Goal: Transaction & Acquisition: Obtain resource

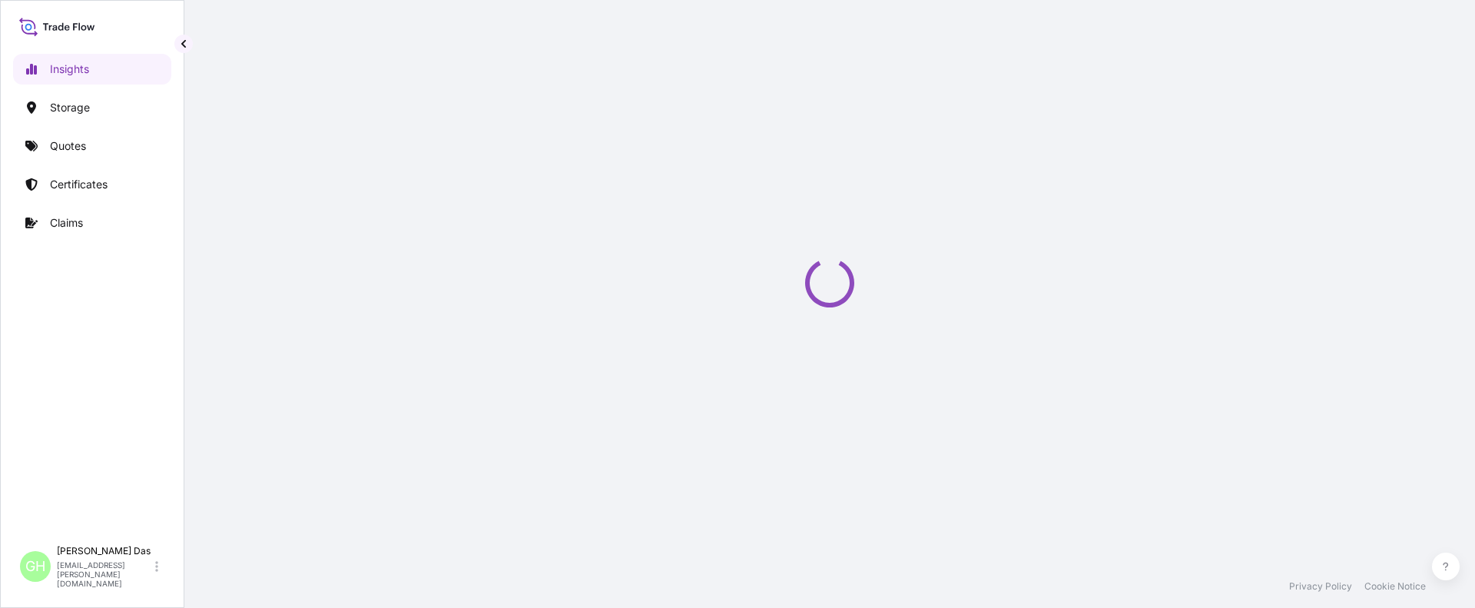
select select "2025"
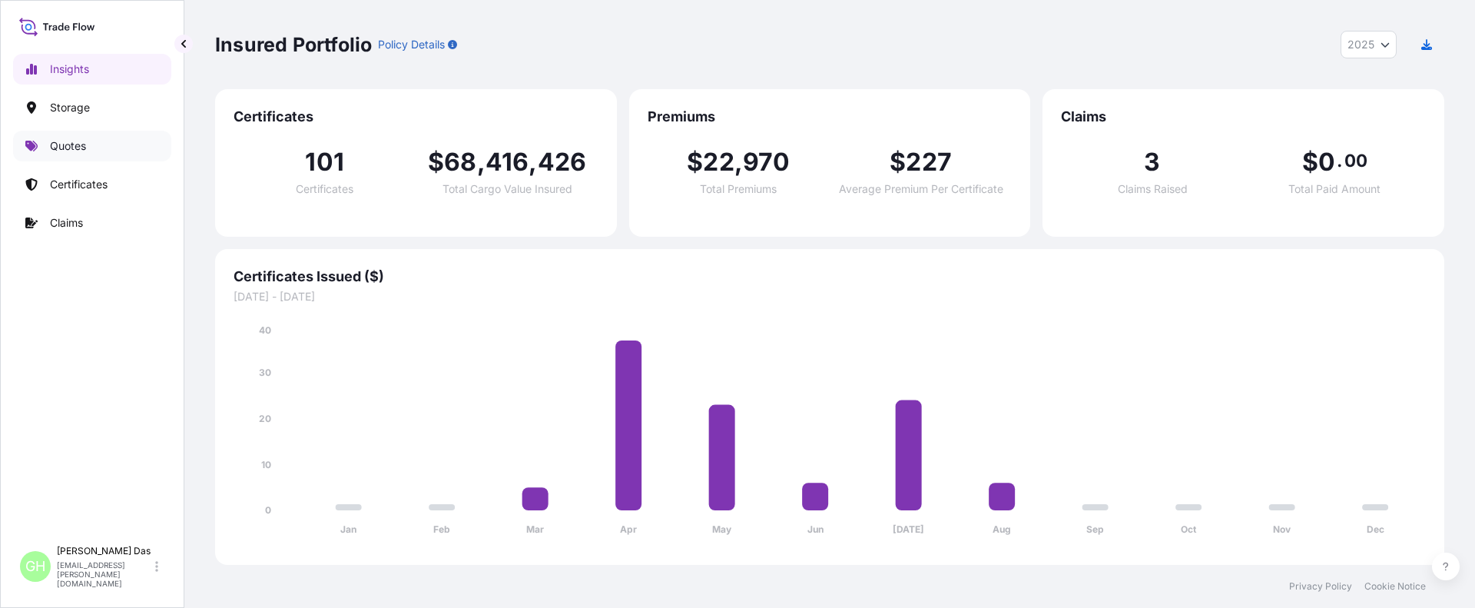
click at [58, 141] on p "Quotes" at bounding box center [68, 145] width 36 height 15
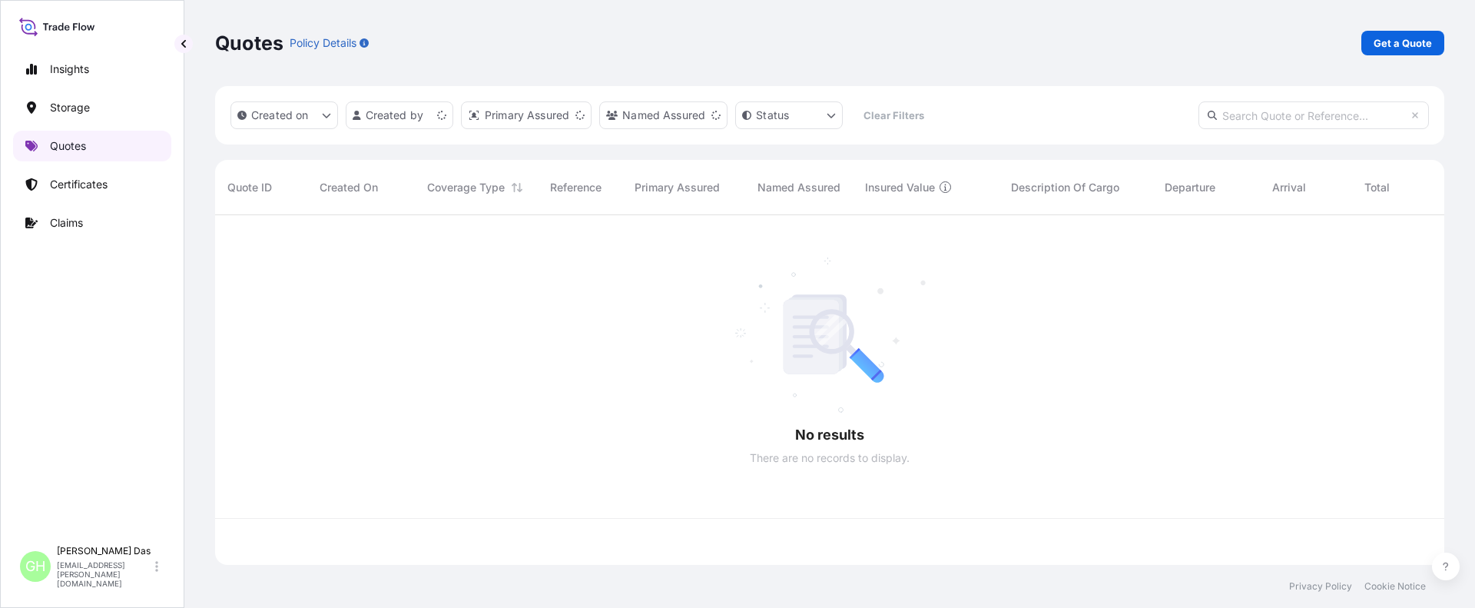
scroll to position [346, 1218]
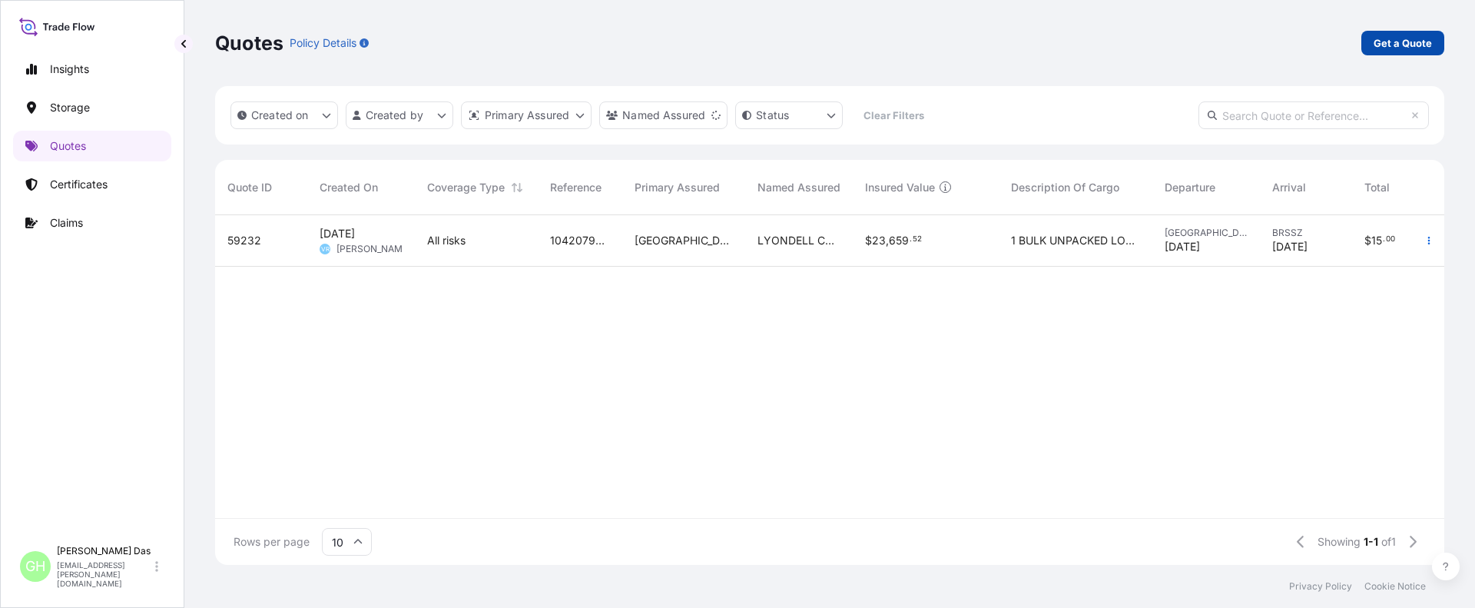
click at [1401, 46] on p "Get a Quote" at bounding box center [1403, 42] width 58 height 15
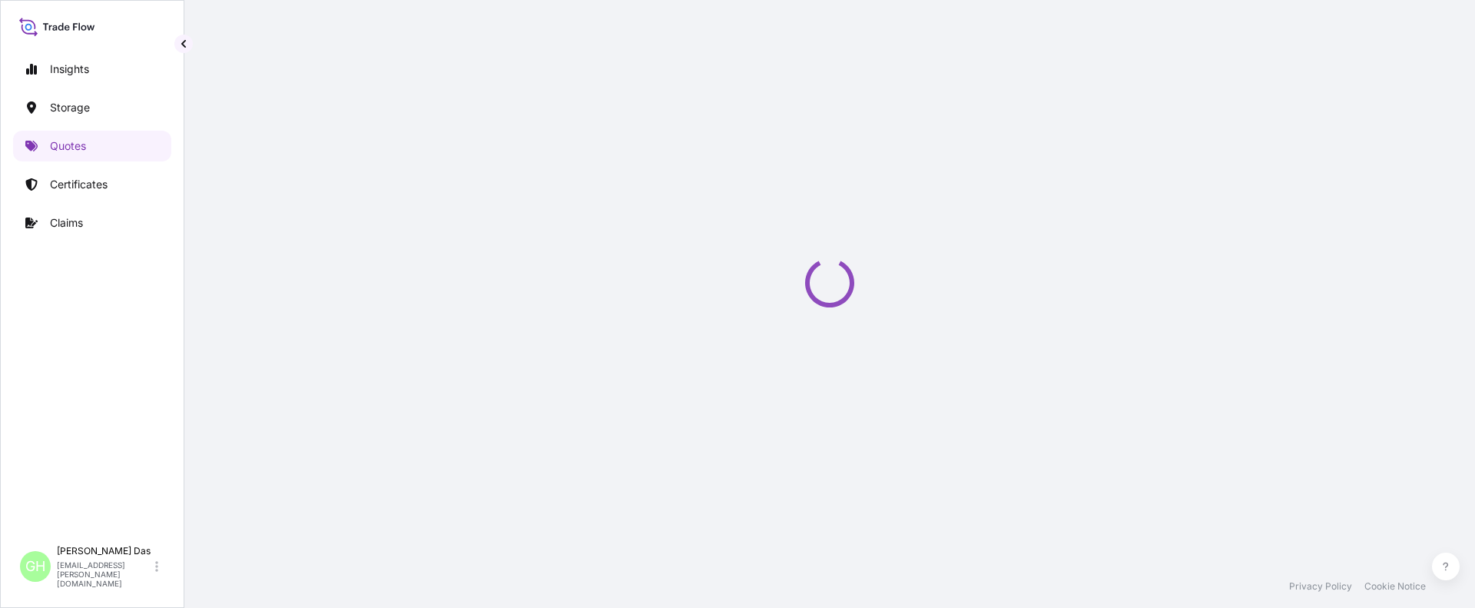
select select "Water"
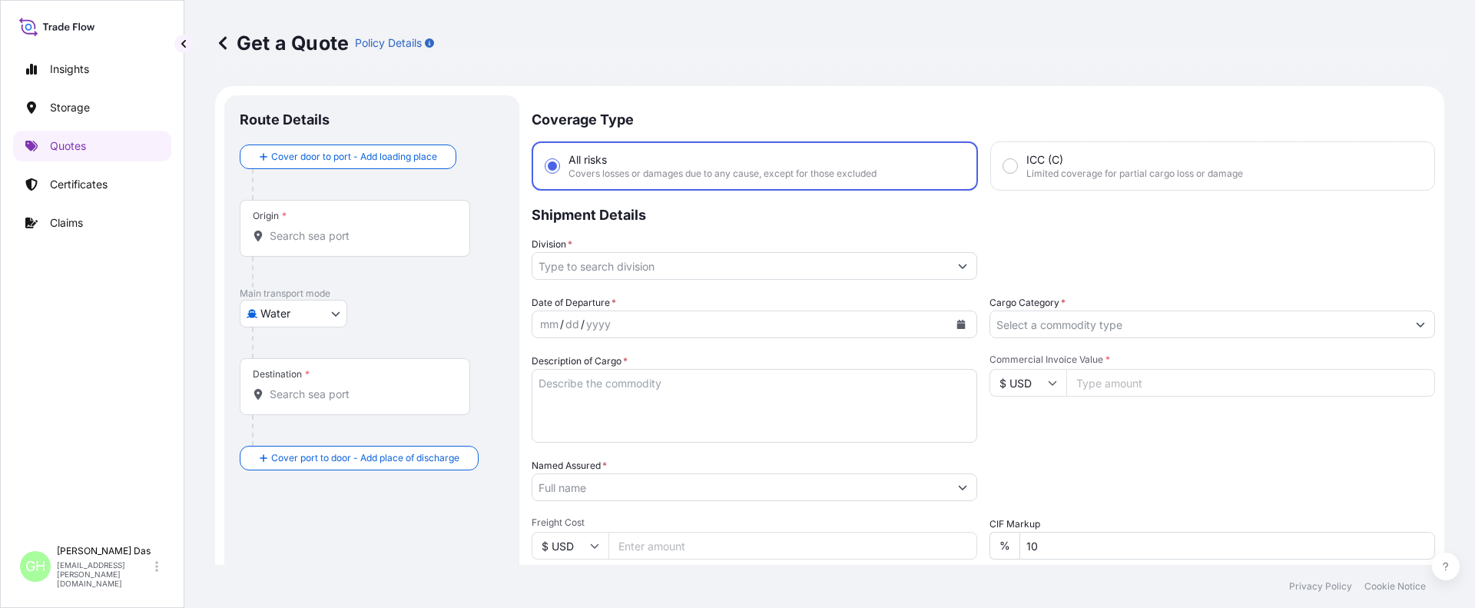
scroll to position [25, 0]
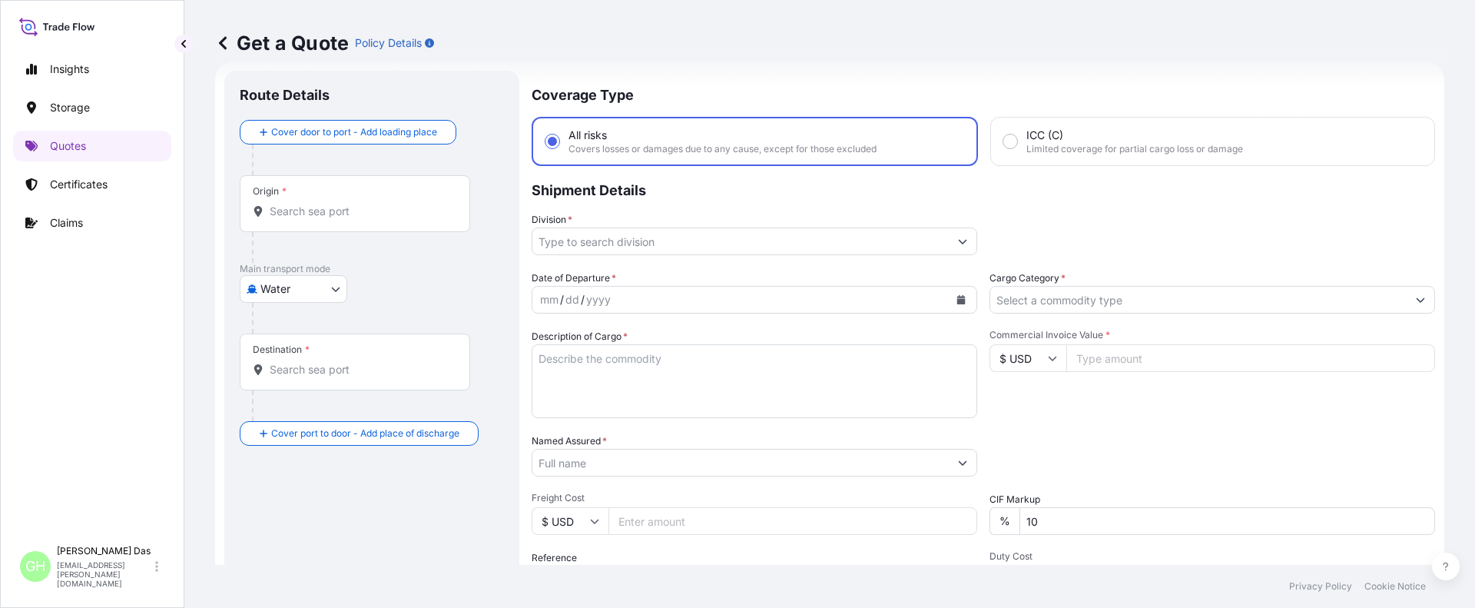
click at [372, 206] on input "Origin *" at bounding box center [360, 211] width 181 height 15
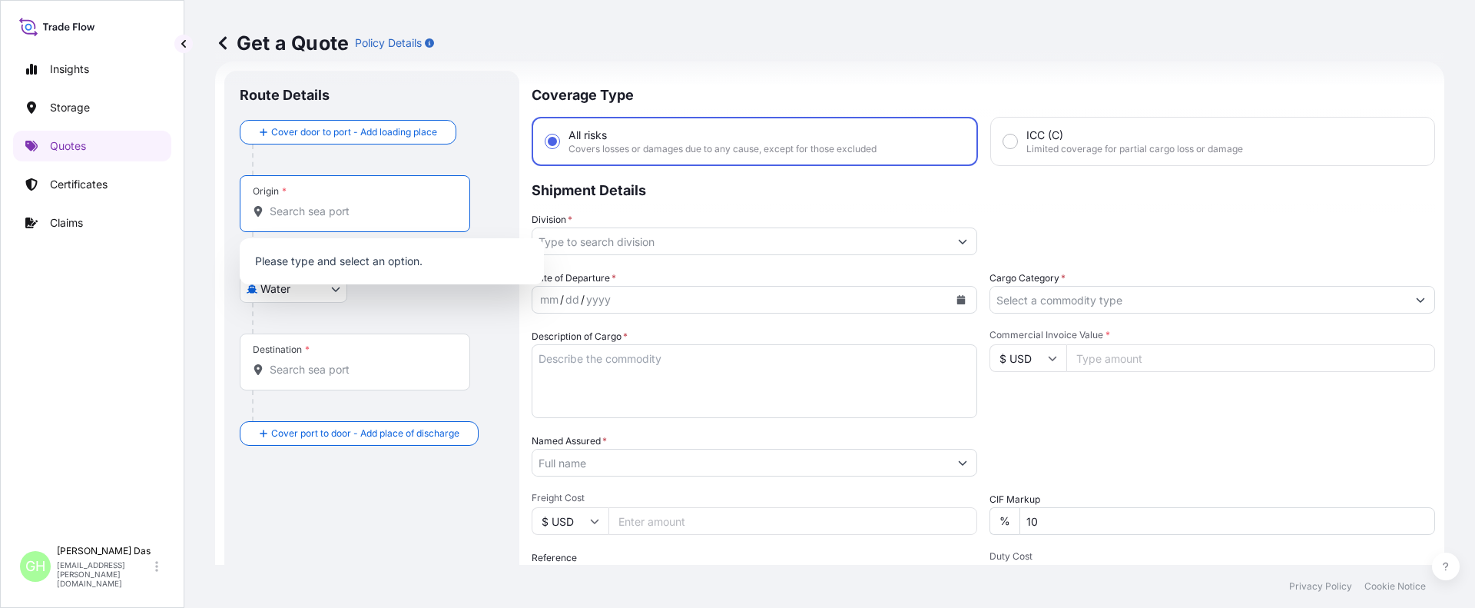
paste input "[GEOGRAPHIC_DATA], [GEOGRAPHIC_DATA]"
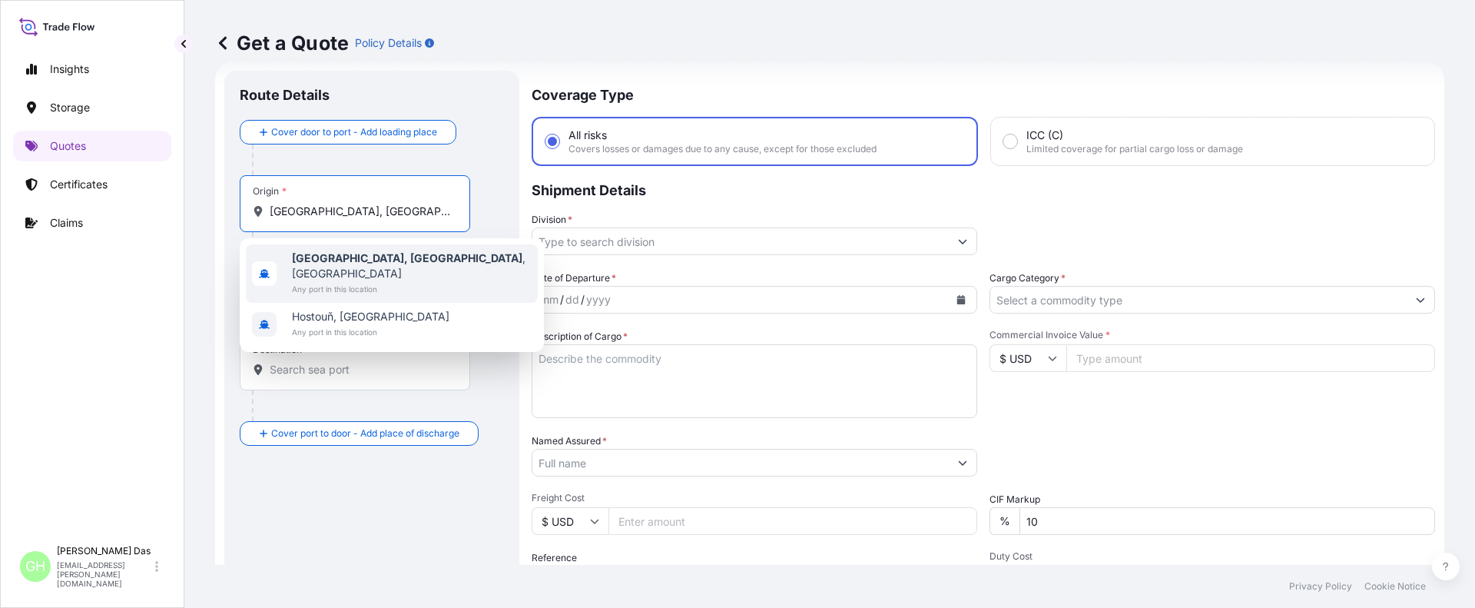
click at [376, 281] on span "Any port in this location" at bounding box center [412, 288] width 240 height 15
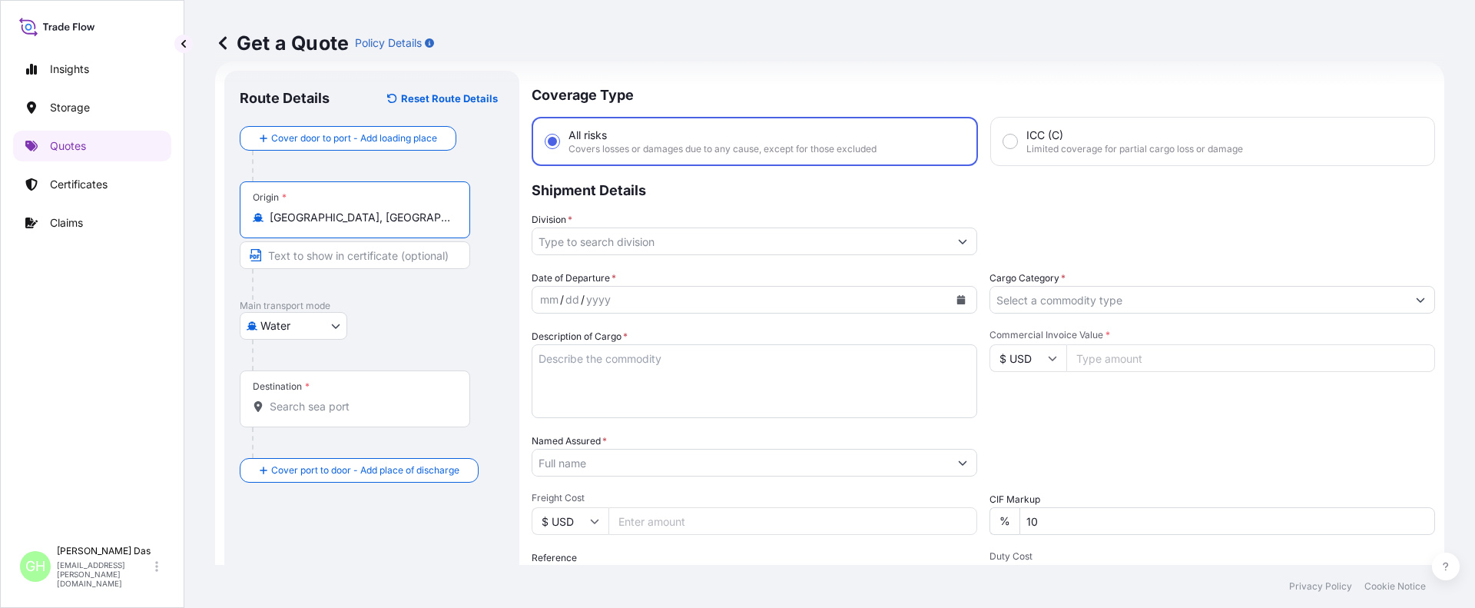
type input "[GEOGRAPHIC_DATA], [GEOGRAPHIC_DATA], [GEOGRAPHIC_DATA]"
click at [321, 409] on input "Destination *" at bounding box center [360, 406] width 181 height 15
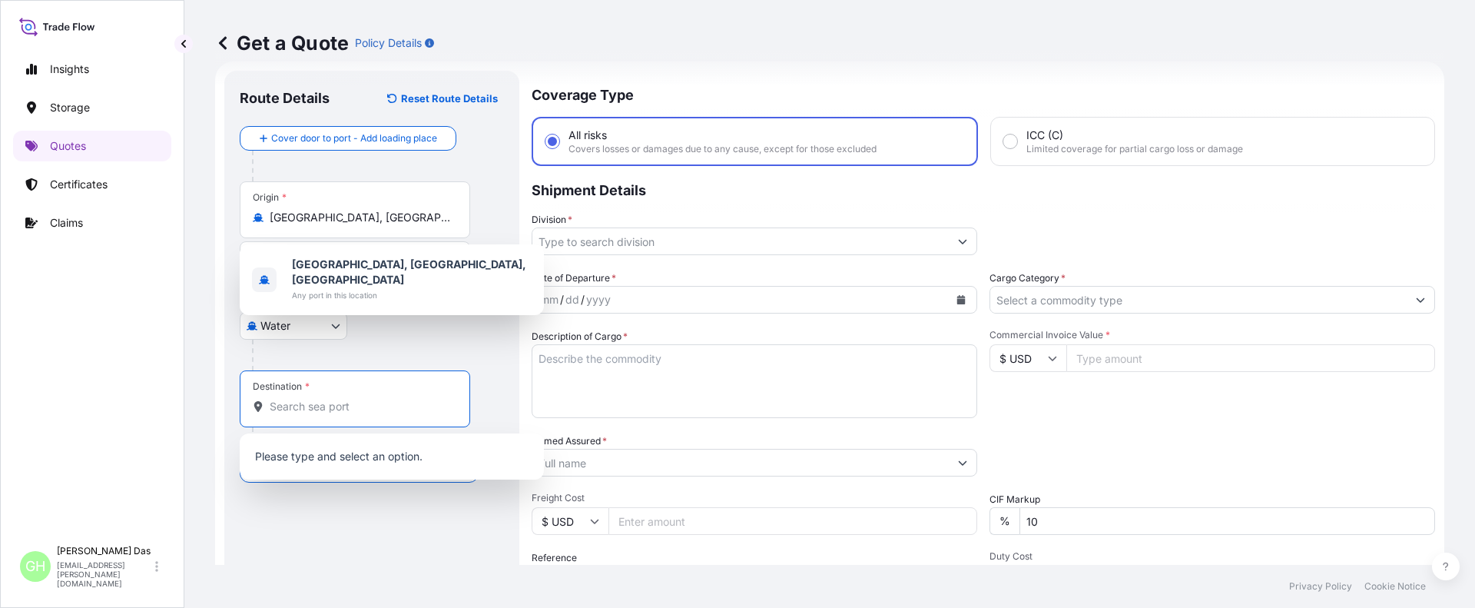
paste input "[GEOGRAPHIC_DATA], [GEOGRAPHIC_DATA]"
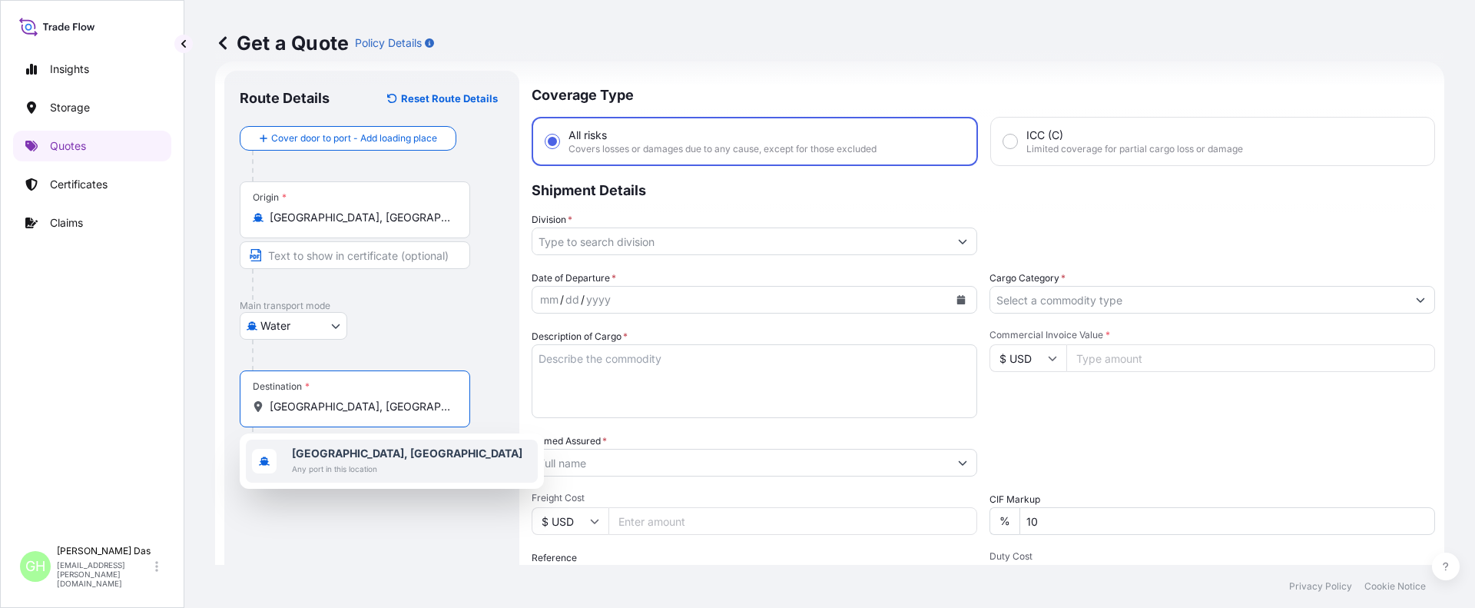
click at [333, 449] on b "[GEOGRAPHIC_DATA], [GEOGRAPHIC_DATA]" at bounding box center [407, 452] width 230 height 13
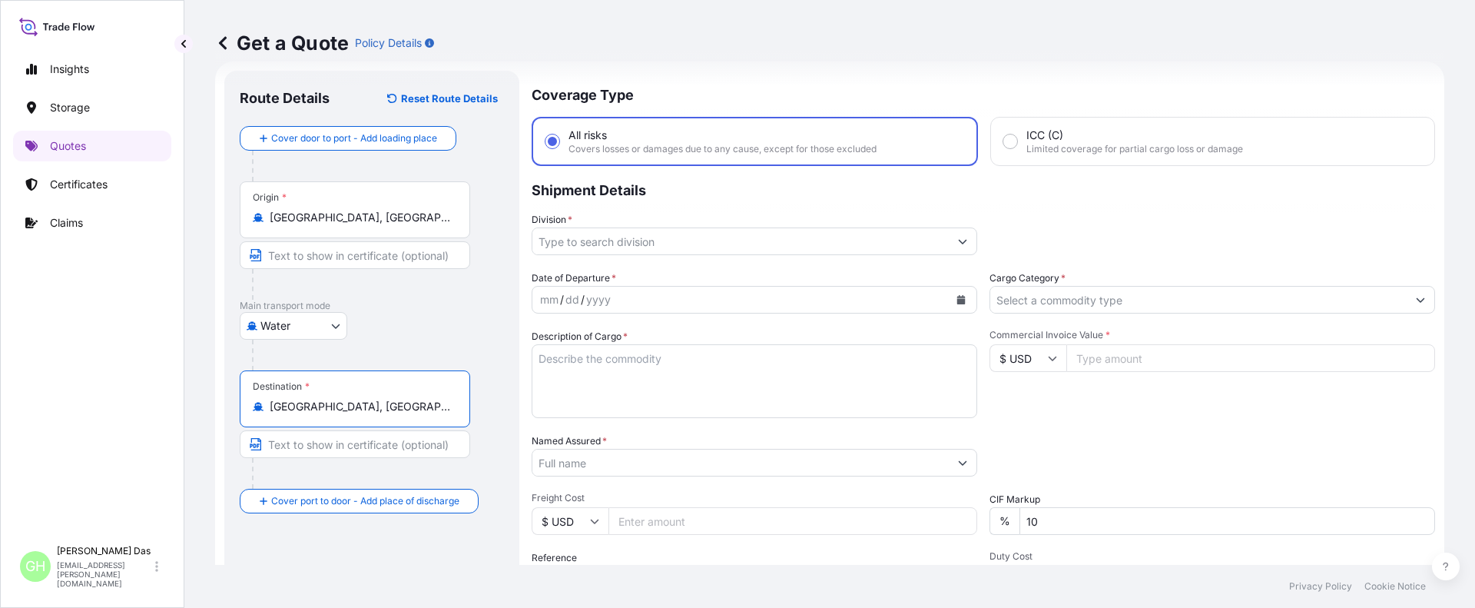
type input "[GEOGRAPHIC_DATA], [GEOGRAPHIC_DATA]"
click at [674, 245] on input "Division *" at bounding box center [740, 241] width 416 height 28
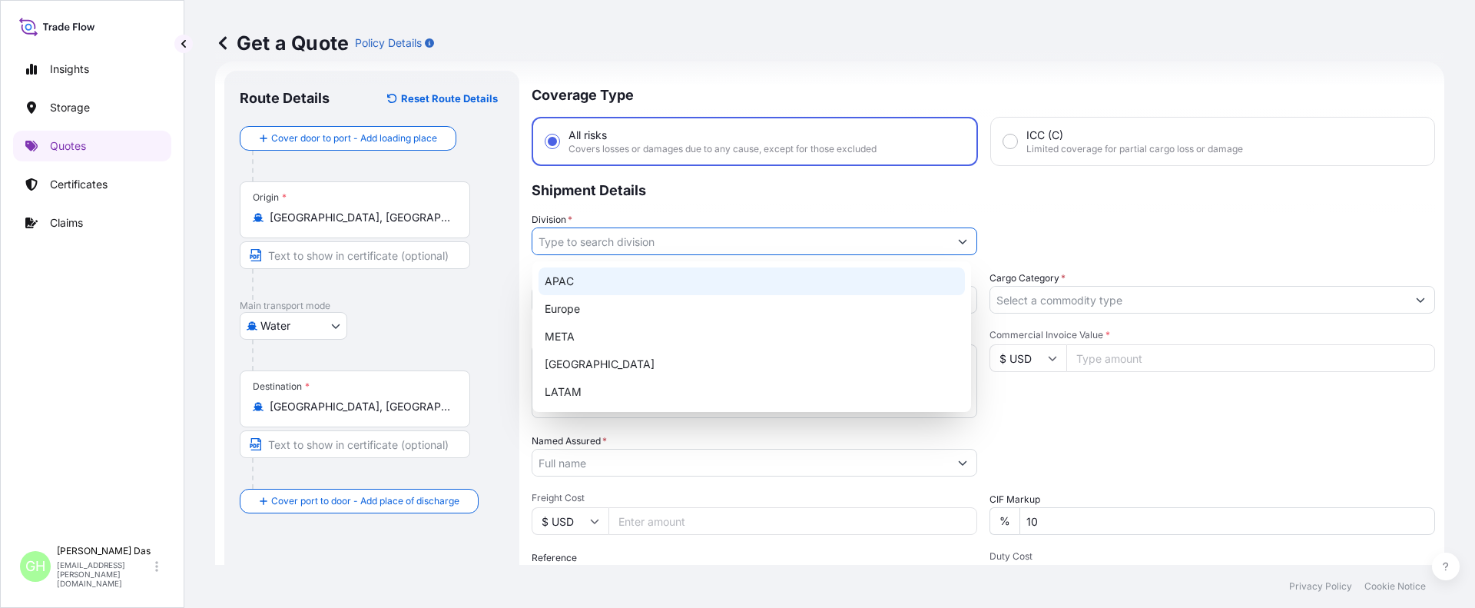
click at [565, 281] on div "APAC" at bounding box center [752, 281] width 426 height 28
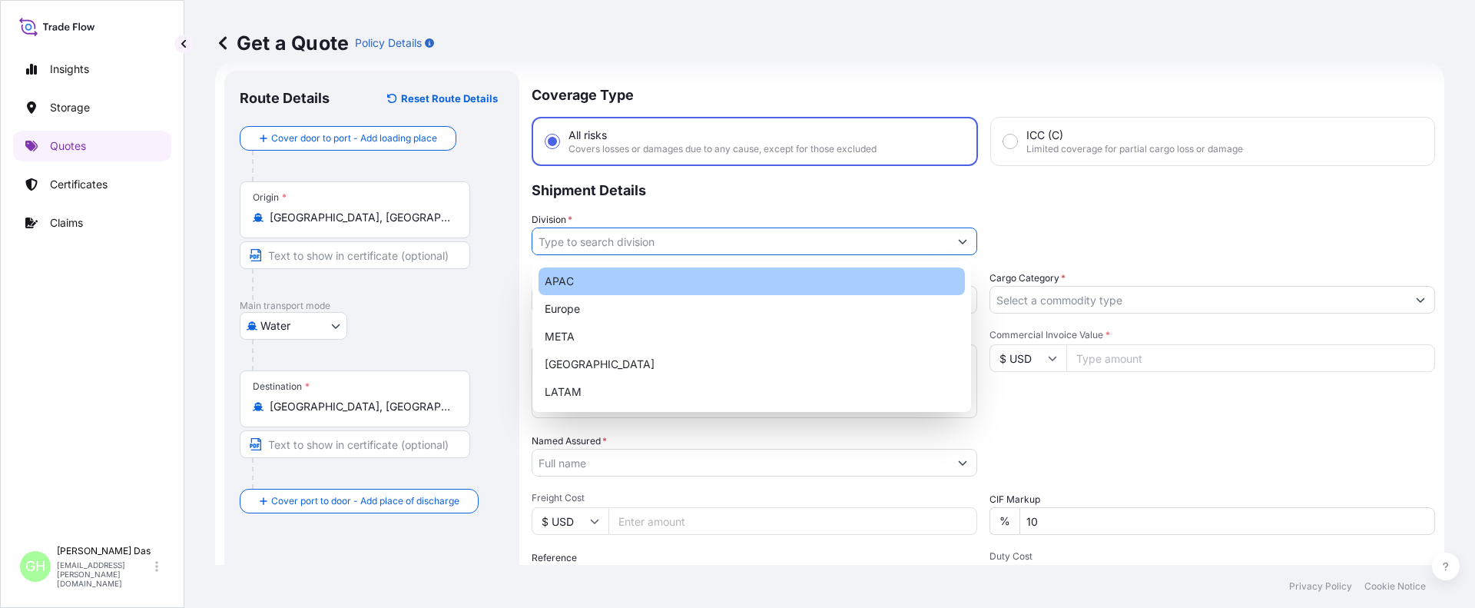
type input "APAC"
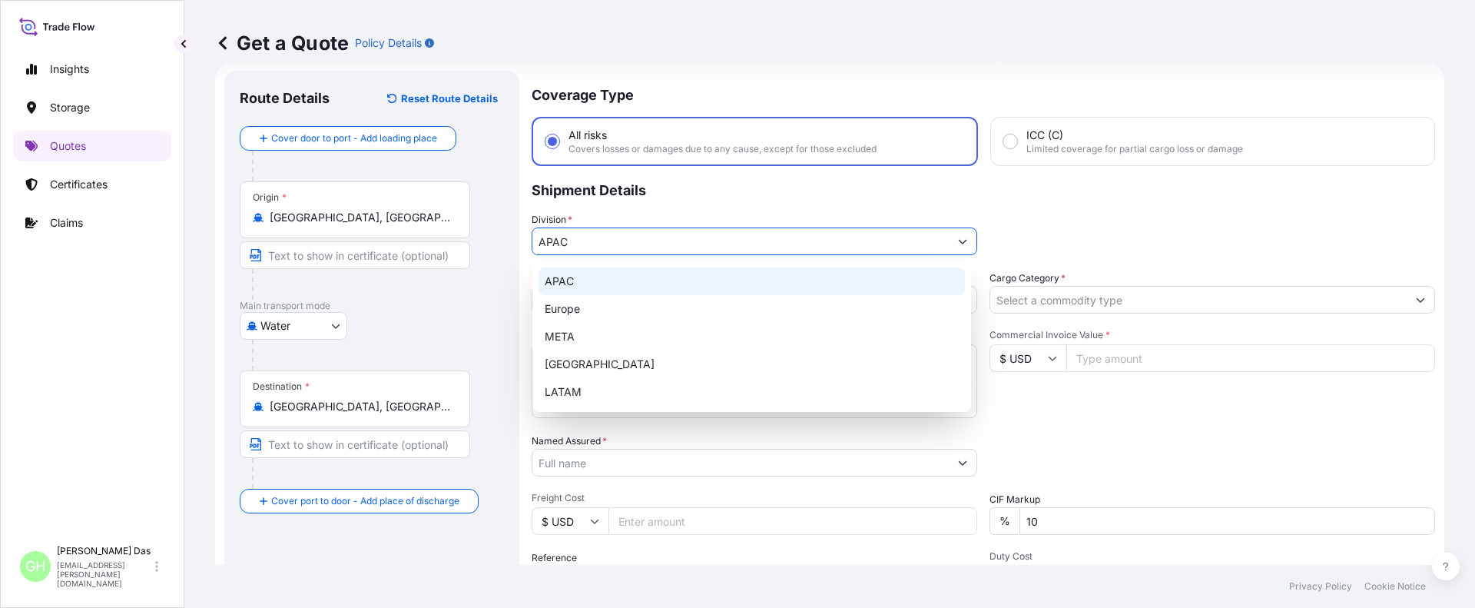
click at [572, 285] on div "APAC" at bounding box center [752, 281] width 426 height 28
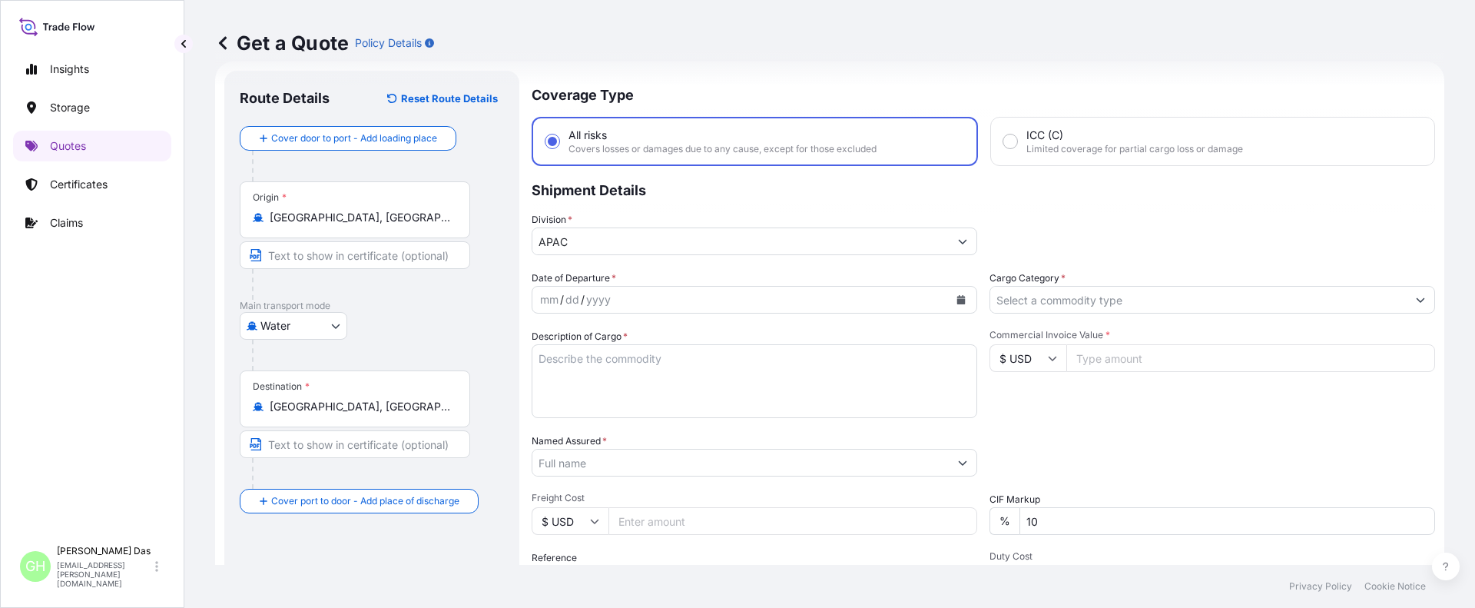
drag, startPoint x: 1032, startPoint y: 228, endPoint x: 983, endPoint y: 256, distance: 56.4
click at [1032, 228] on div "Division * APAC" at bounding box center [984, 233] width 904 height 43
click at [959, 295] on icon "Calendar" at bounding box center [961, 299] width 9 height 9
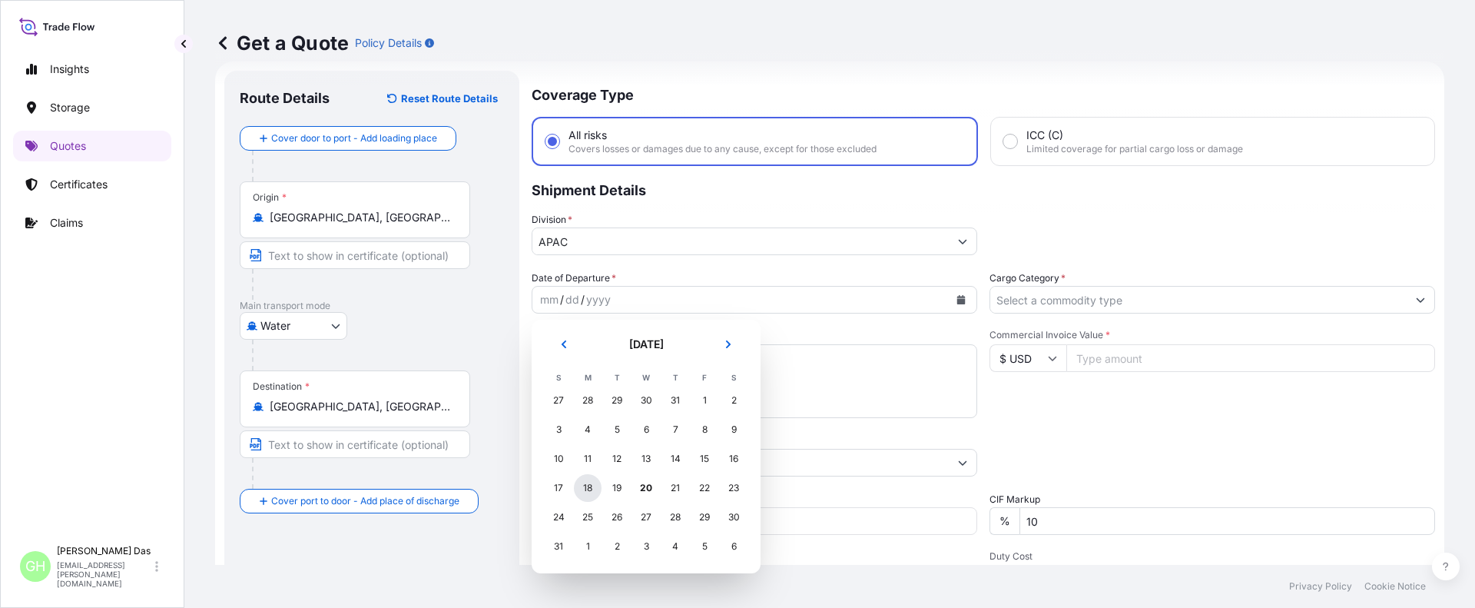
click at [589, 487] on div "18" at bounding box center [588, 488] width 28 height 28
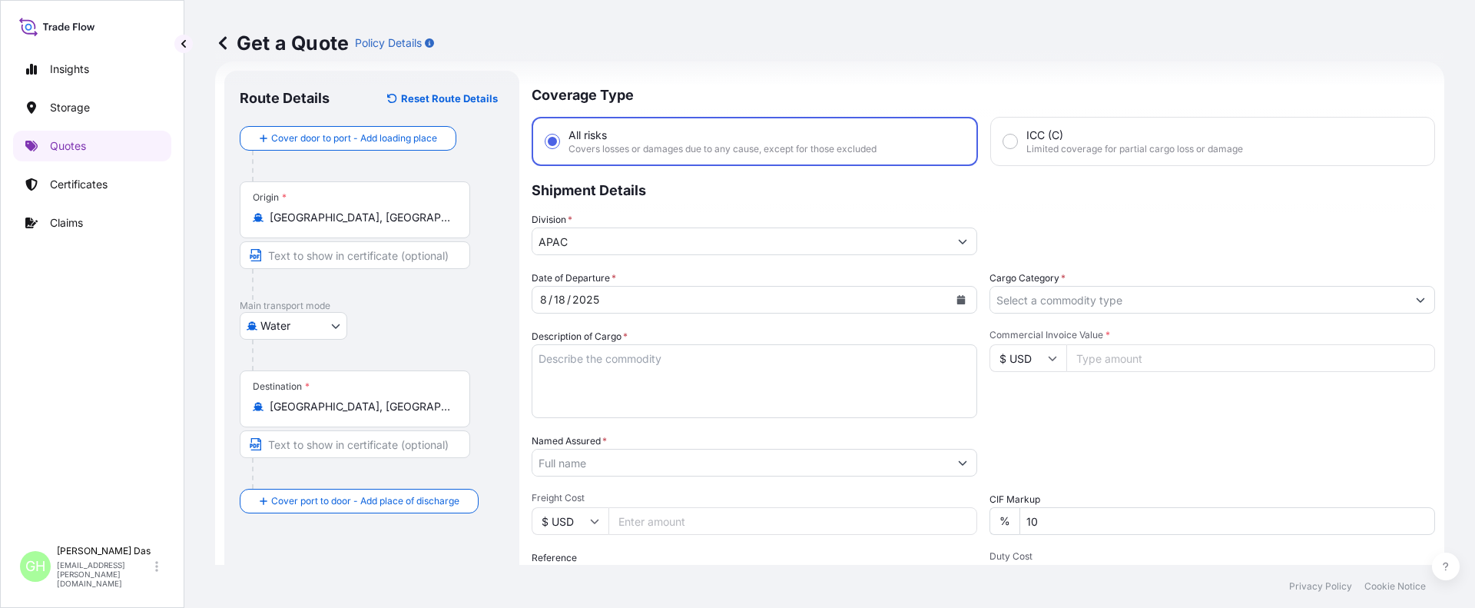
click at [61, 336] on div "Insights Storage Quotes Certificates Claims" at bounding box center [92, 289] width 158 height 498
click at [586, 359] on textarea "Description of Cargo *" at bounding box center [755, 381] width 446 height 74
paste textarea "BAGS LOADED INTO 4 40' CONTAINER(S) ALATHON M5370, 55BAG"
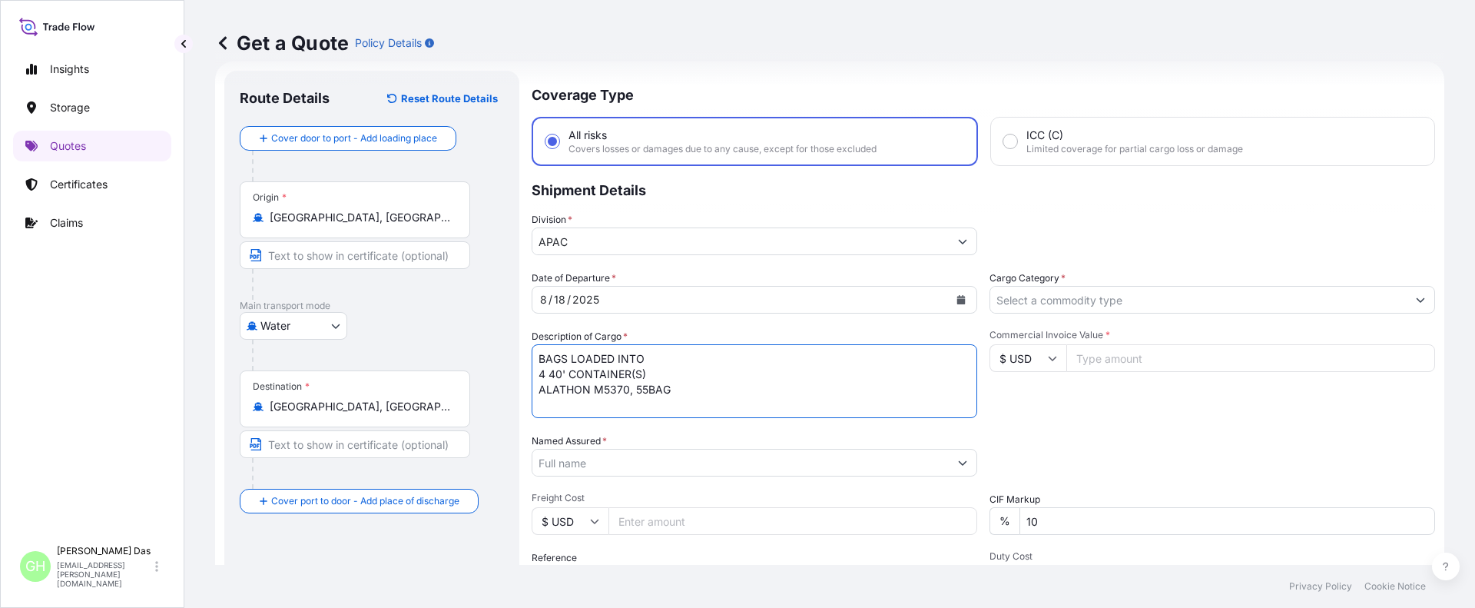
click at [540, 362] on textarea "BAGS LOADED INTO 4 40' CONTAINER(S) ALATHON M5370, 55BAG" at bounding box center [755, 381] width 446 height 74
type textarea "3740 BAGS LOADED INTO 4 40' CONTAINER(S) ALATHON M5370, 55BAG"
click at [569, 461] on input "Named Assured *" at bounding box center [737, 463] width 411 height 28
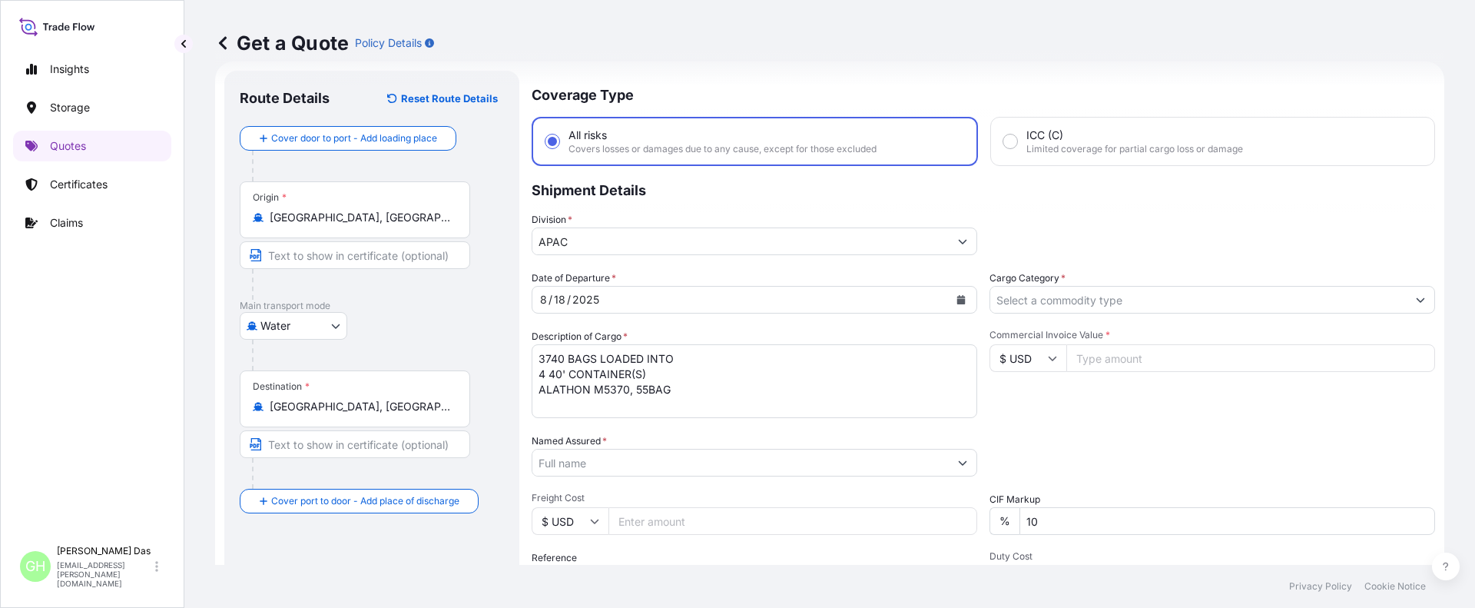
click at [58, 423] on div "Insights Storage Quotes Certificates Claims" at bounding box center [92, 289] width 158 height 498
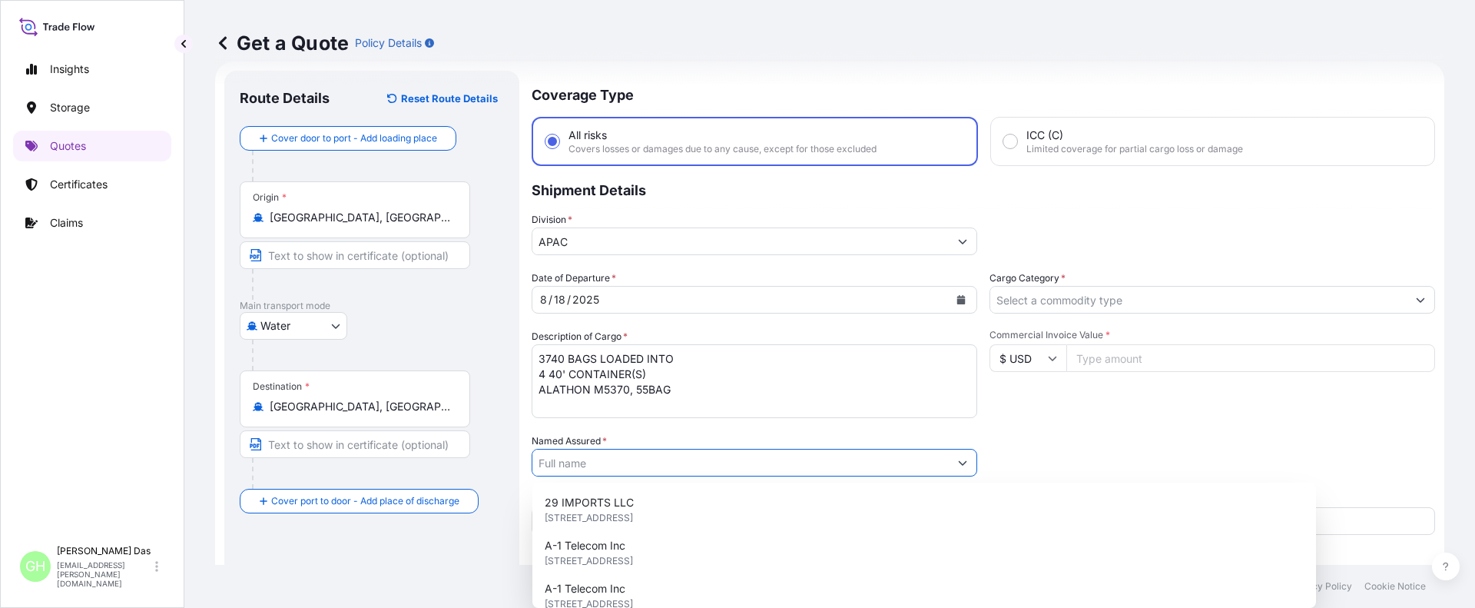
click at [622, 460] on input "Named Assured *" at bounding box center [740, 463] width 416 height 28
paste input "EQUISTAR CHEMICALS, LP"
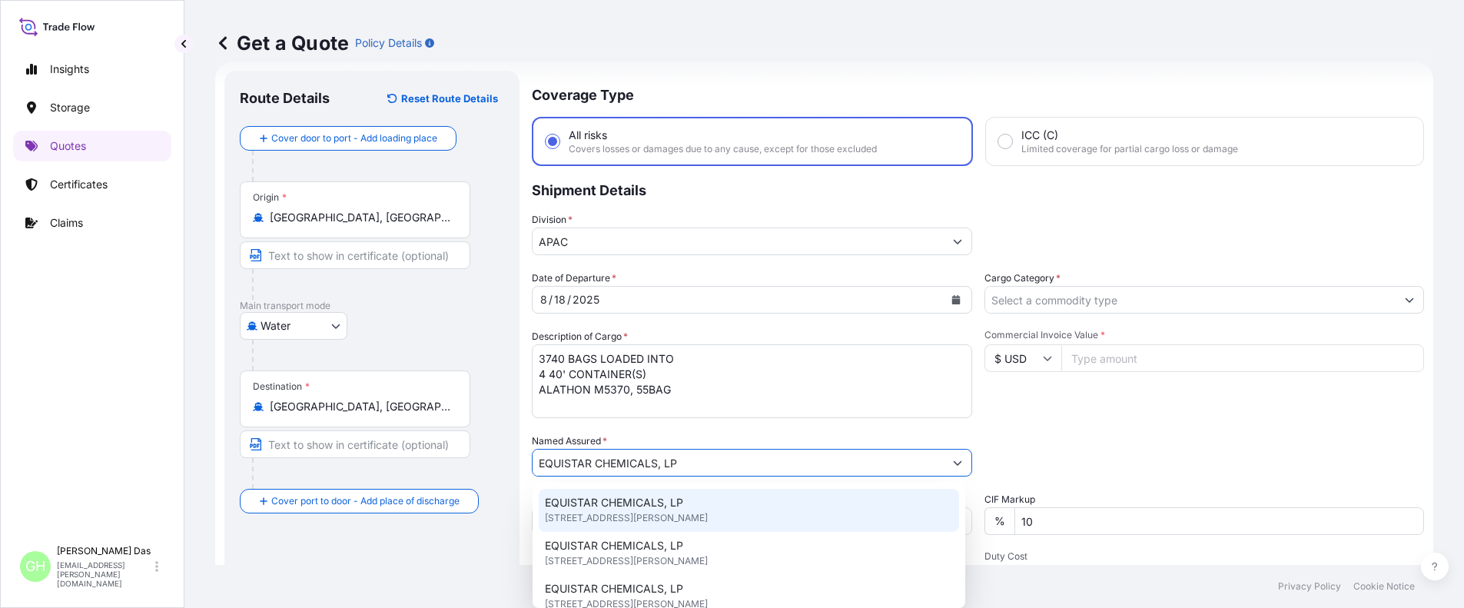
click at [708, 512] on span "[STREET_ADDRESS][PERSON_NAME]" at bounding box center [626, 517] width 163 height 15
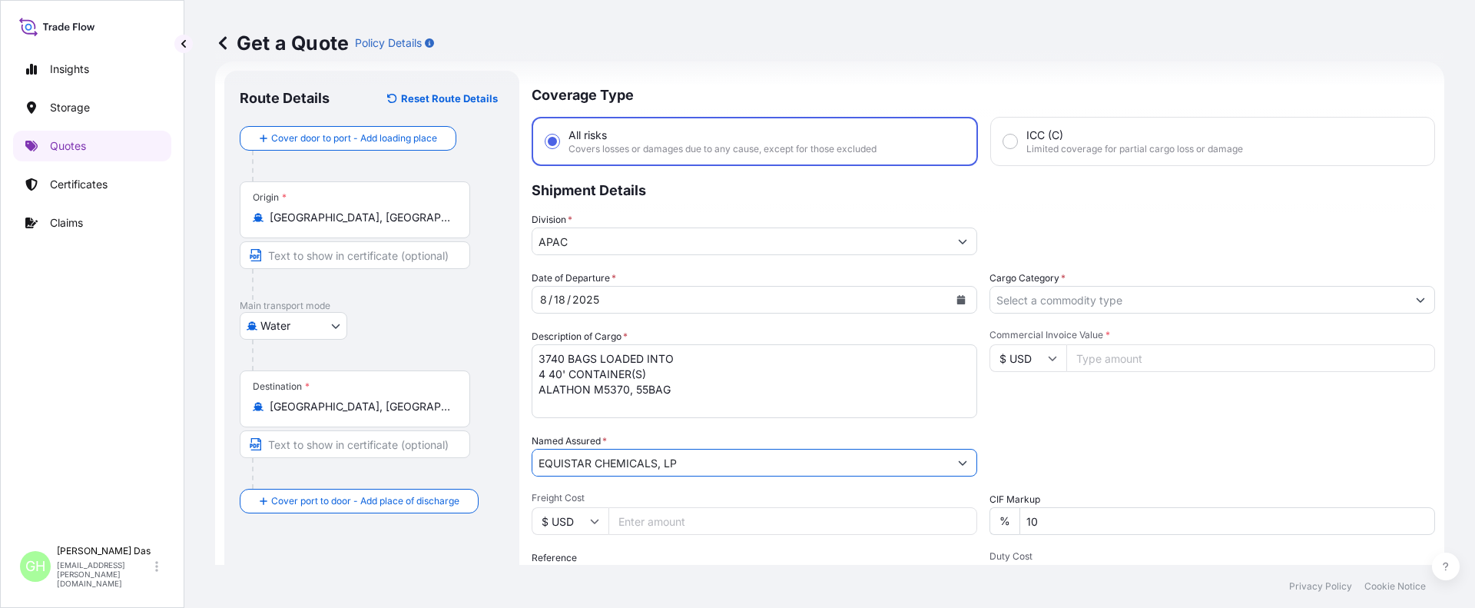
scroll to position [178, 0]
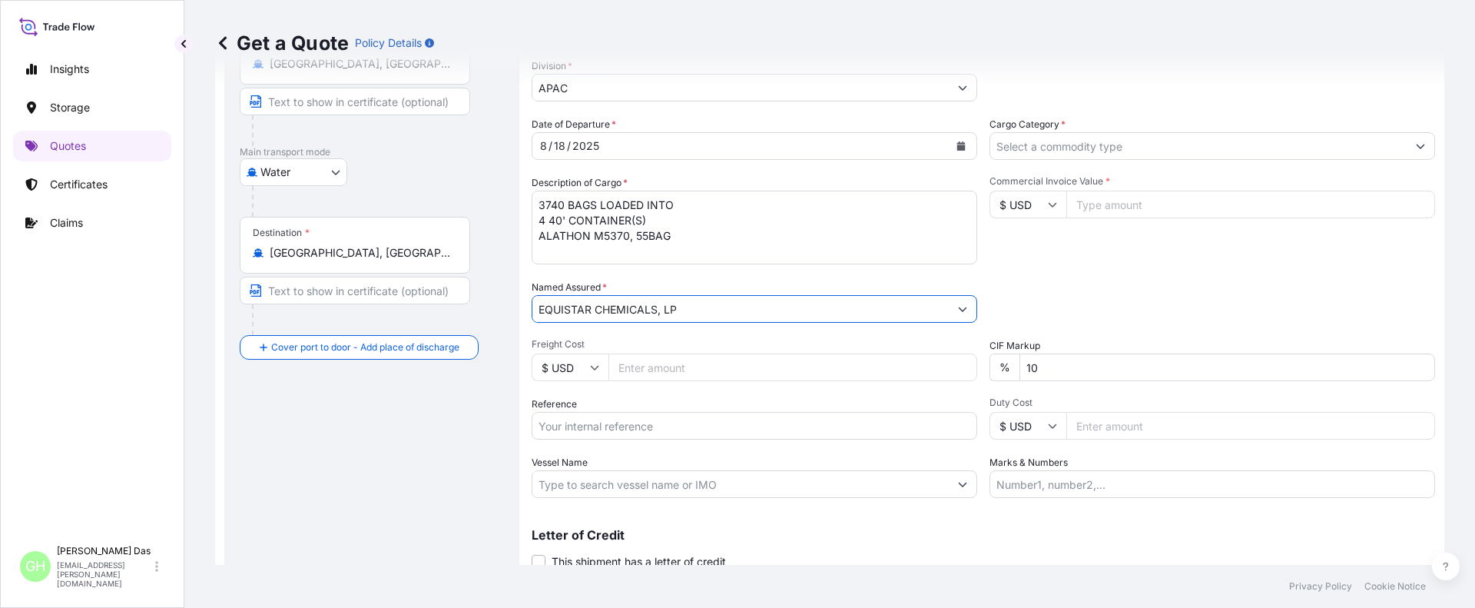
type input "EQUISTAR CHEMICALS, LP"
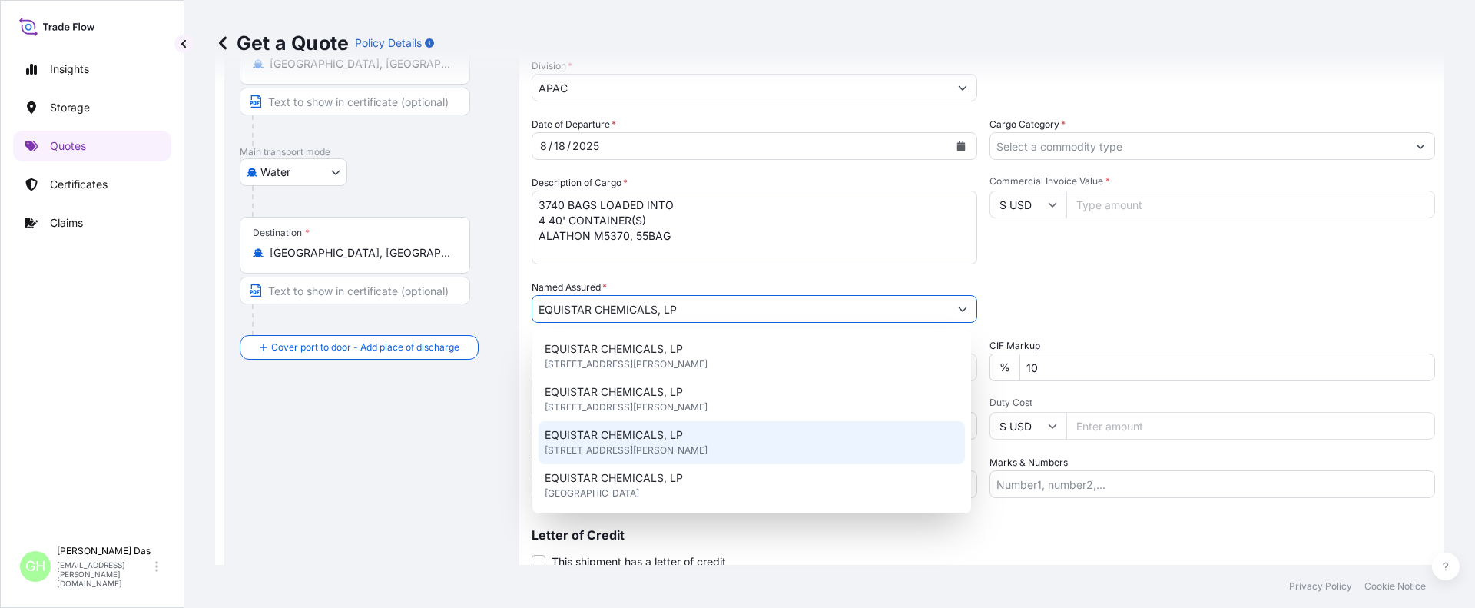
click at [678, 441] on span "EQUISTAR CHEMICALS, LP" at bounding box center [614, 434] width 138 height 15
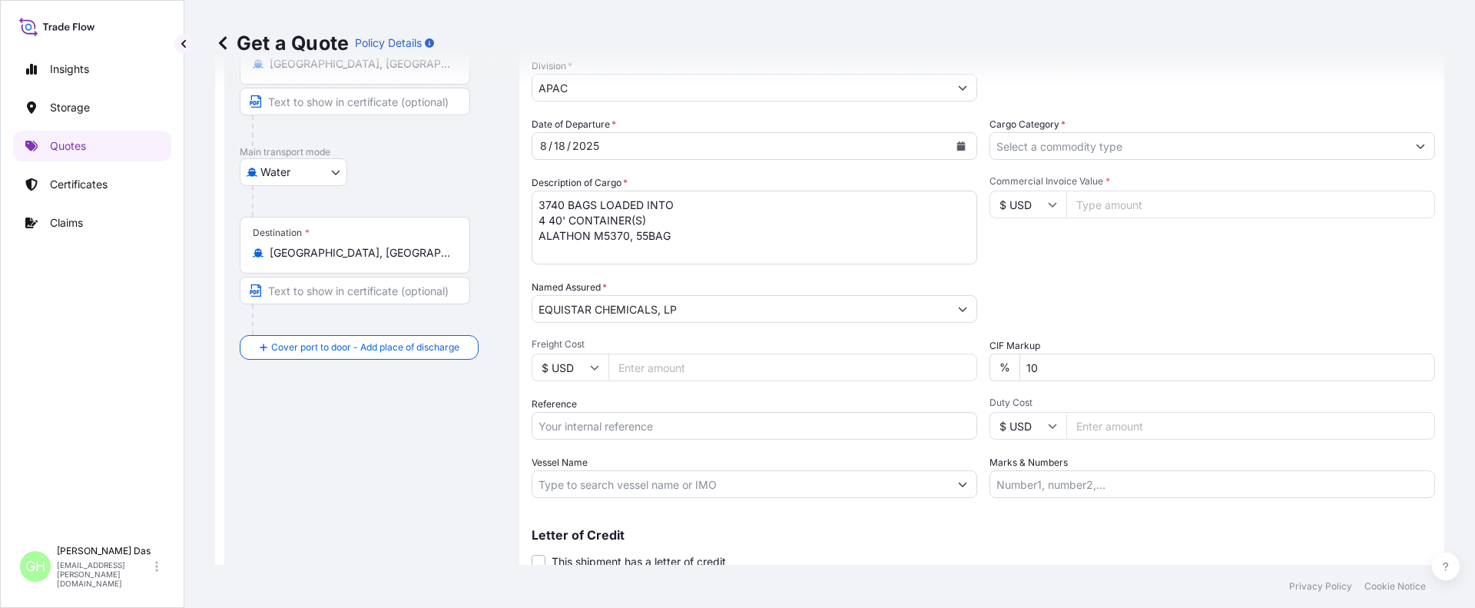
click at [436, 482] on div "Route Details Reset Route Details Cover door to port - Add loading place Place …" at bounding box center [372, 264] width 264 height 665
click at [616, 423] on input "Reference" at bounding box center [755, 426] width 446 height 28
paste input "5013138738"
click at [539, 427] on input "5013138738" at bounding box center [755, 426] width 446 height 28
paste input "10420832502"
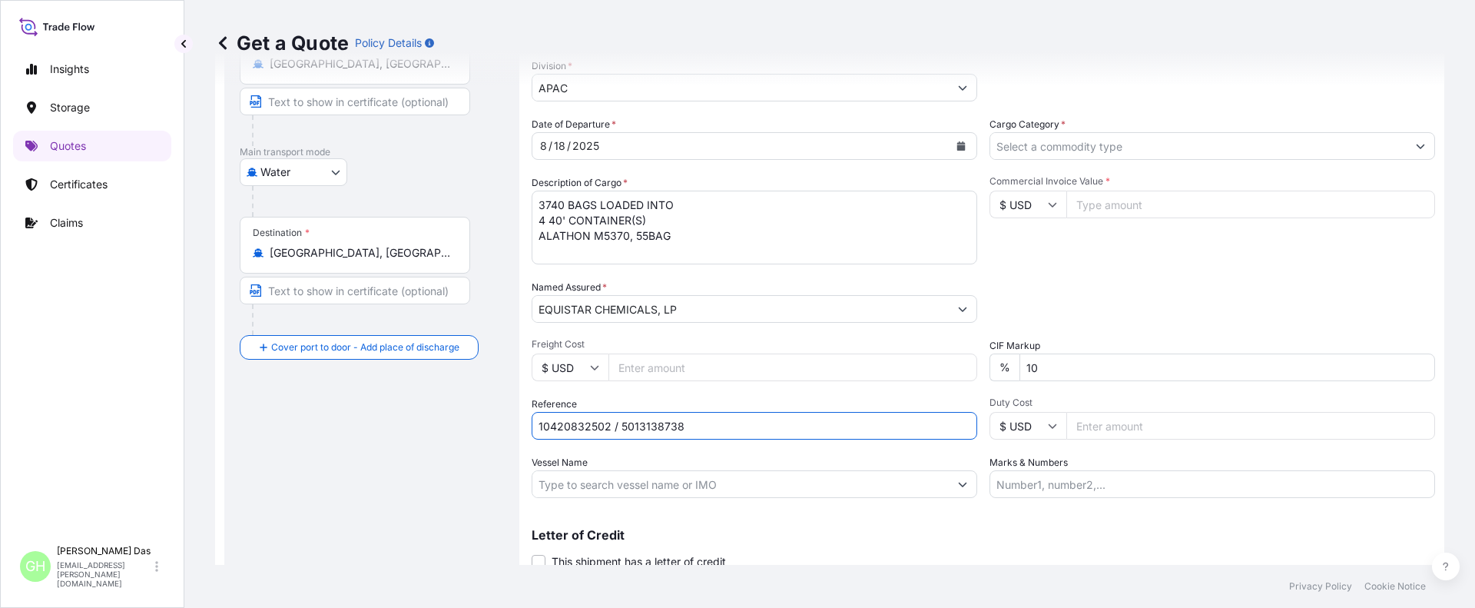
type input "10420832502 / 5013138738"
click at [0, 426] on div "Insights Storage Quotes Certificates Claims GH Gayatri [PERSON_NAME] [EMAIL_ADD…" at bounding box center [92, 304] width 184 height 608
click at [595, 482] on input "Vessel Name" at bounding box center [740, 484] width 416 height 28
paste input "MSC [PERSON_NAME]"
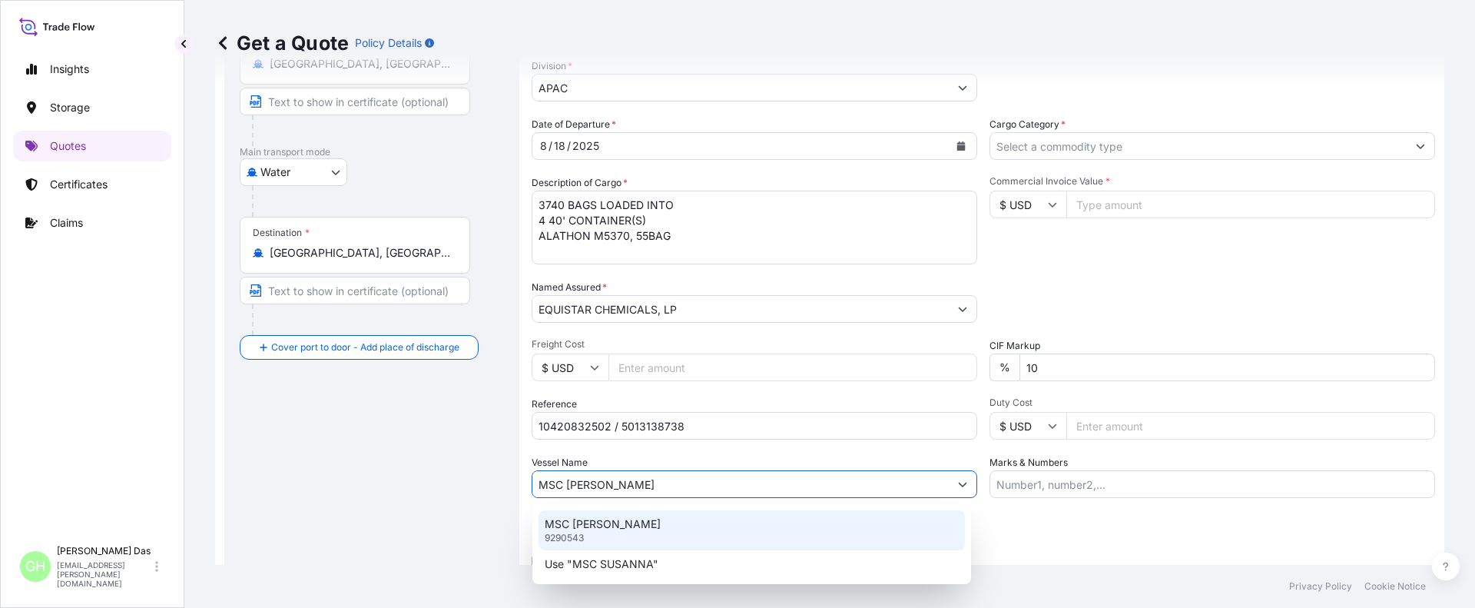
click at [605, 525] on p "MSC [PERSON_NAME]" at bounding box center [603, 523] width 116 height 15
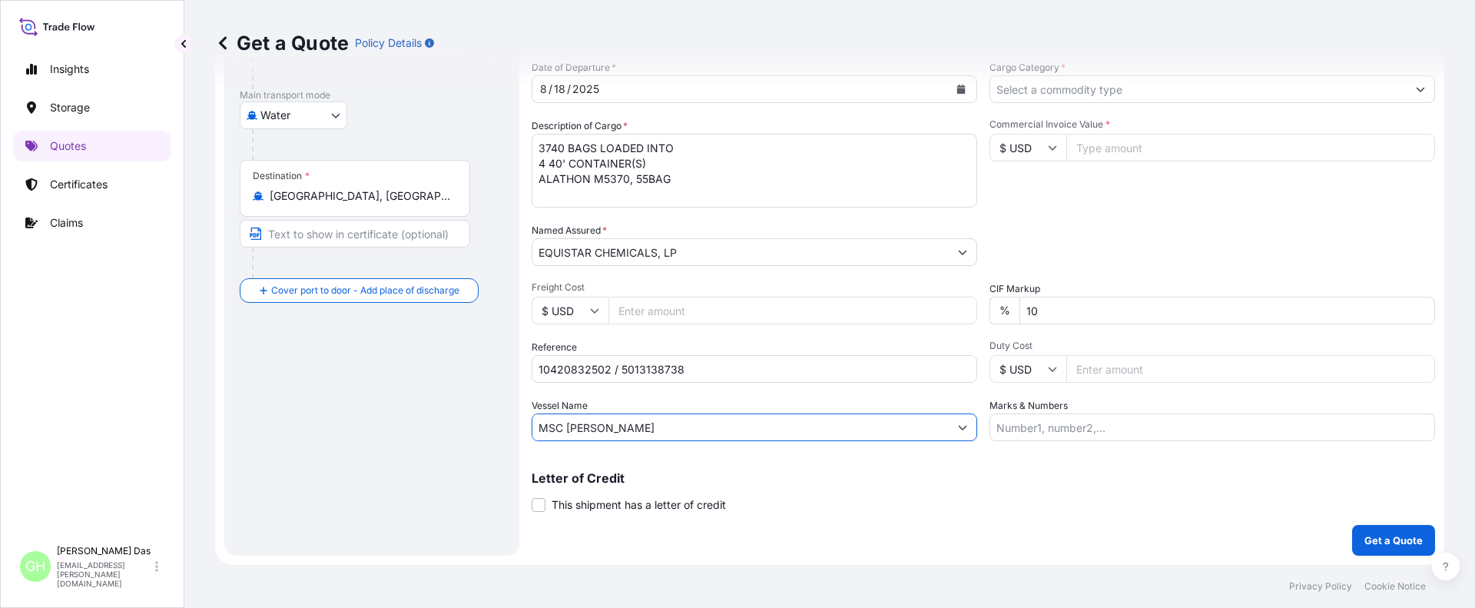
scroll to position [0, 0]
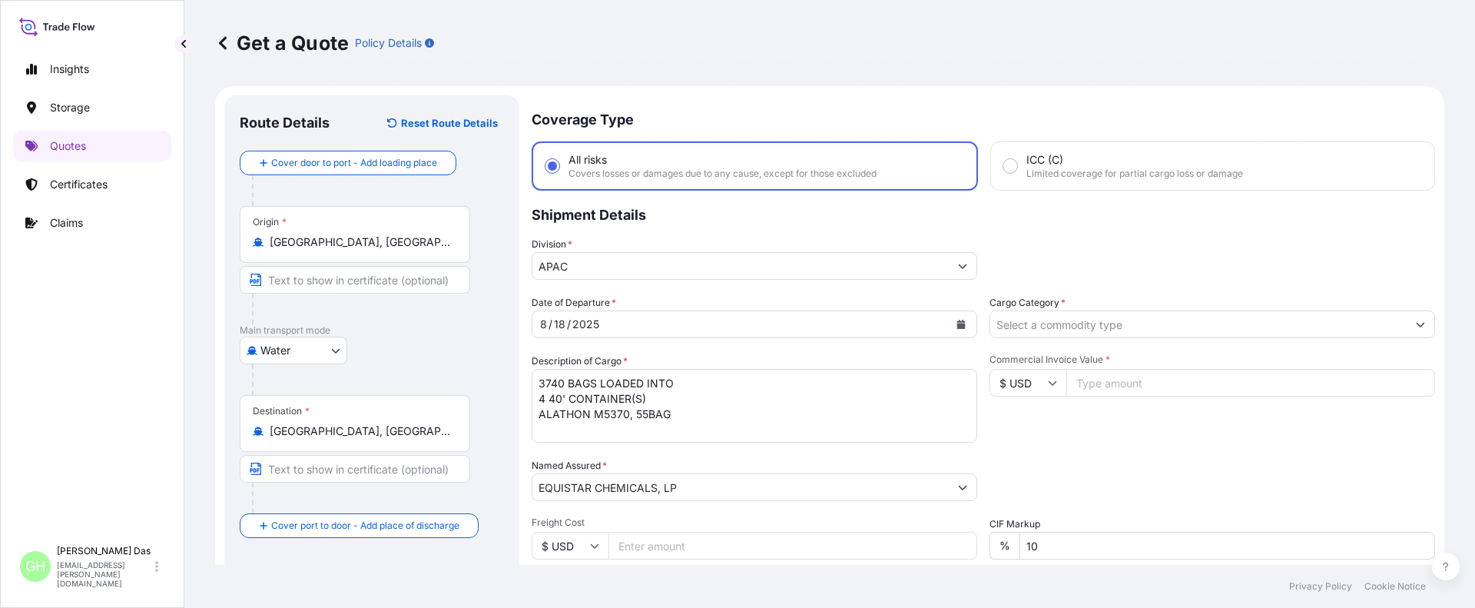
type input "MSC [PERSON_NAME]"
click at [1028, 324] on input "Cargo Category *" at bounding box center [1198, 324] width 416 height 28
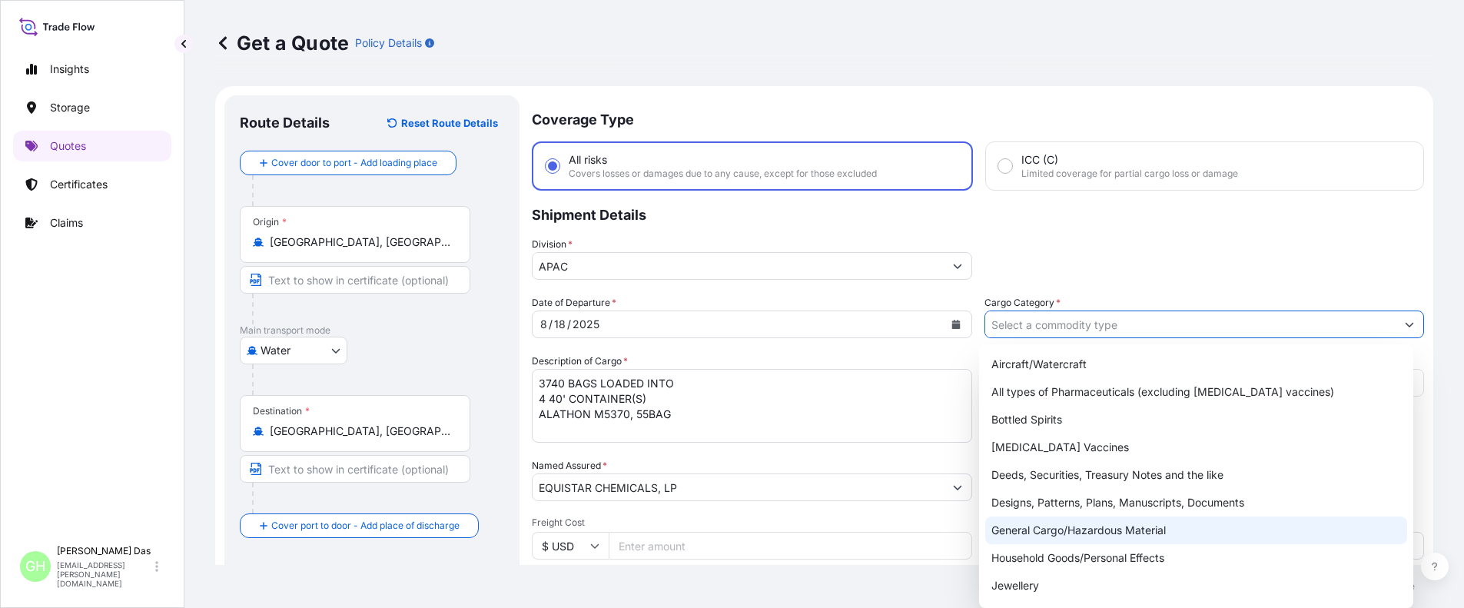
click at [1062, 527] on div "General Cargo/Hazardous Material" at bounding box center [1196, 530] width 422 height 28
type input "General Cargo/Hazardous Material"
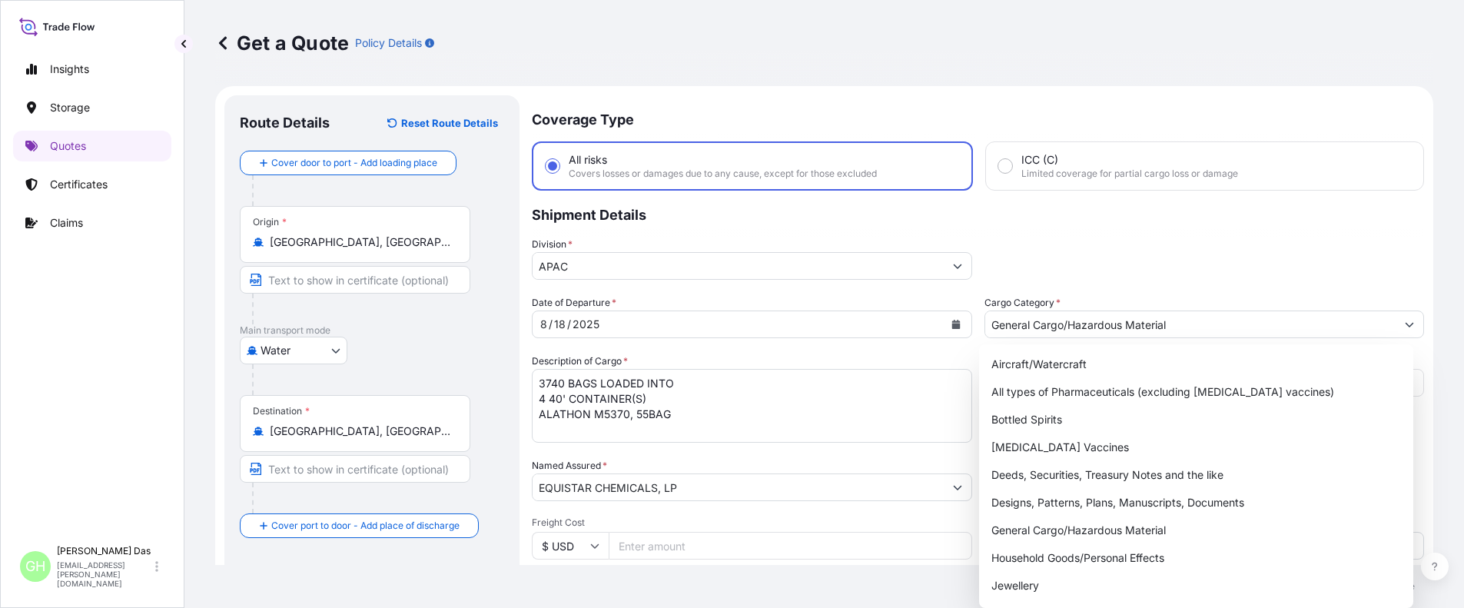
click at [1156, 259] on div "Division * APAC" at bounding box center [978, 258] width 892 height 43
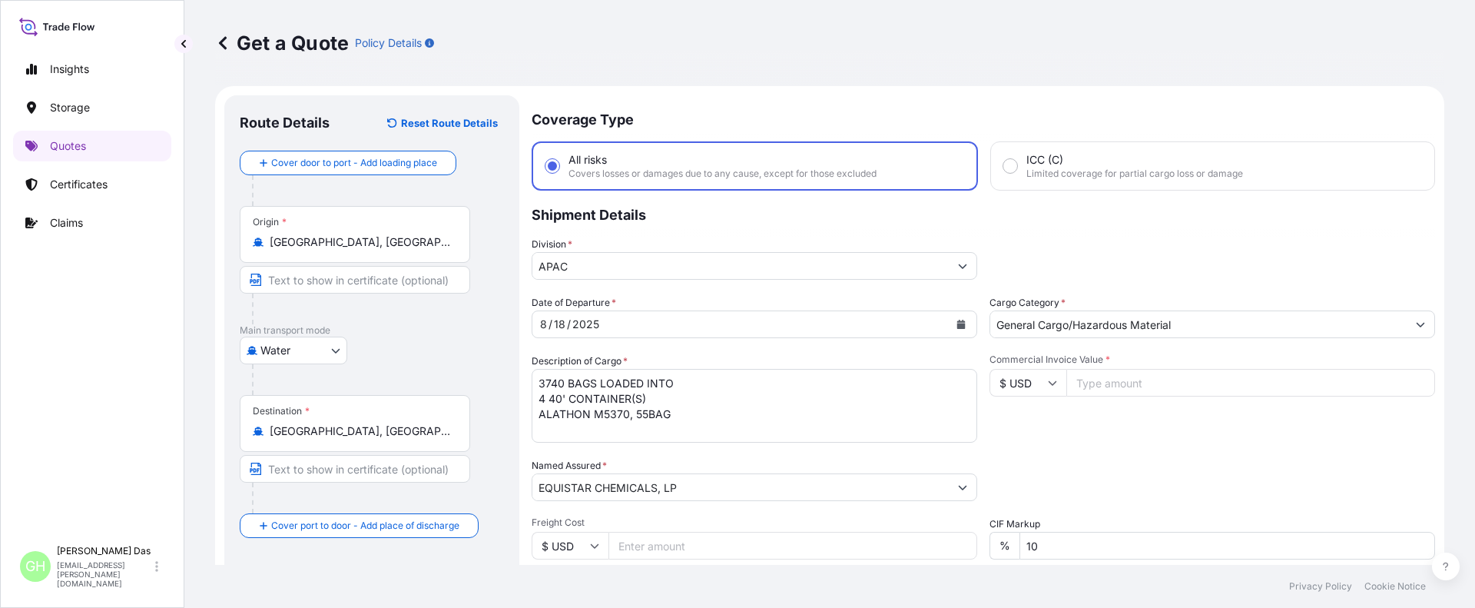
click at [1124, 386] on input "Commercial Invoice Value *" at bounding box center [1250, 383] width 369 height 28
paste input "76500"
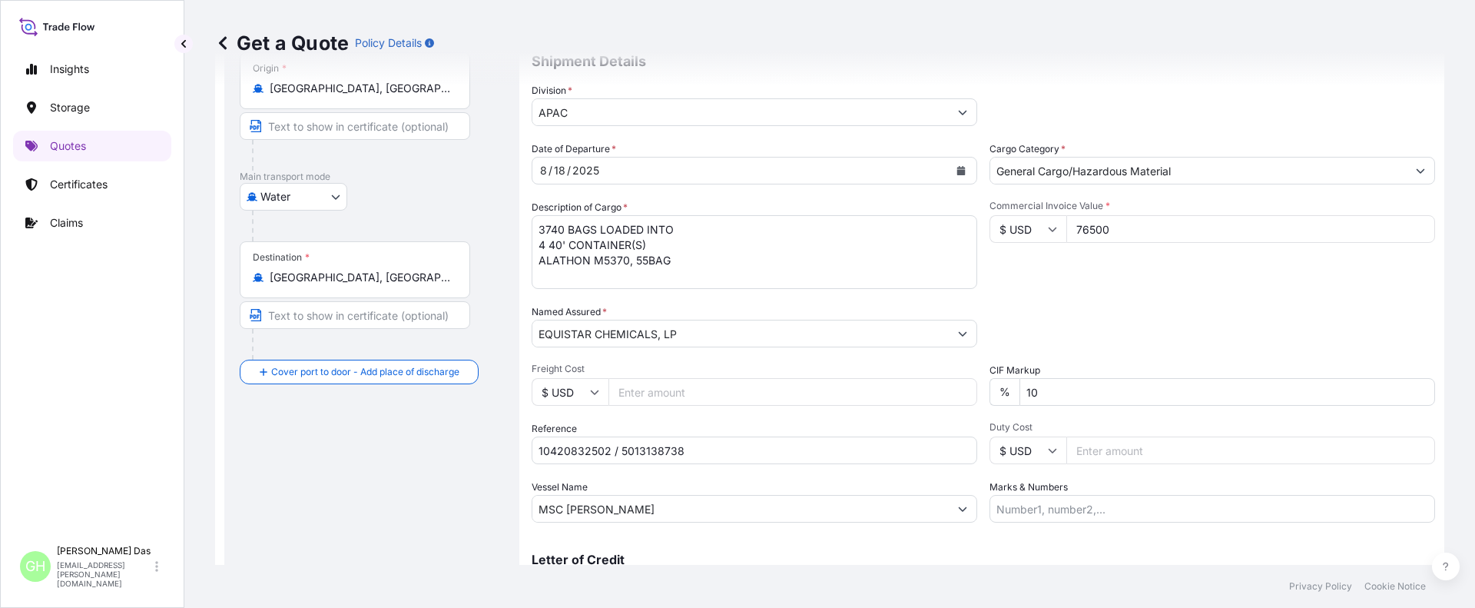
scroll to position [235, 0]
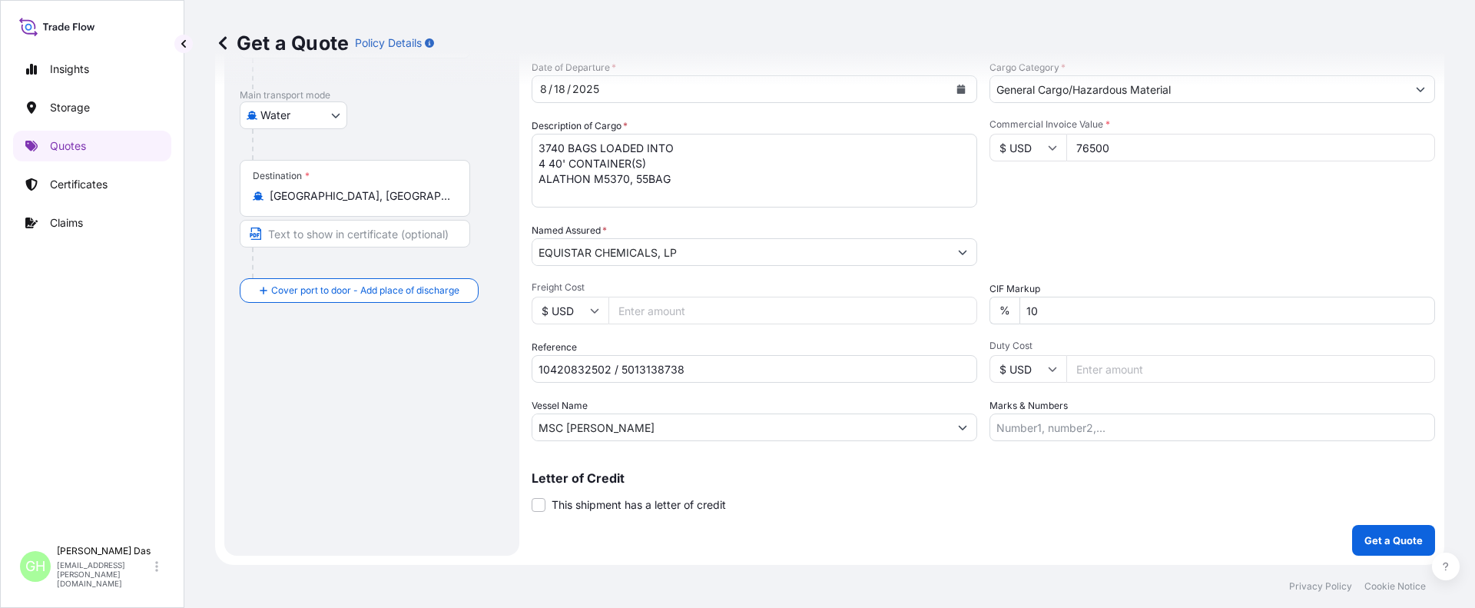
type input "76500"
click at [337, 463] on div "Route Details Reset Route Details Cover door to port - Add loading place Place …" at bounding box center [372, 208] width 264 height 665
click at [1255, 521] on div "Coverage Type All risks Covers losses or damages due to any cause, except for t…" at bounding box center [984, 207] width 904 height 695
click at [1388, 538] on p "Get a Quote" at bounding box center [1393, 539] width 58 height 15
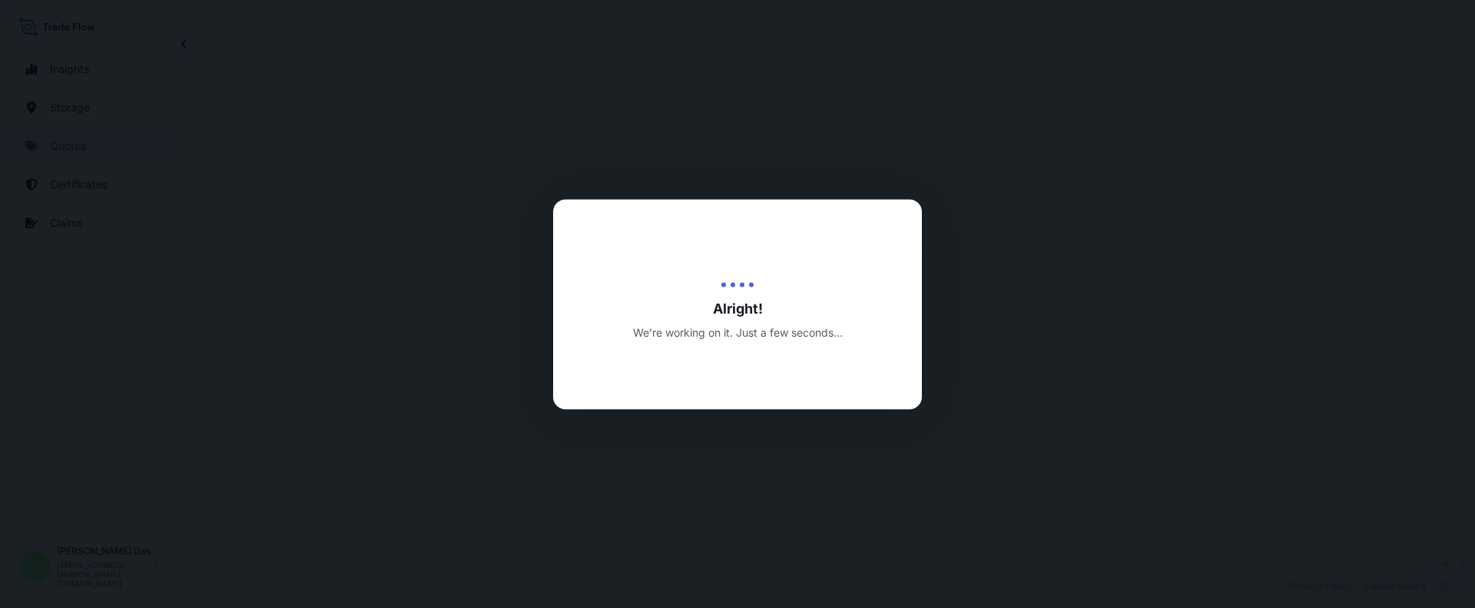
select select "Water"
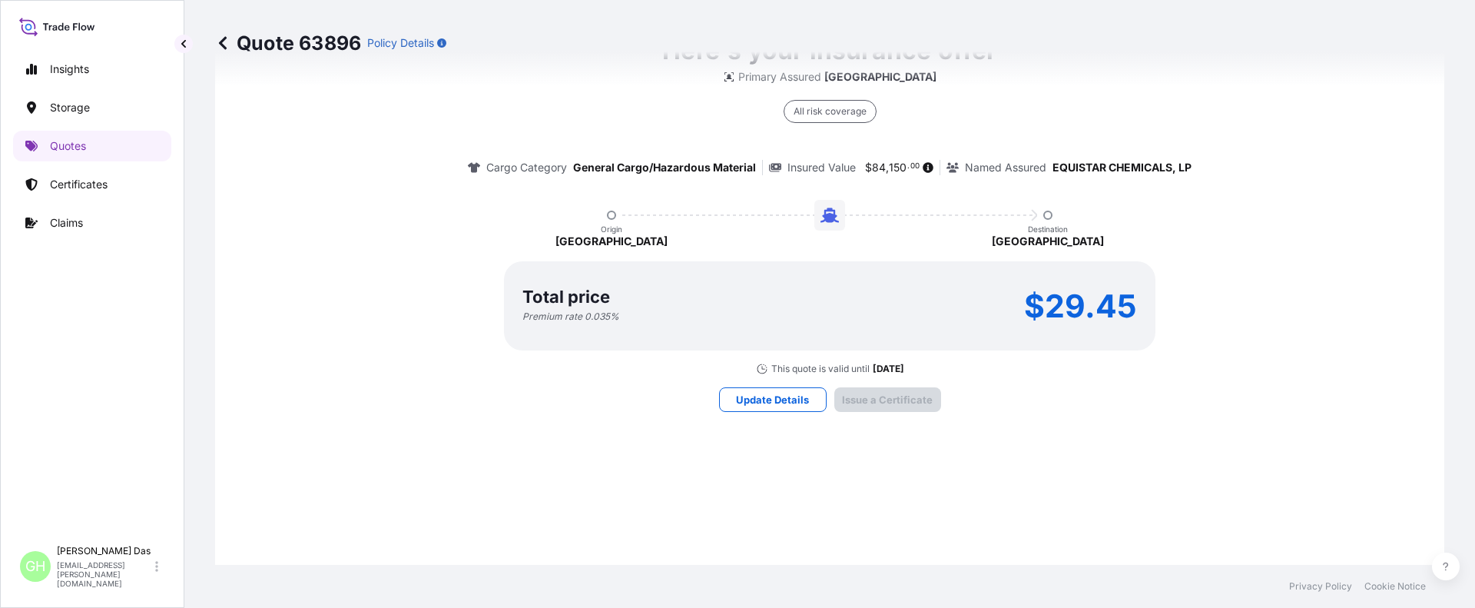
scroll to position [2289, 0]
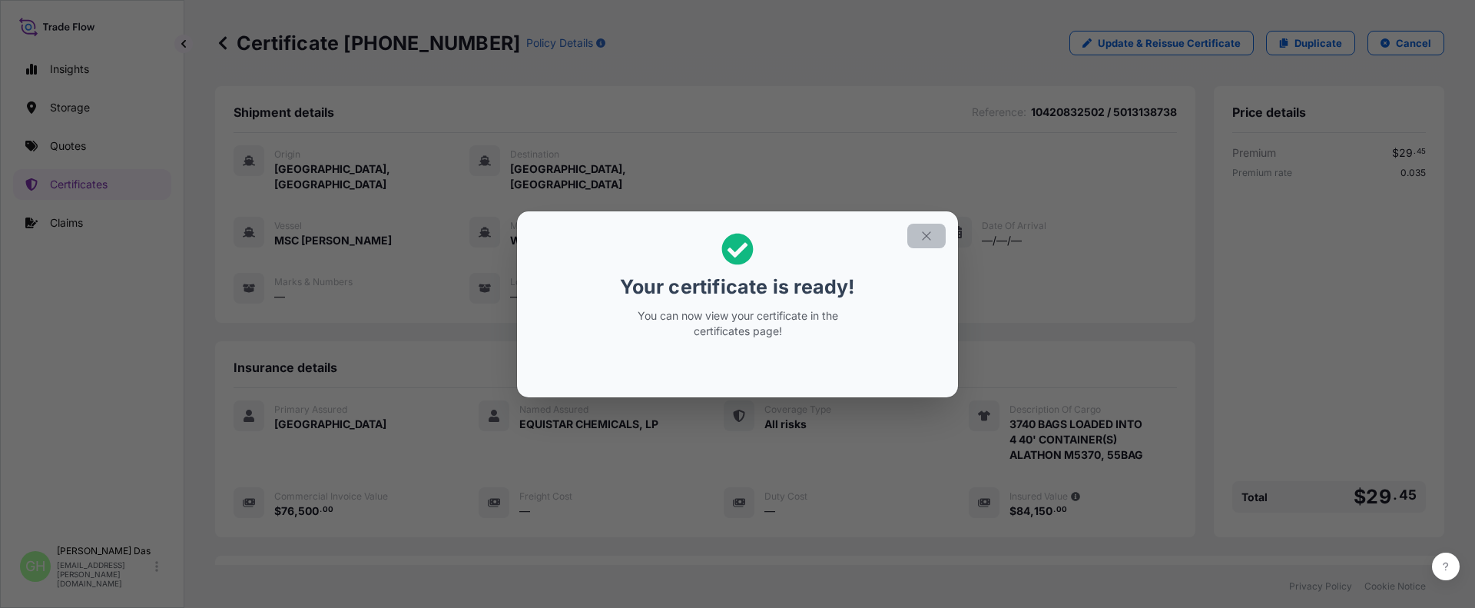
click at [927, 238] on icon "button" at bounding box center [927, 236] width 14 height 14
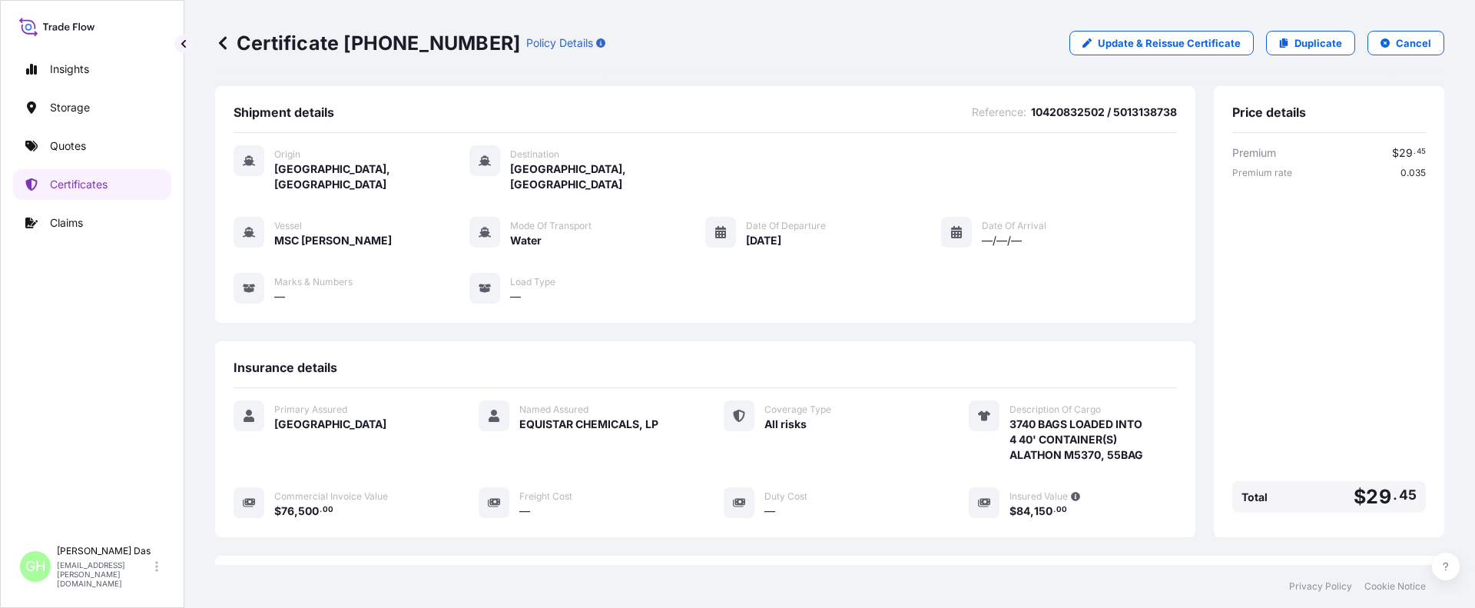
scroll to position [215, 0]
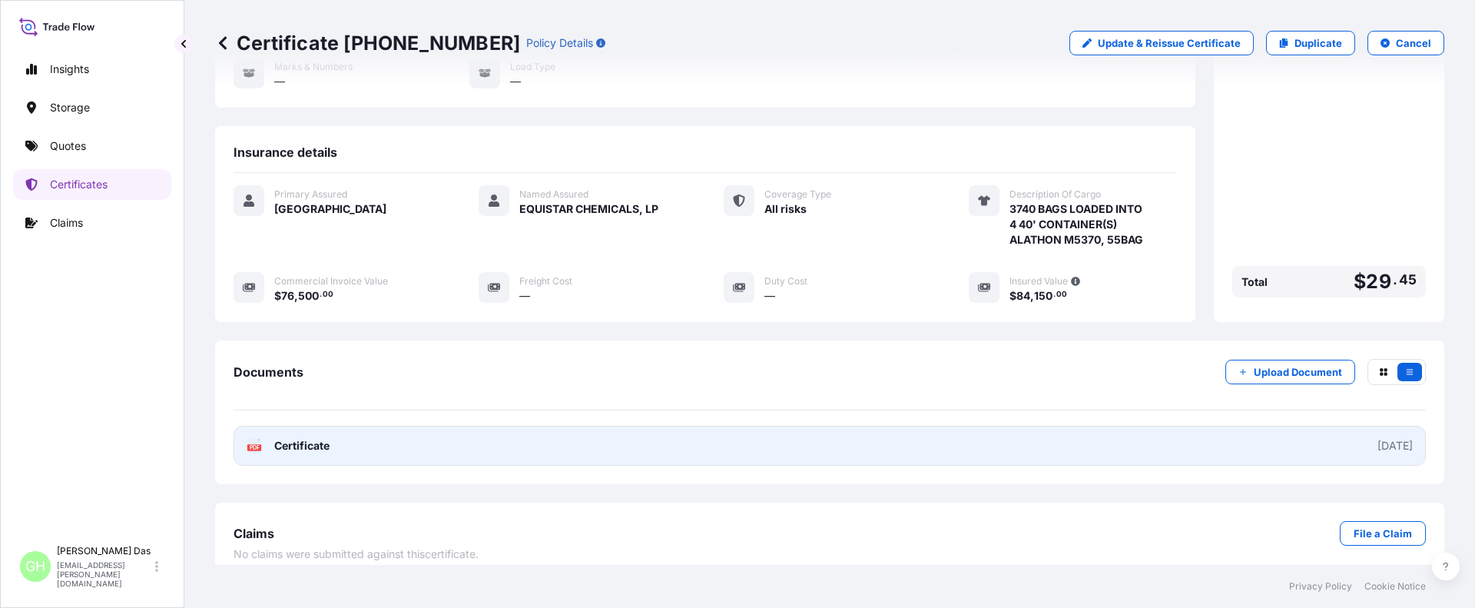
click at [1063, 433] on link "PDF Certificate [DATE]" at bounding box center [830, 446] width 1192 height 40
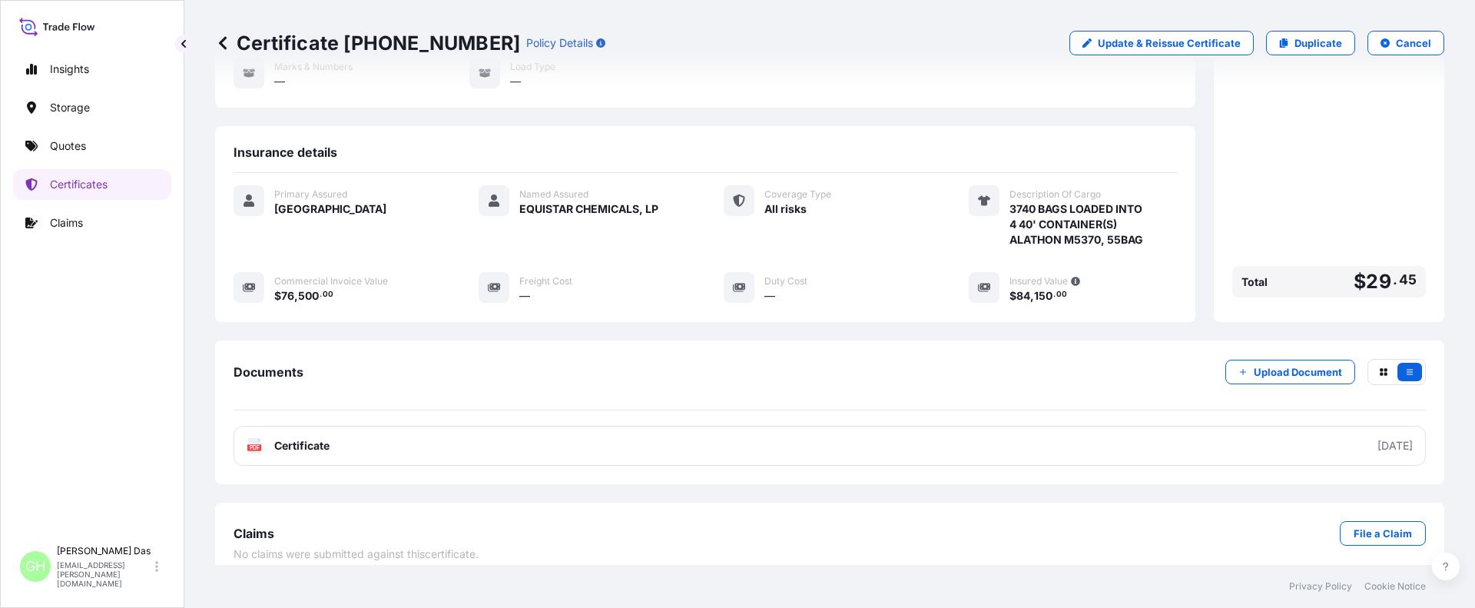
click at [35, 380] on div "Insights Storage Quotes Certificates Claims" at bounding box center [92, 289] width 158 height 498
click at [60, 186] on p "Certificates" at bounding box center [79, 184] width 58 height 15
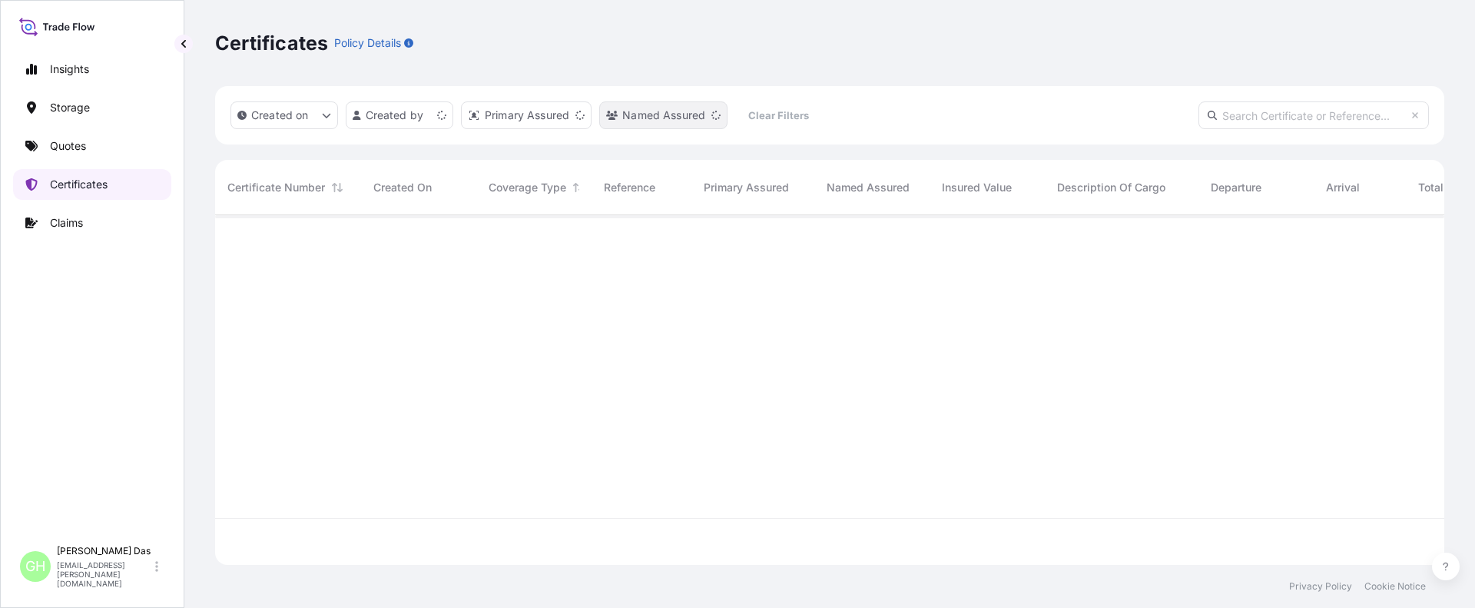
scroll to position [346, 1218]
click at [76, 149] on p "Quotes" at bounding box center [68, 145] width 36 height 15
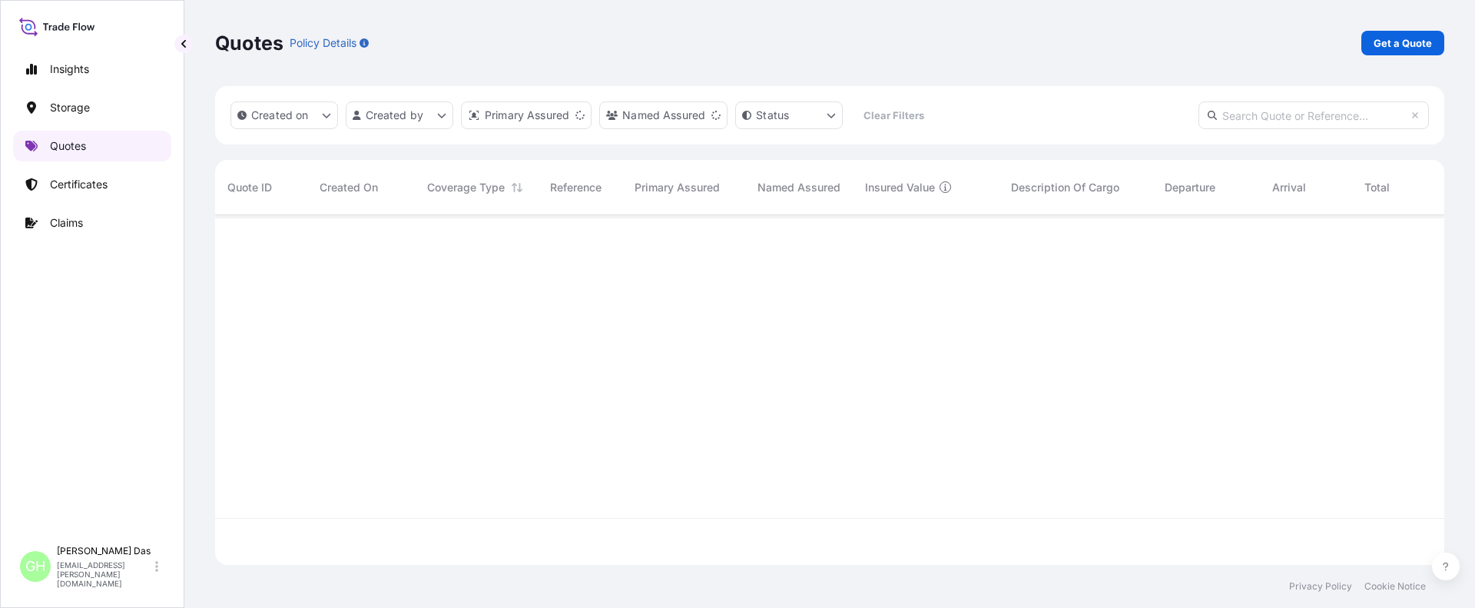
scroll to position [346, 1218]
click at [1388, 42] on p "Get a Quote" at bounding box center [1403, 42] width 58 height 15
select select "Water"
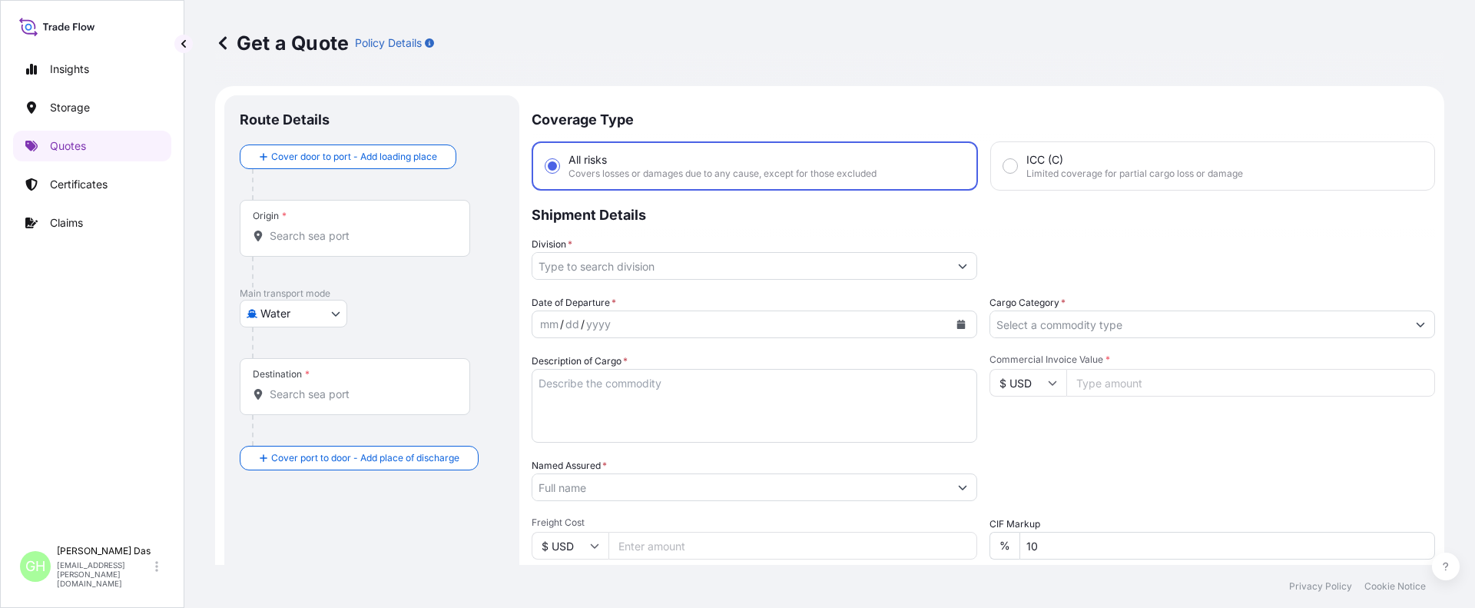
scroll to position [25, 0]
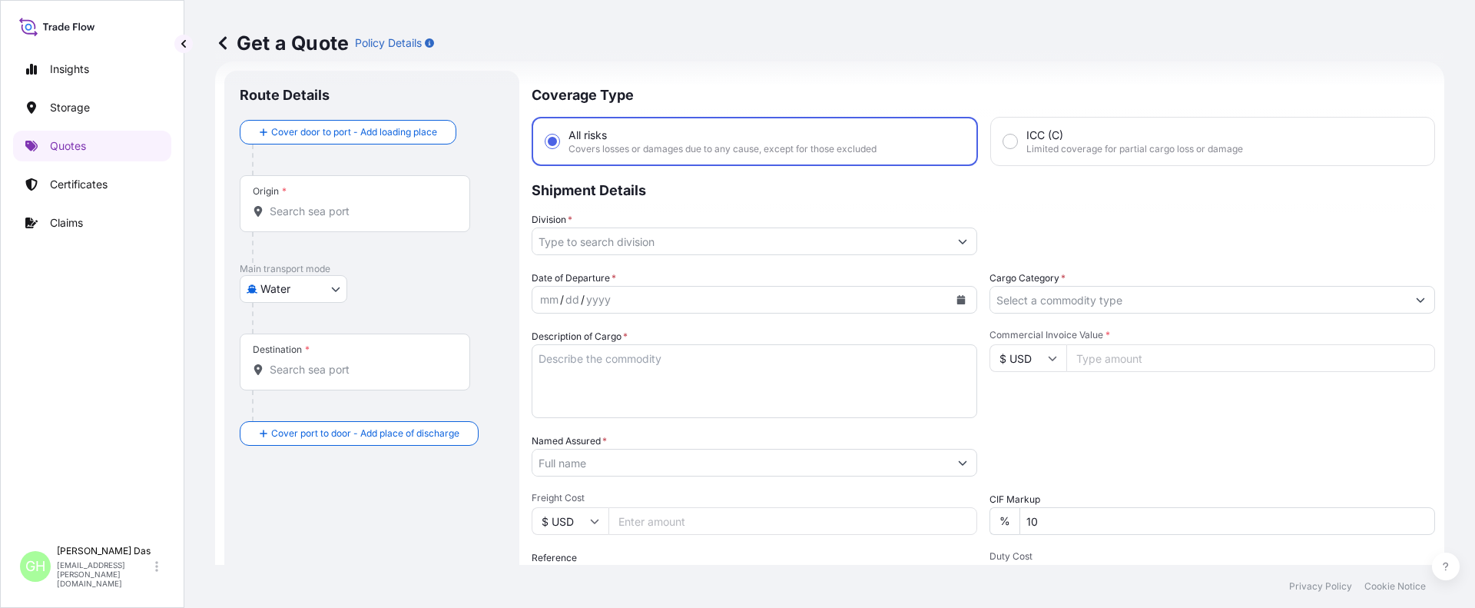
click at [393, 213] on input "Origin *" at bounding box center [360, 211] width 181 height 15
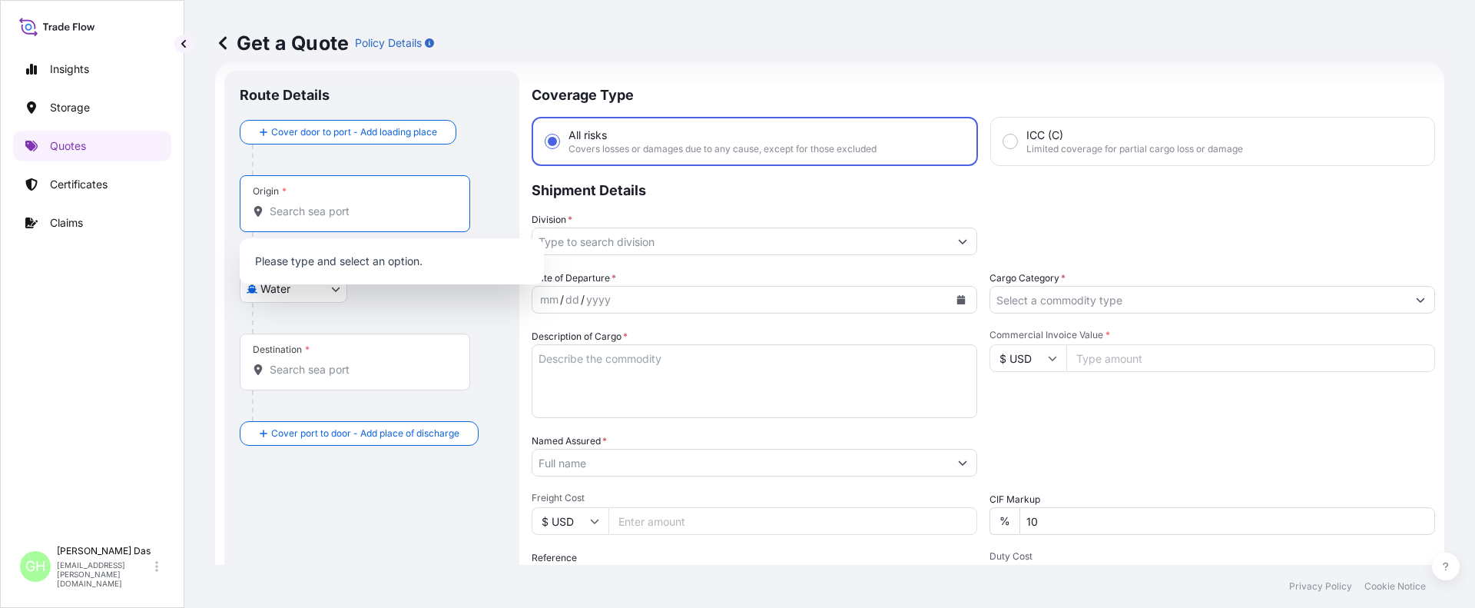
paste input "[GEOGRAPHIC_DATA], [GEOGRAPHIC_DATA]"
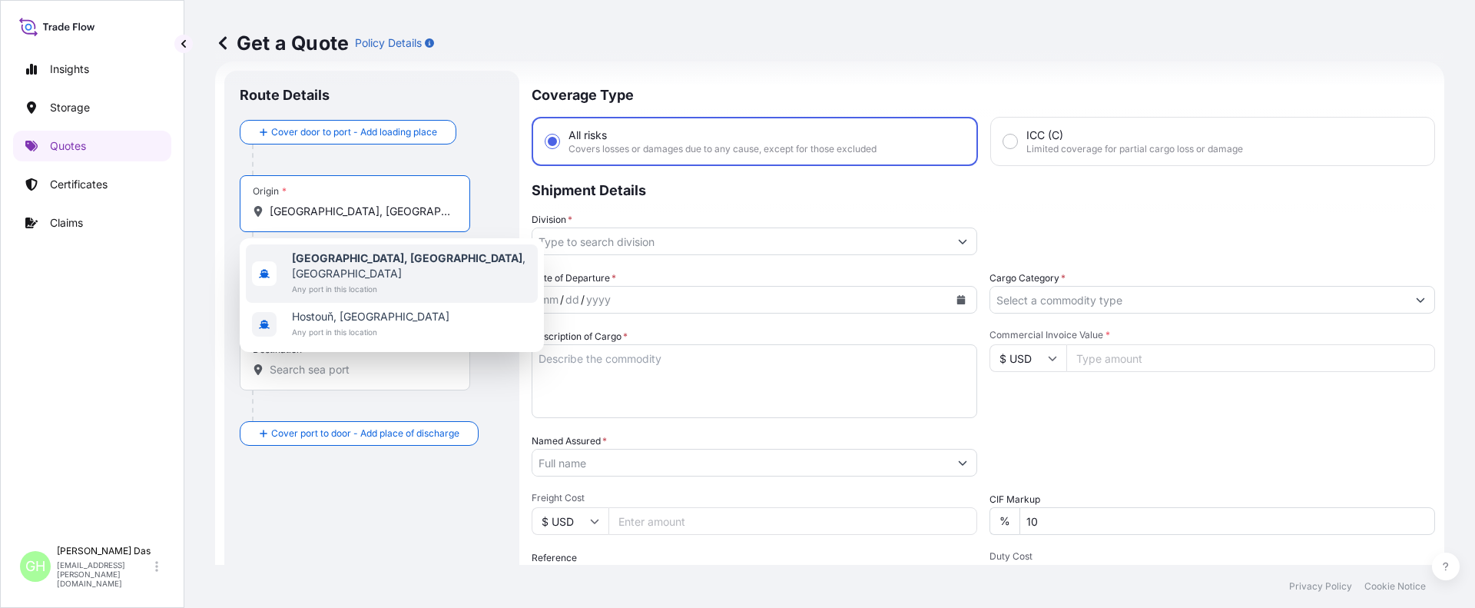
click at [327, 260] on b "[GEOGRAPHIC_DATA], [GEOGRAPHIC_DATA]" at bounding box center [407, 257] width 230 height 13
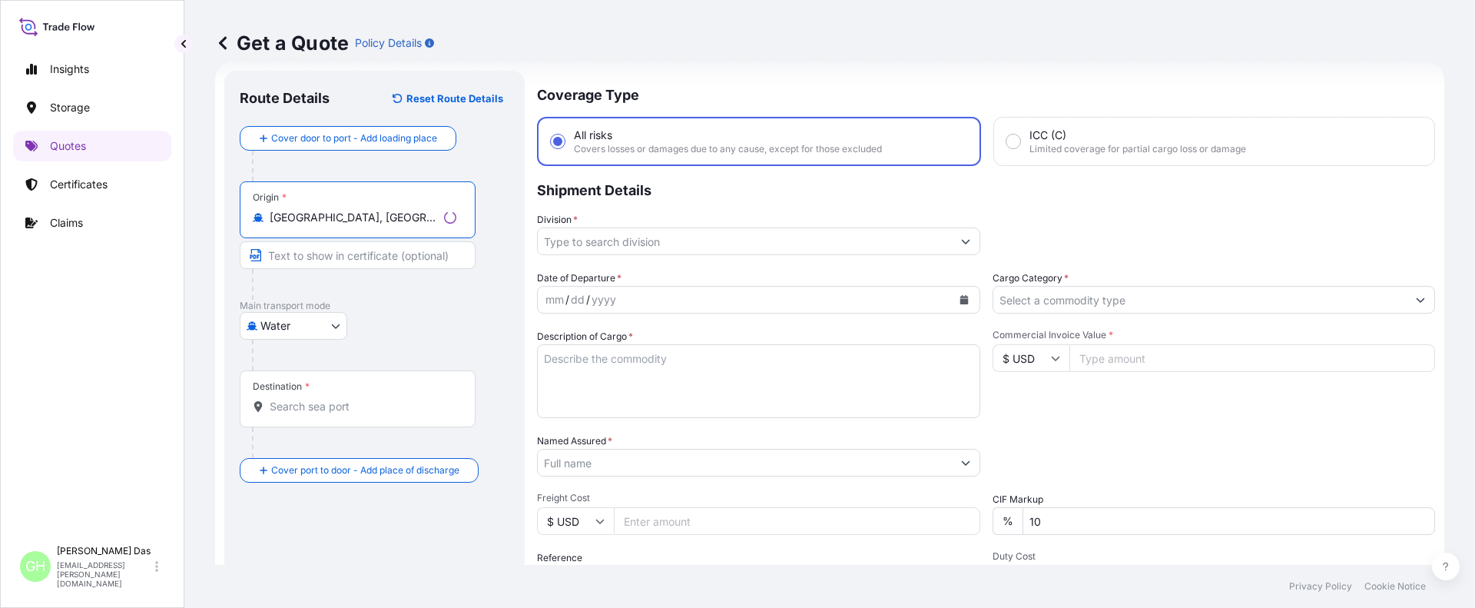
type input "[GEOGRAPHIC_DATA], [GEOGRAPHIC_DATA], [GEOGRAPHIC_DATA]"
click at [333, 406] on input "Destination *" at bounding box center [360, 406] width 181 height 15
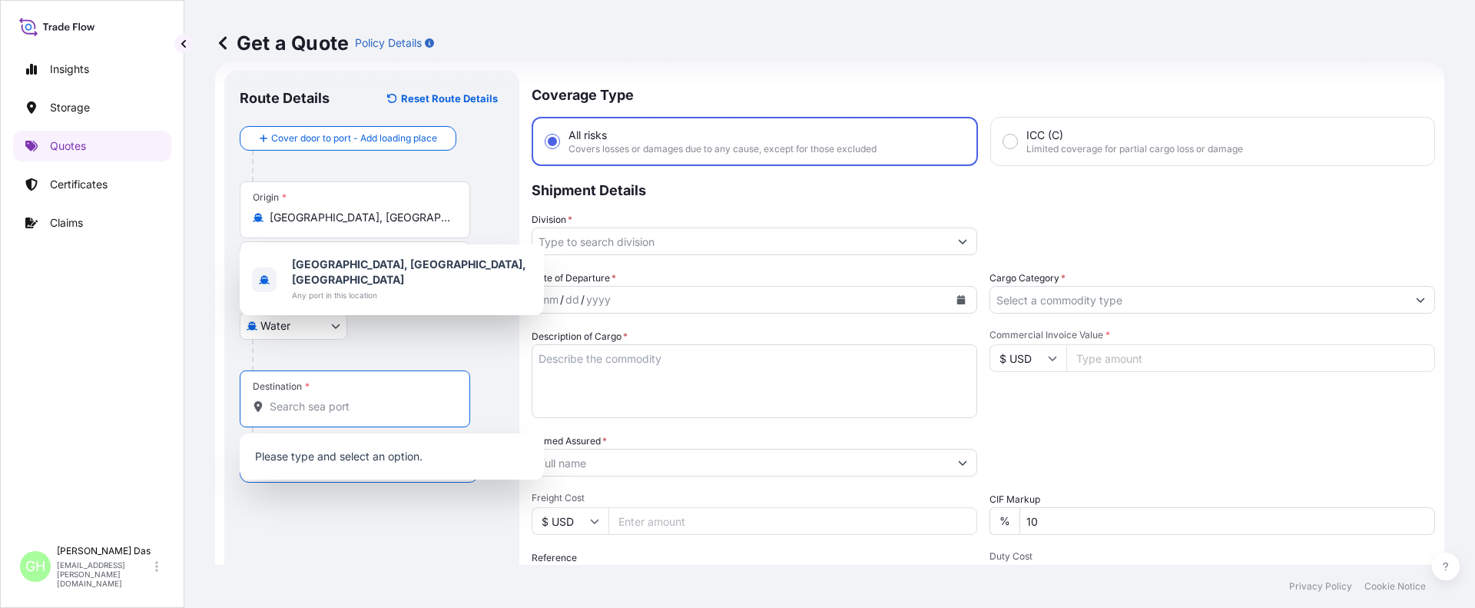
paste input "[GEOGRAPHIC_DATA], [GEOGRAPHIC_DATA]"
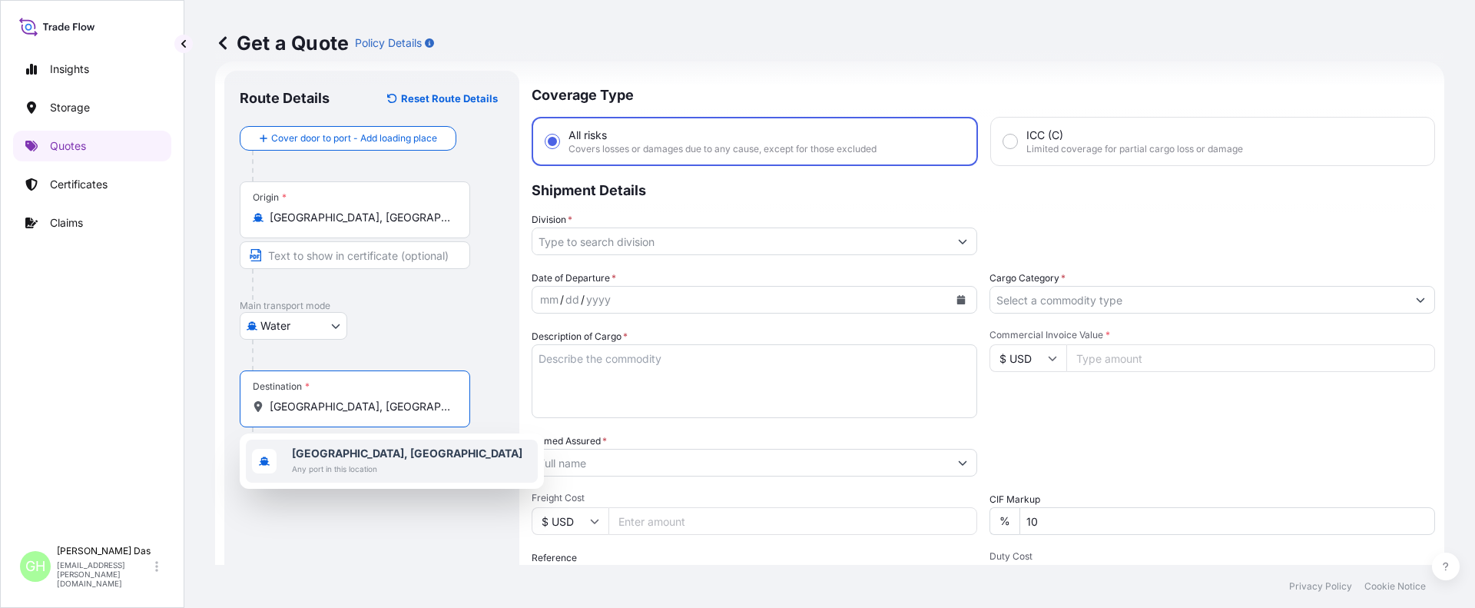
click at [339, 464] on span "Any port in this location" at bounding box center [407, 468] width 230 height 15
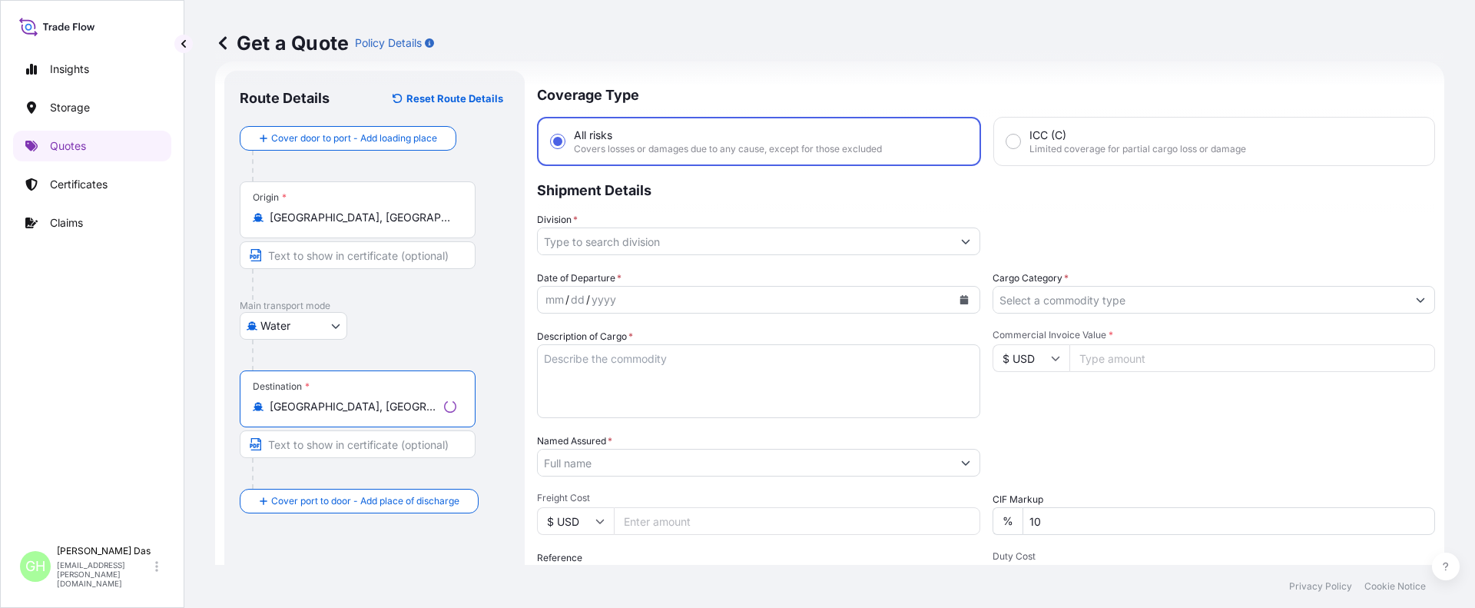
type input "[GEOGRAPHIC_DATA], [GEOGRAPHIC_DATA]"
click at [584, 234] on input "Division *" at bounding box center [745, 241] width 414 height 28
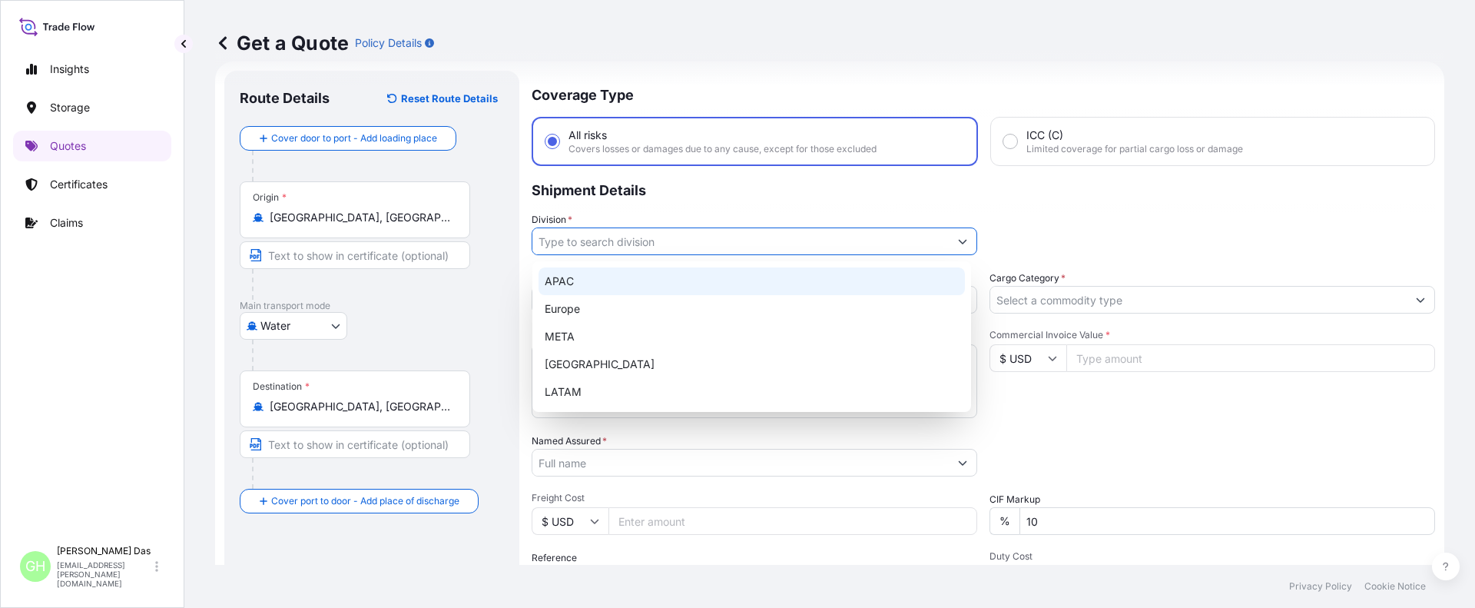
click at [565, 283] on div "APAC" at bounding box center [752, 281] width 426 height 28
type input "APAC"
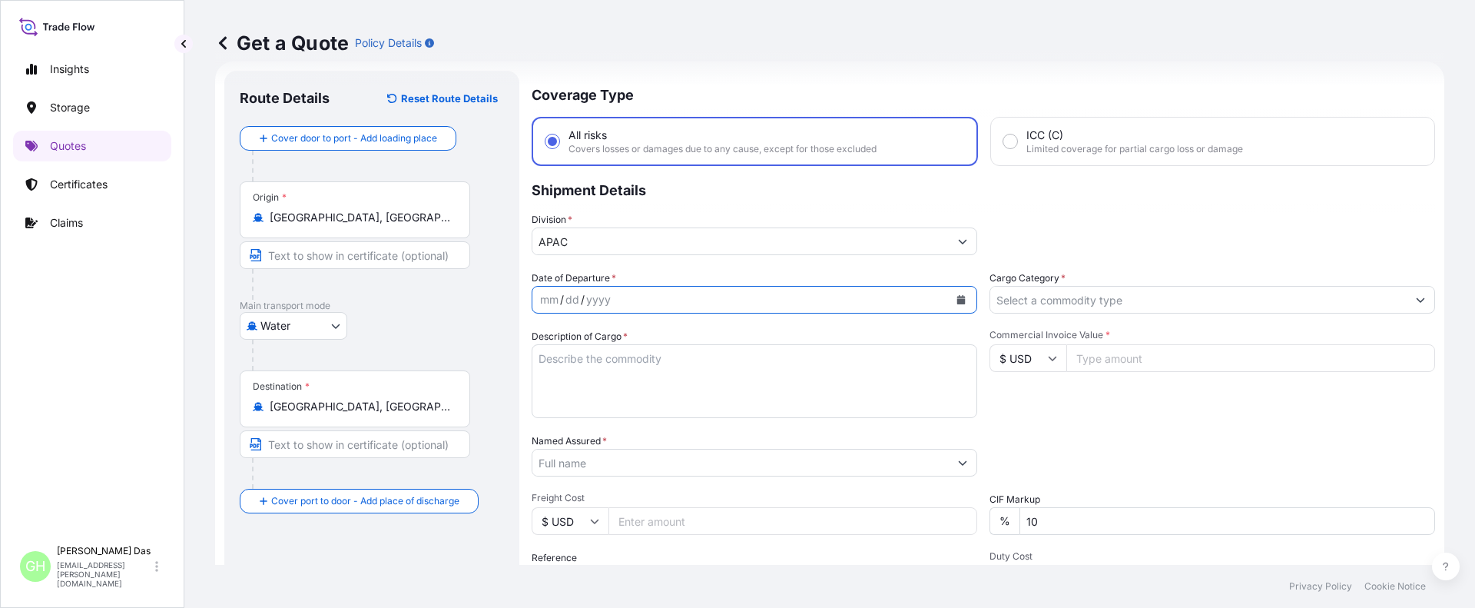
click at [957, 296] on icon "Calendar" at bounding box center [961, 299] width 9 height 9
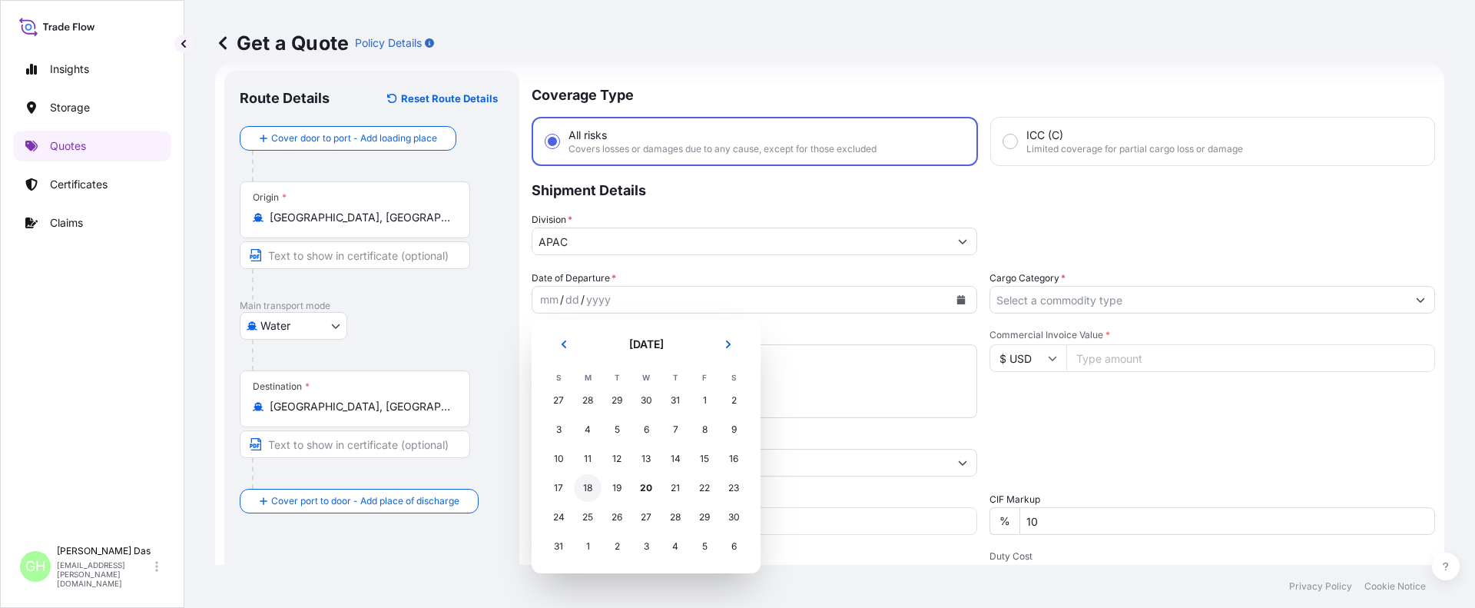
click at [588, 489] on div "18" at bounding box center [588, 488] width 28 height 28
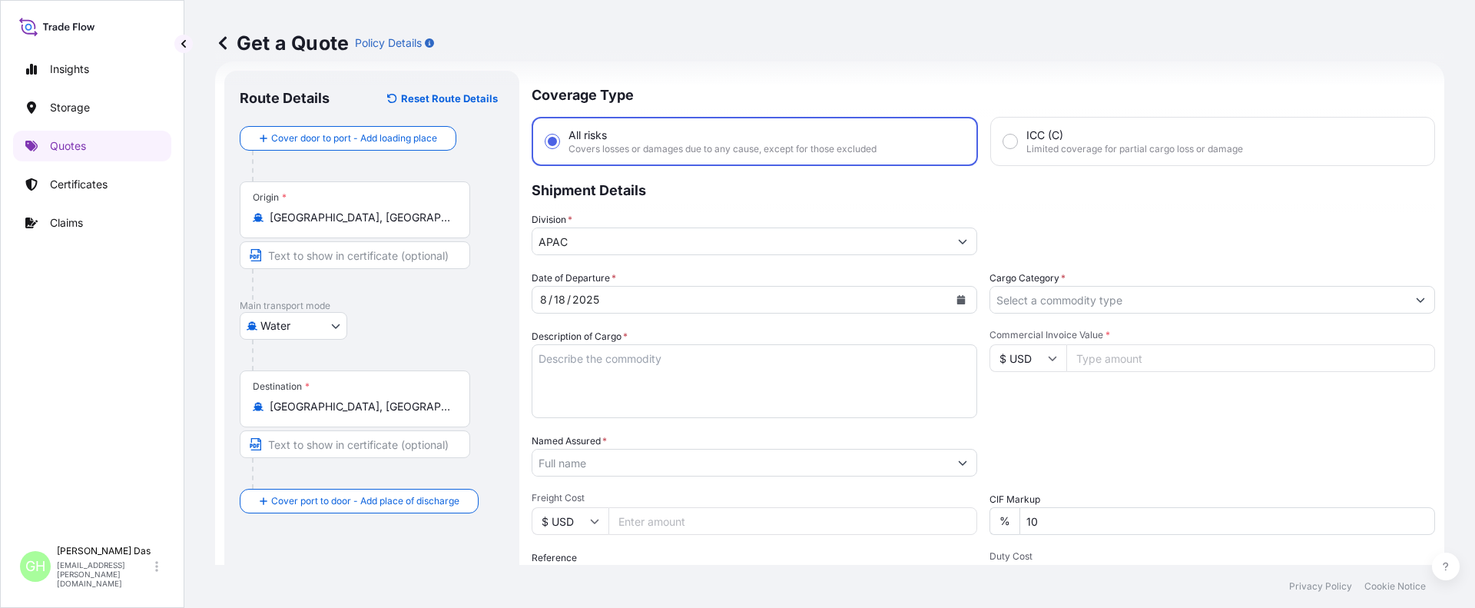
drag, startPoint x: 51, startPoint y: 461, endPoint x: 118, endPoint y: 450, distance: 67.7
click at [51, 461] on div "Insights Storage Quotes Certificates Claims" at bounding box center [92, 289] width 158 height 498
click at [632, 366] on textarea "Description of Cargo *" at bounding box center [755, 381] width 446 height 74
paste textarea "BAGS LOADED INTO 4 40' CONTAINER(S) ALATHON M5370, 55BAG"
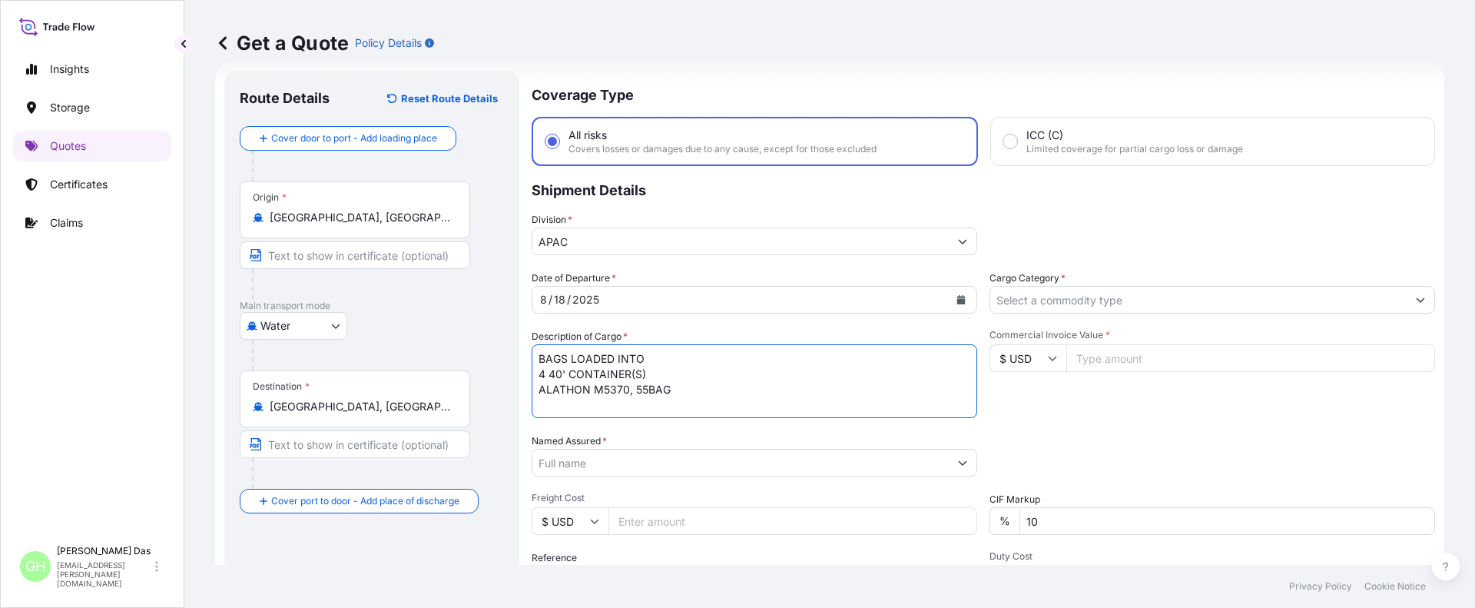
click at [539, 366] on textarea "BAGS LOADED INTO 4 40' CONTAINER(S) ALATHON M5370, 55BAG" at bounding box center [755, 381] width 446 height 74
click at [541, 362] on textarea "BAGS LOADED INTO 4 40' CONTAINER(S) ALATHON M5370, 55BAG" at bounding box center [755, 381] width 446 height 74
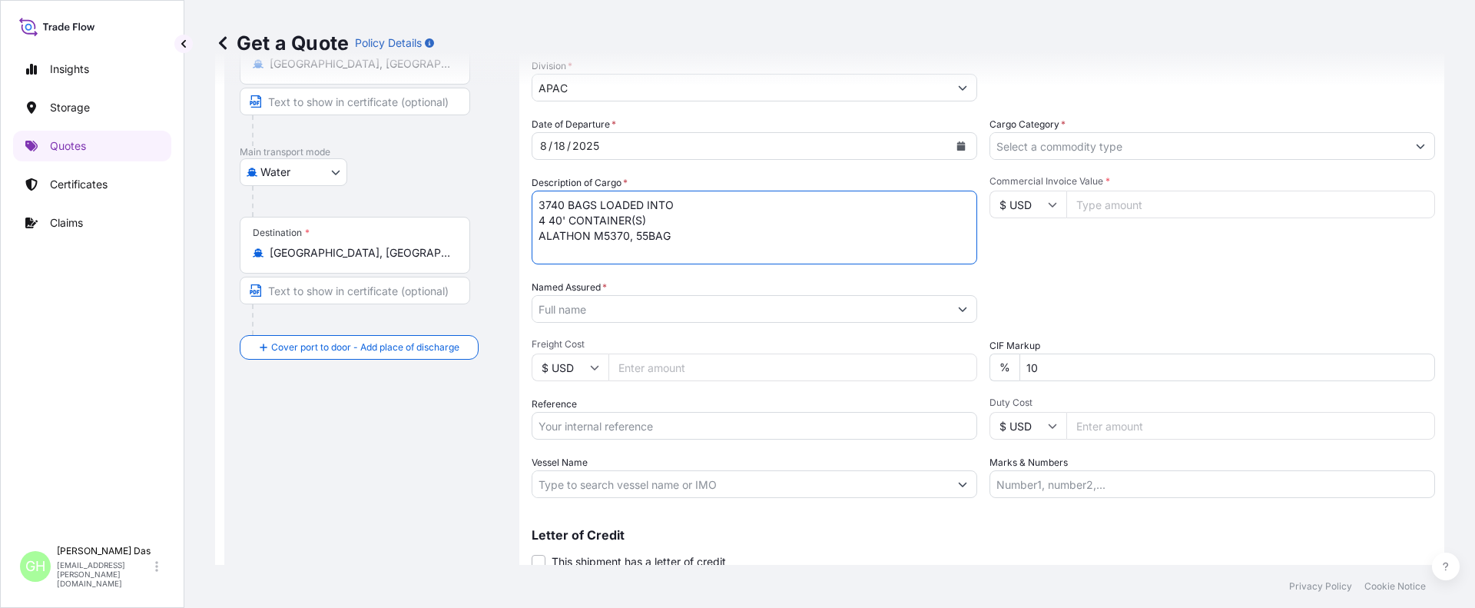
type textarea "3740 BAGS LOADED INTO 4 40' CONTAINER(S) ALATHON M5370, 55BAG"
click at [96, 413] on div "Insights Storage Quotes Certificates Claims" at bounding box center [92, 289] width 158 height 498
click at [625, 308] on input "Named Assured *" at bounding box center [740, 309] width 416 height 28
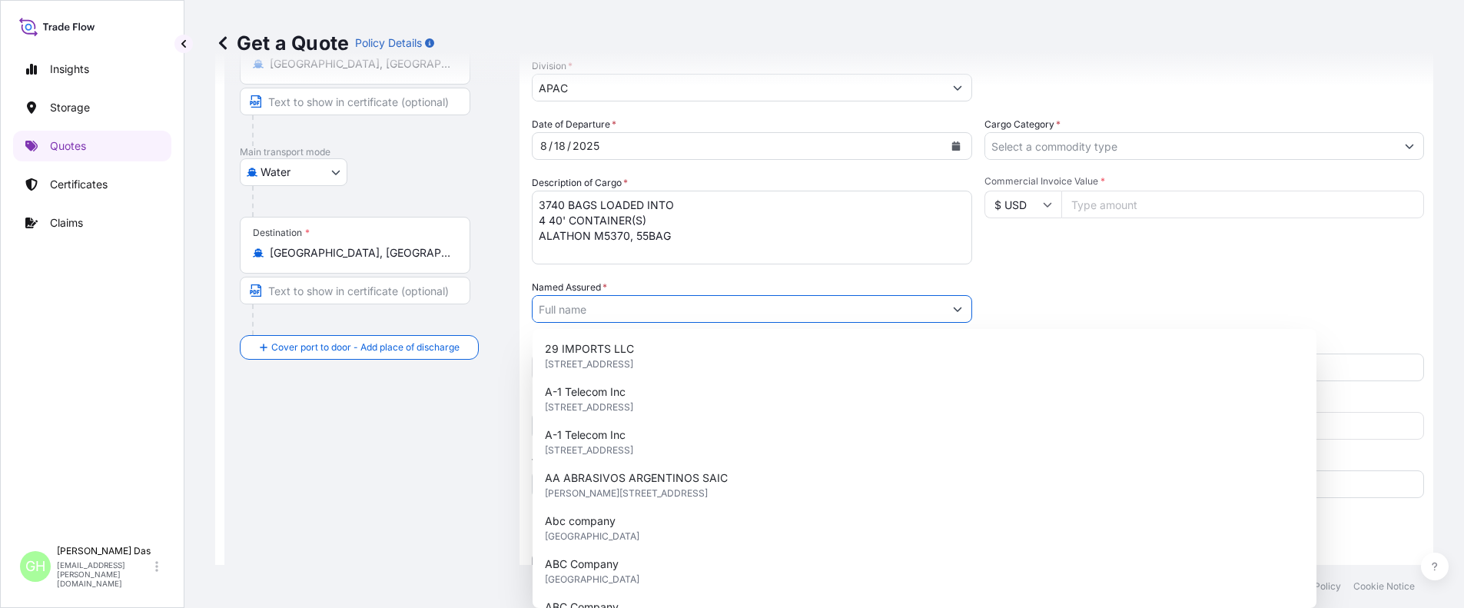
paste input "EQUISTAR CHEMICALS, LP"
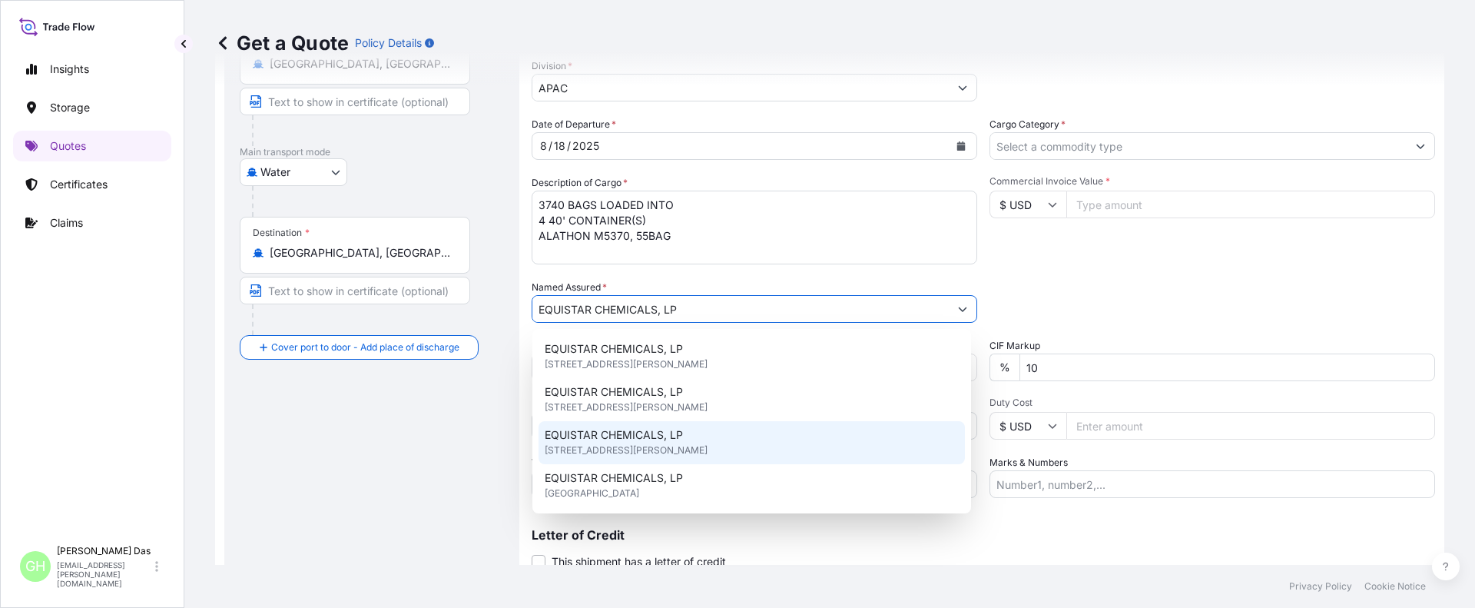
click at [589, 452] on span "[STREET_ADDRESS][PERSON_NAME]" at bounding box center [626, 450] width 163 height 15
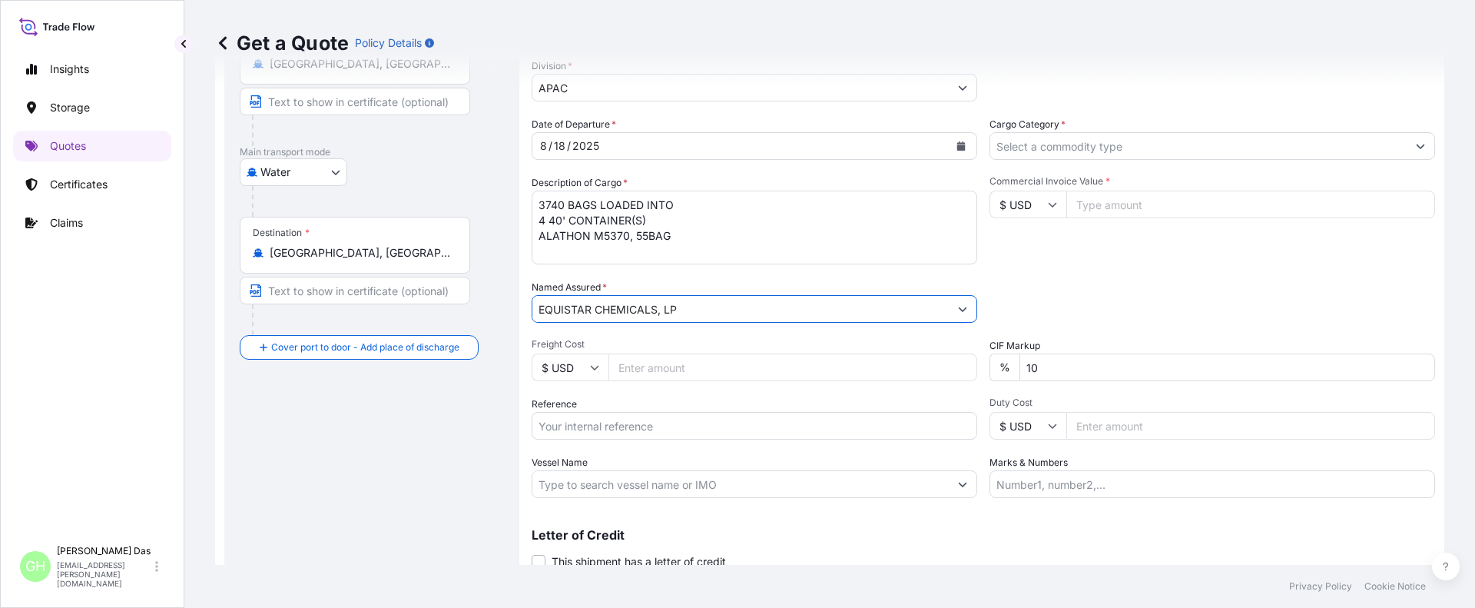
type input "EQUISTAR CHEMICALS, LP"
click at [120, 432] on div "Insights Storage Quotes Certificates Claims" at bounding box center [92, 289] width 158 height 498
click at [602, 431] on input "Reference" at bounding box center [755, 426] width 446 height 28
paste input "5013138392"
click at [541, 429] on input "5013138392" at bounding box center [755, 426] width 446 height 28
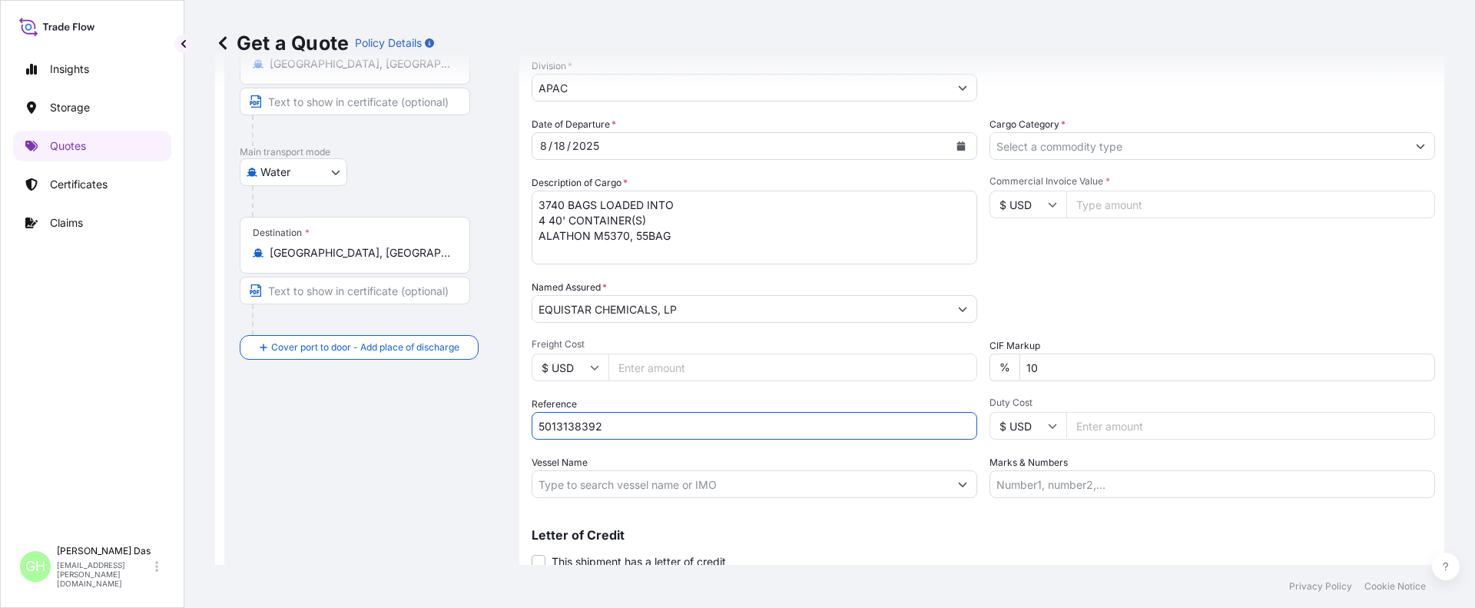
paste input "10420832500"
type input "10420832500 / 5013138392"
click at [146, 471] on div "Insights Storage Quotes Certificates Claims" at bounding box center [92, 289] width 158 height 498
click at [636, 485] on input "Vessel Name" at bounding box center [740, 484] width 416 height 28
paste input "10420832500"
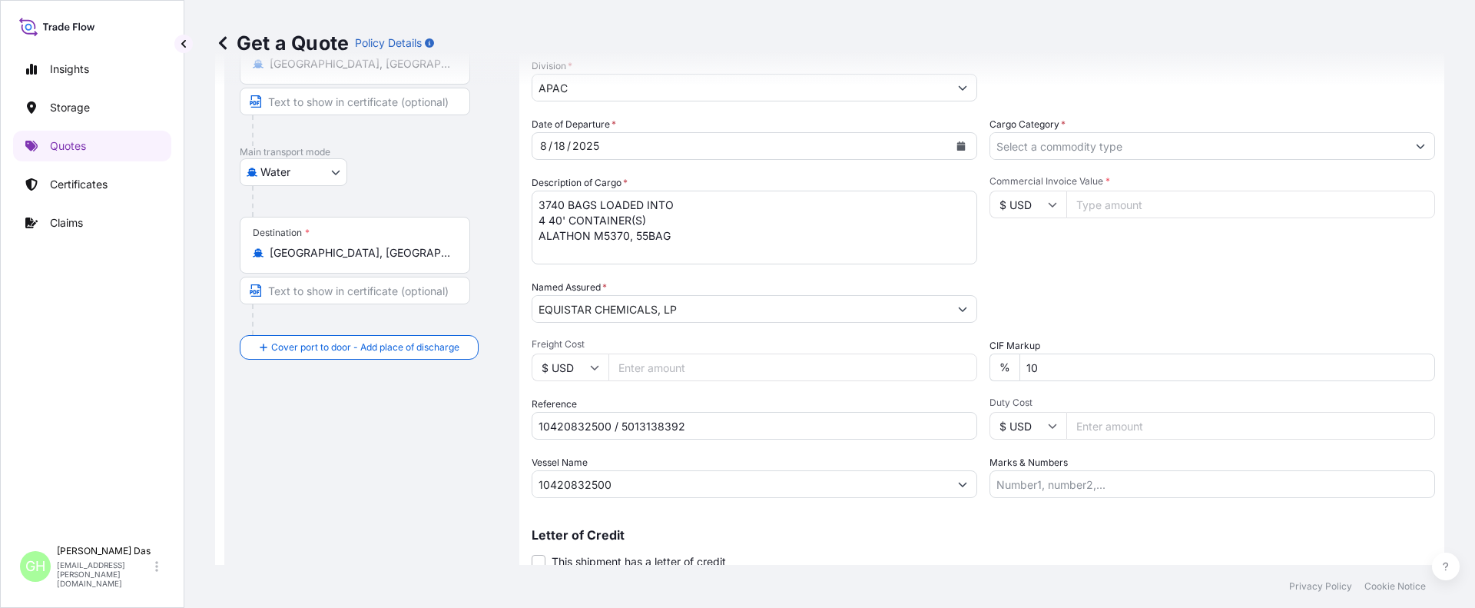
click at [118, 472] on div "Insights Storage Quotes Certificates Claims" at bounding box center [92, 289] width 158 height 498
drag, startPoint x: 629, startPoint y: 480, endPoint x: 496, endPoint y: 483, distance: 132.9
click at [496, 483] on form "Route Details Reset Route Details Cover door to port - Add loading place Place …" at bounding box center [829, 265] width 1229 height 714
paste input "MSC [PERSON_NAME]"
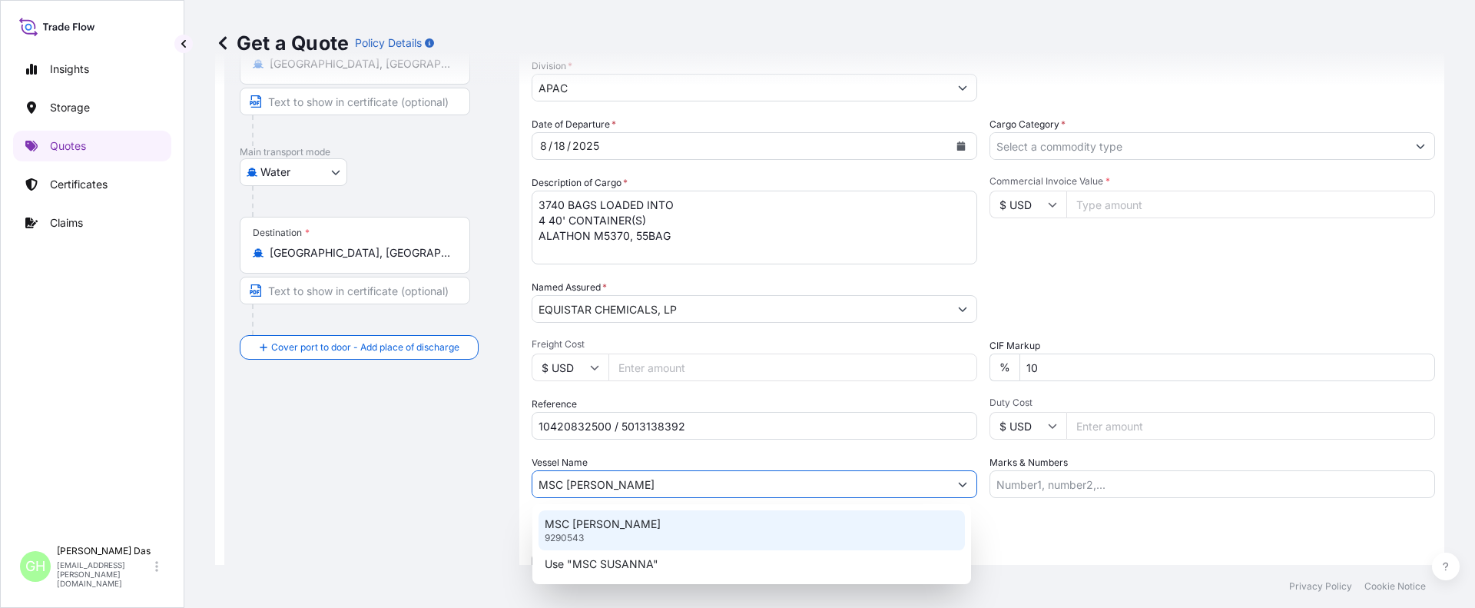
click at [601, 522] on p "MSC [PERSON_NAME]" at bounding box center [603, 523] width 116 height 15
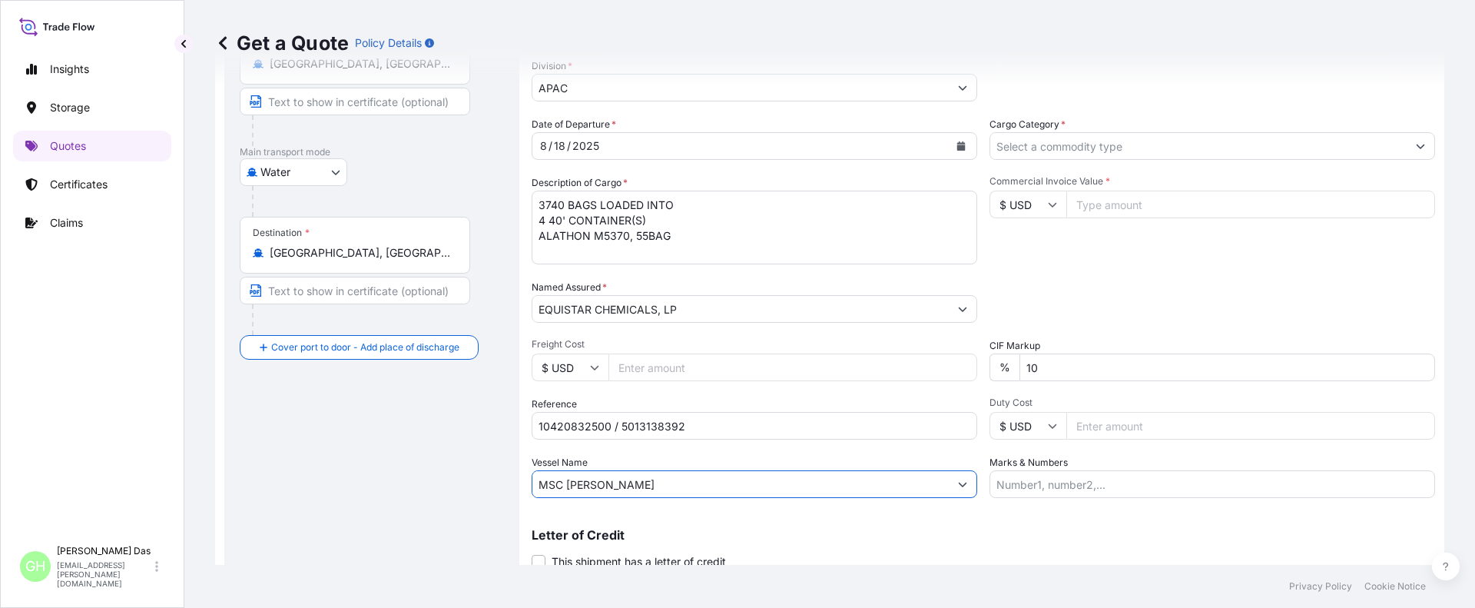
type input "MSC [PERSON_NAME]"
click at [1093, 134] on input "Cargo Category *" at bounding box center [1198, 146] width 416 height 28
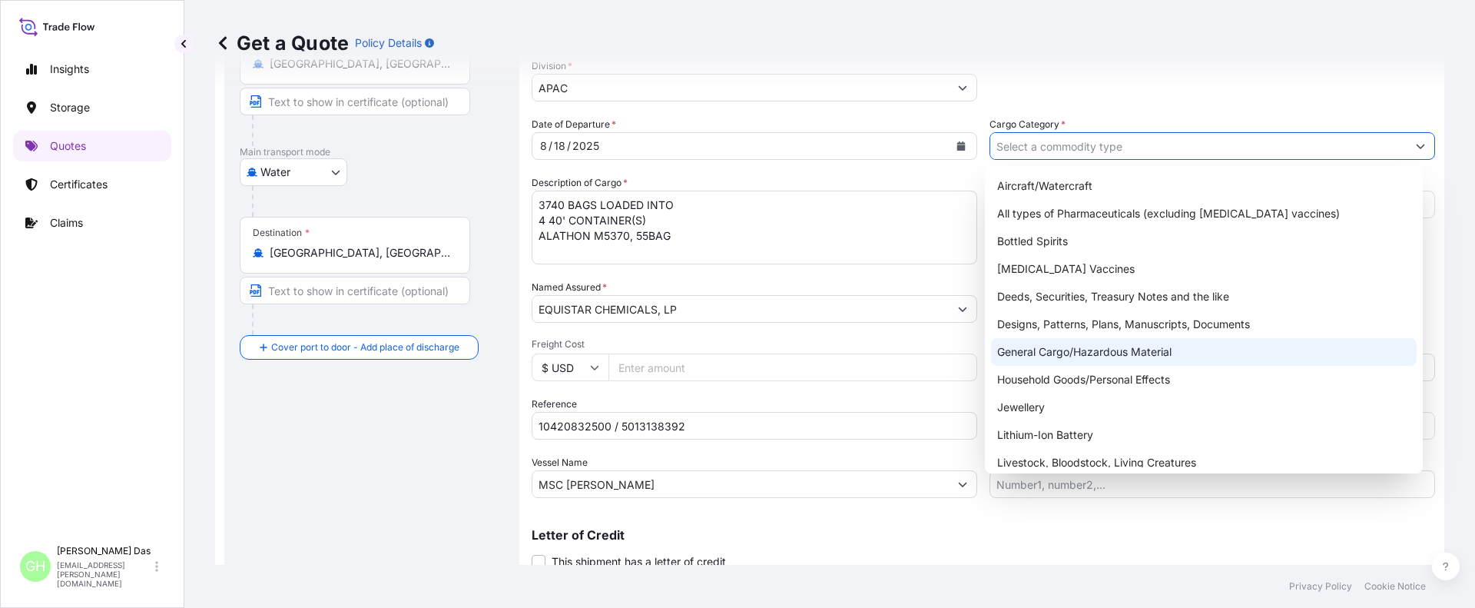
click at [1027, 350] on div "General Cargo/Hazardous Material" at bounding box center [1204, 352] width 426 height 28
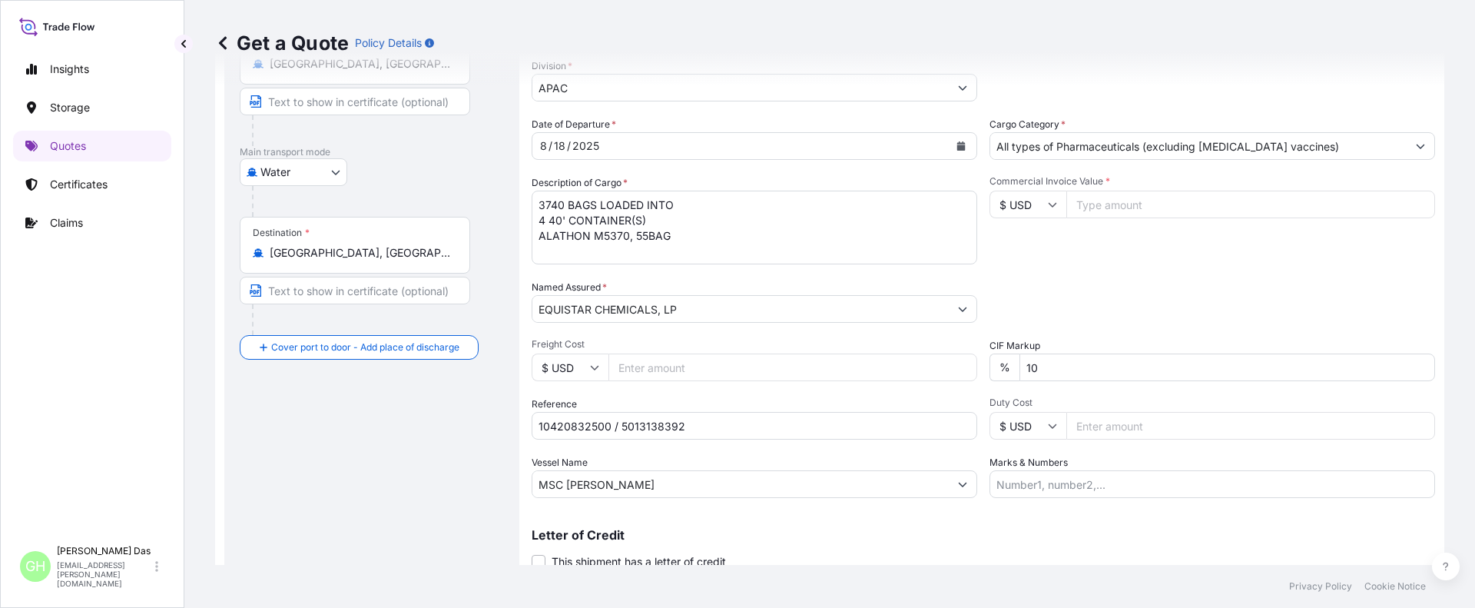
paste input "76,500"
type input "All types of Pharmaceuticals (excluding [MEDICAL_DATA] vaccines)"
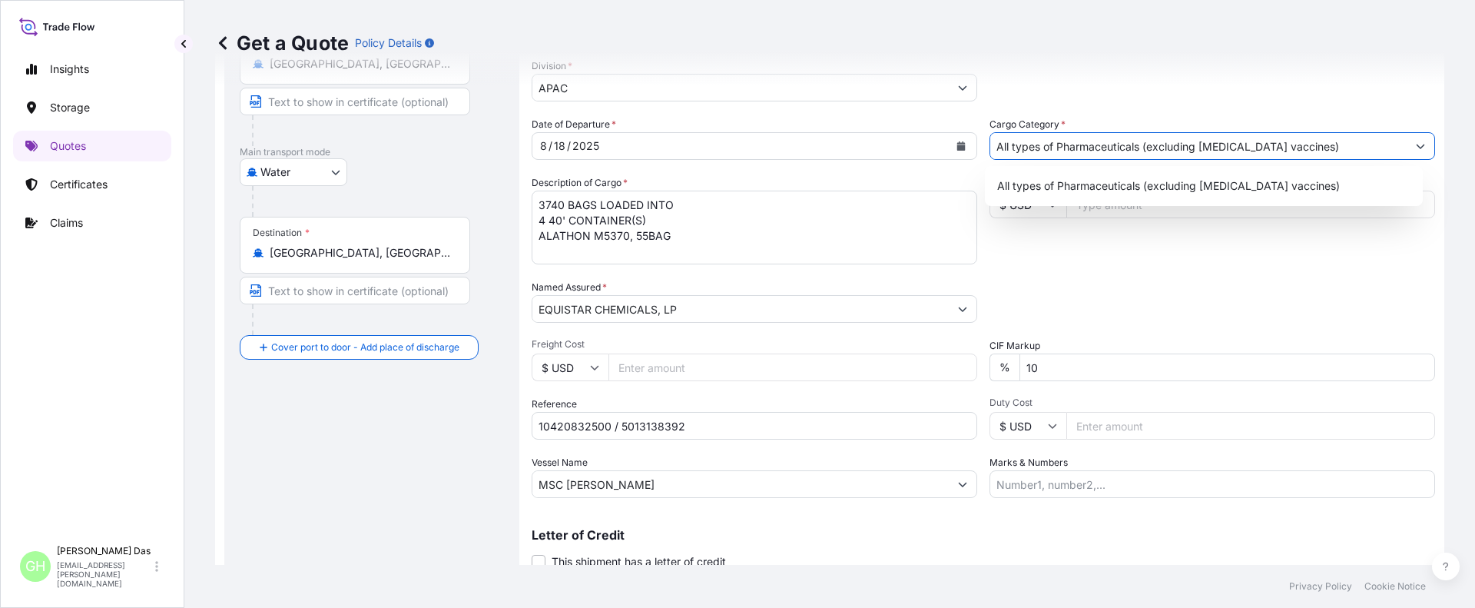
click at [1104, 207] on input "Commercial Invoice Value *" at bounding box center [1250, 205] width 369 height 28
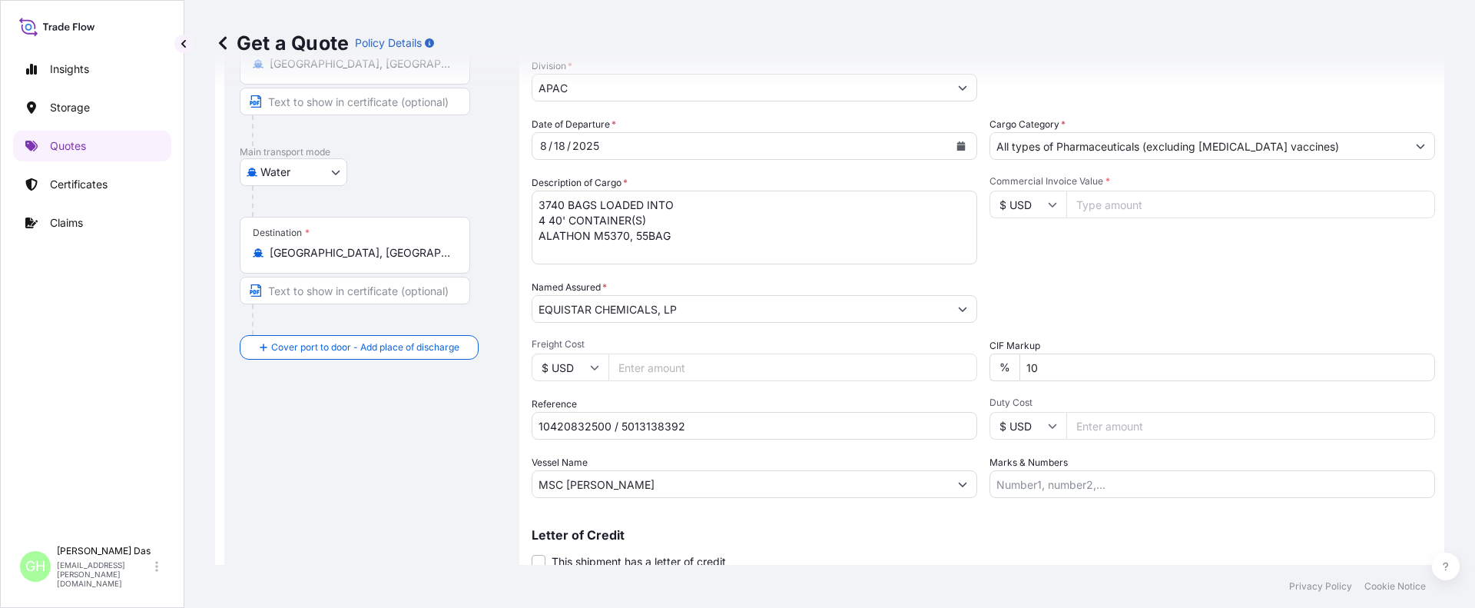
click at [1104, 207] on input "Commercial Invoice Value *" at bounding box center [1250, 205] width 369 height 28
paste input "76500"
type input "76500"
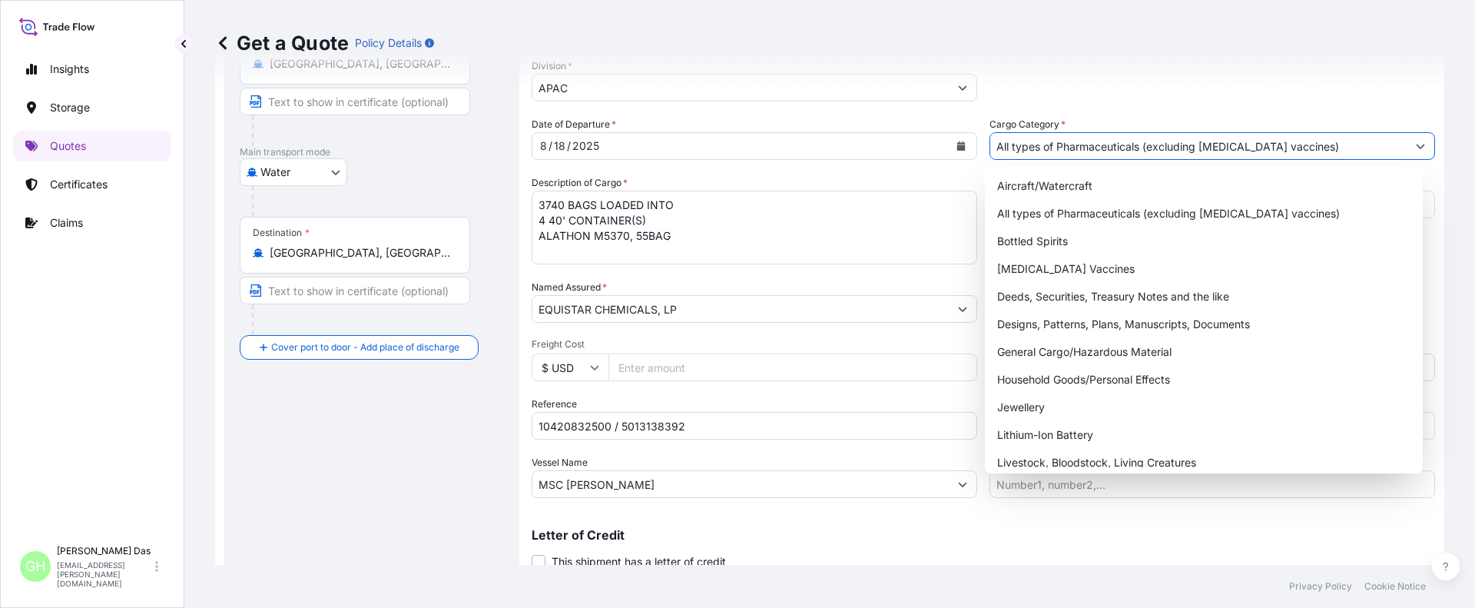
click at [1116, 146] on input "All types of Pharmaceuticals (excluding [MEDICAL_DATA] vaccines)" at bounding box center [1198, 146] width 416 height 28
click at [1036, 354] on div "General Cargo/Hazardous Material" at bounding box center [1204, 352] width 426 height 28
type input "General Cargo/Hazardous Material"
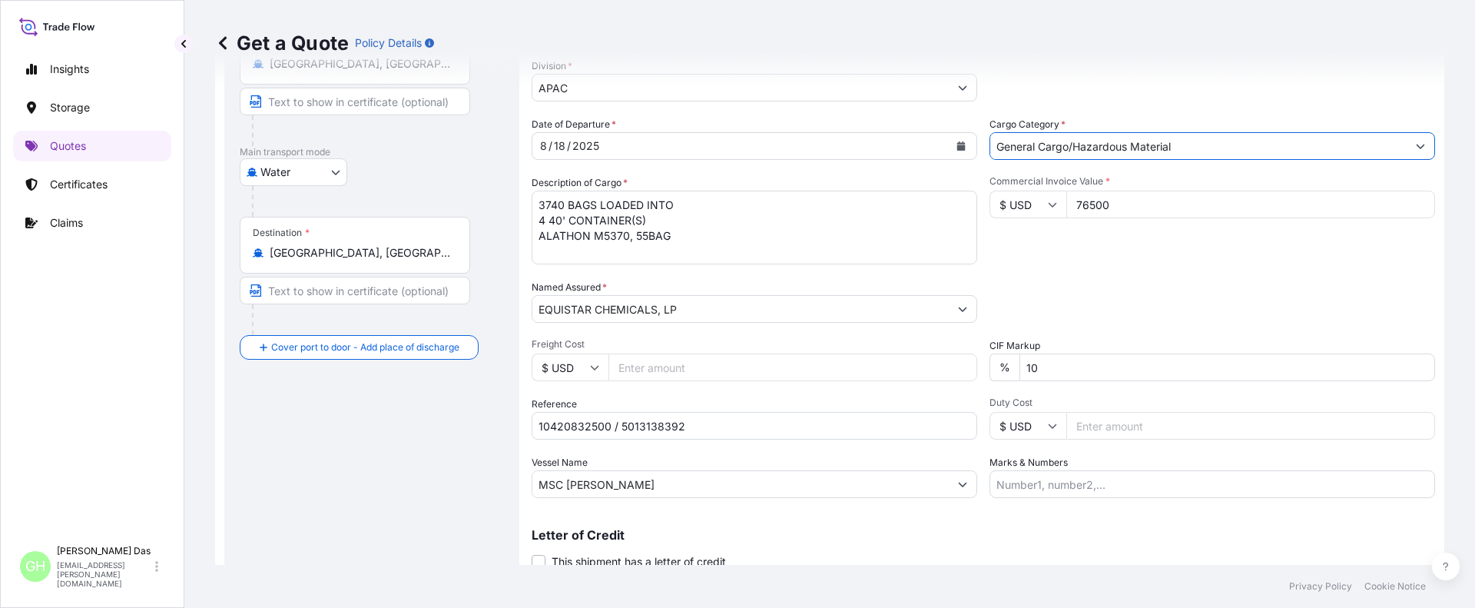
click at [1110, 283] on div "Packing Category Type to search a container mode Please select a primary mode o…" at bounding box center [1213, 301] width 446 height 43
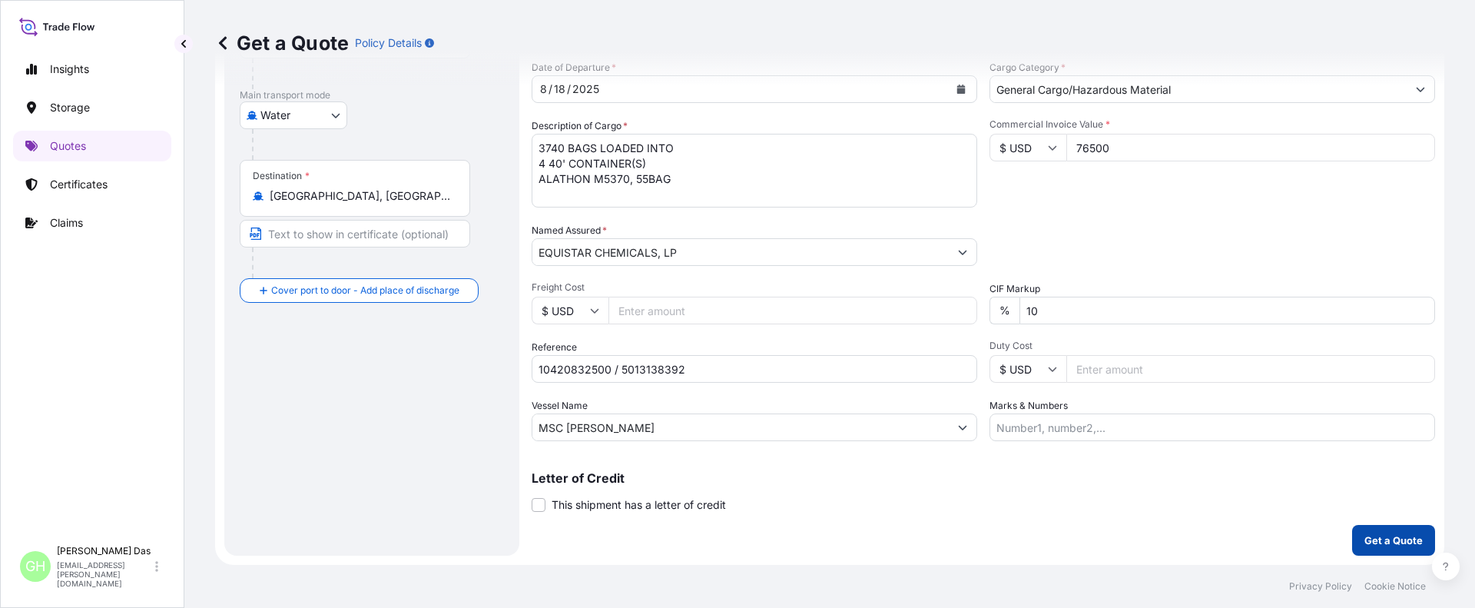
click at [1381, 538] on p "Get a Quote" at bounding box center [1393, 539] width 58 height 15
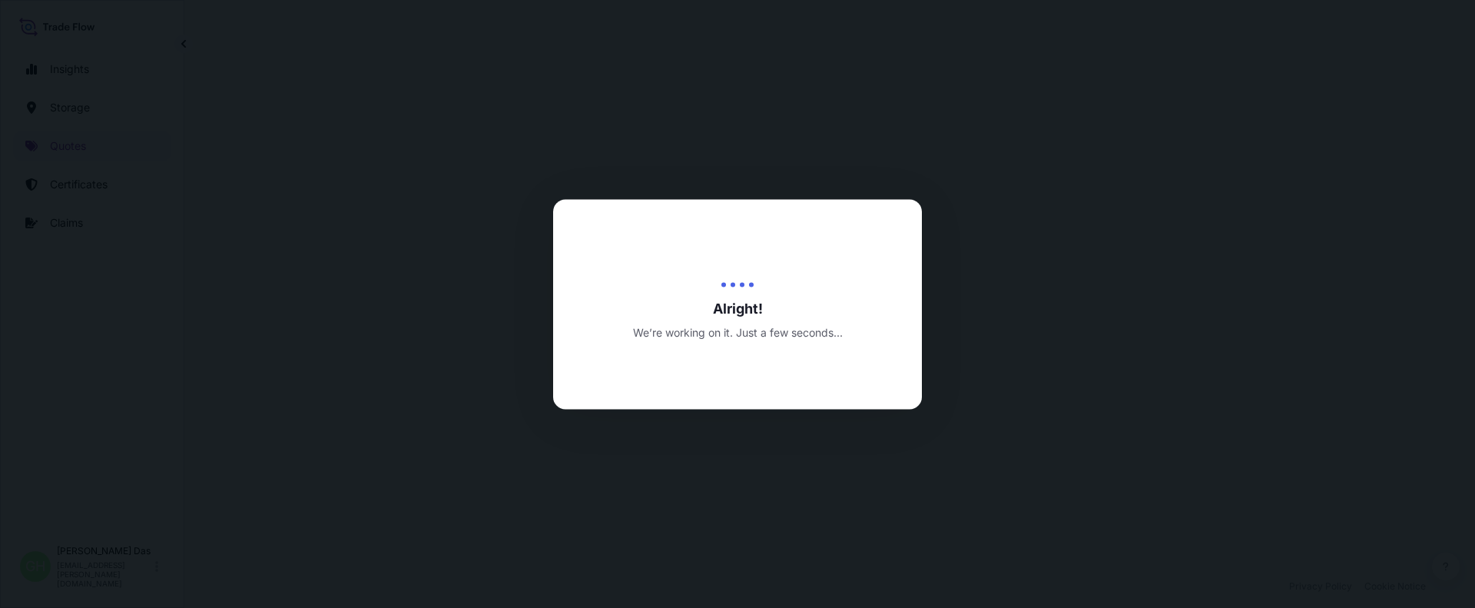
select select "Water"
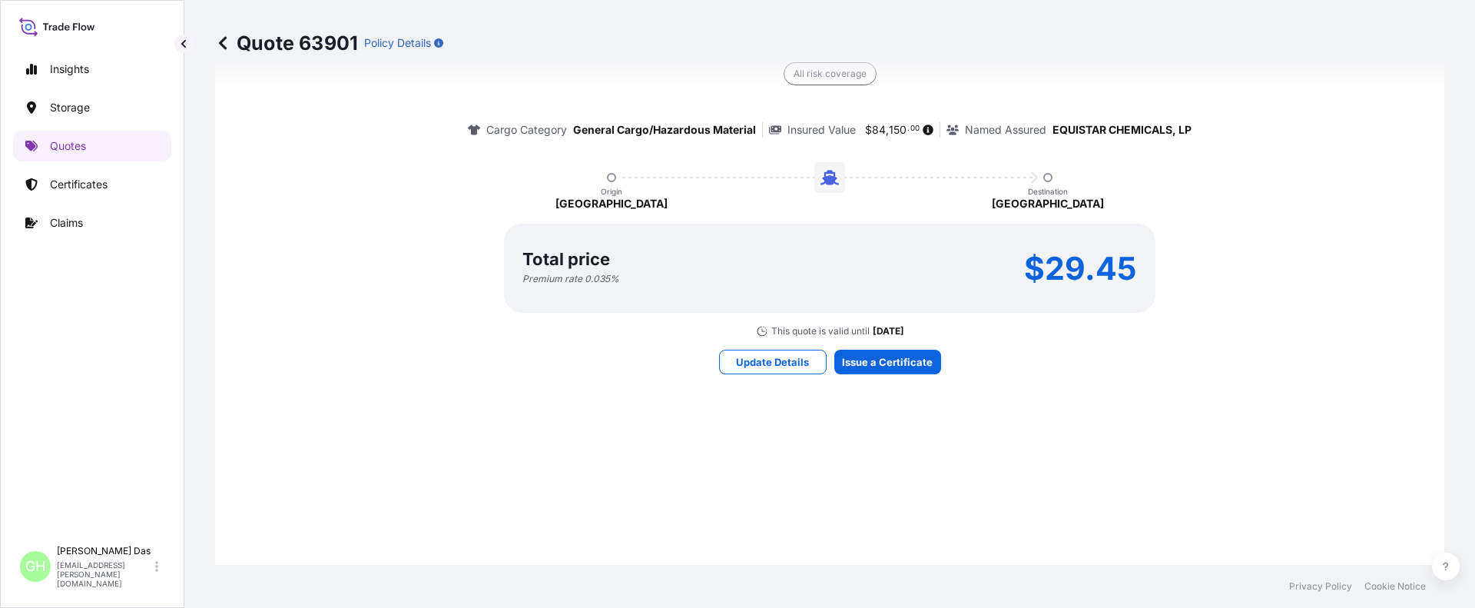
scroll to position [1387, 0]
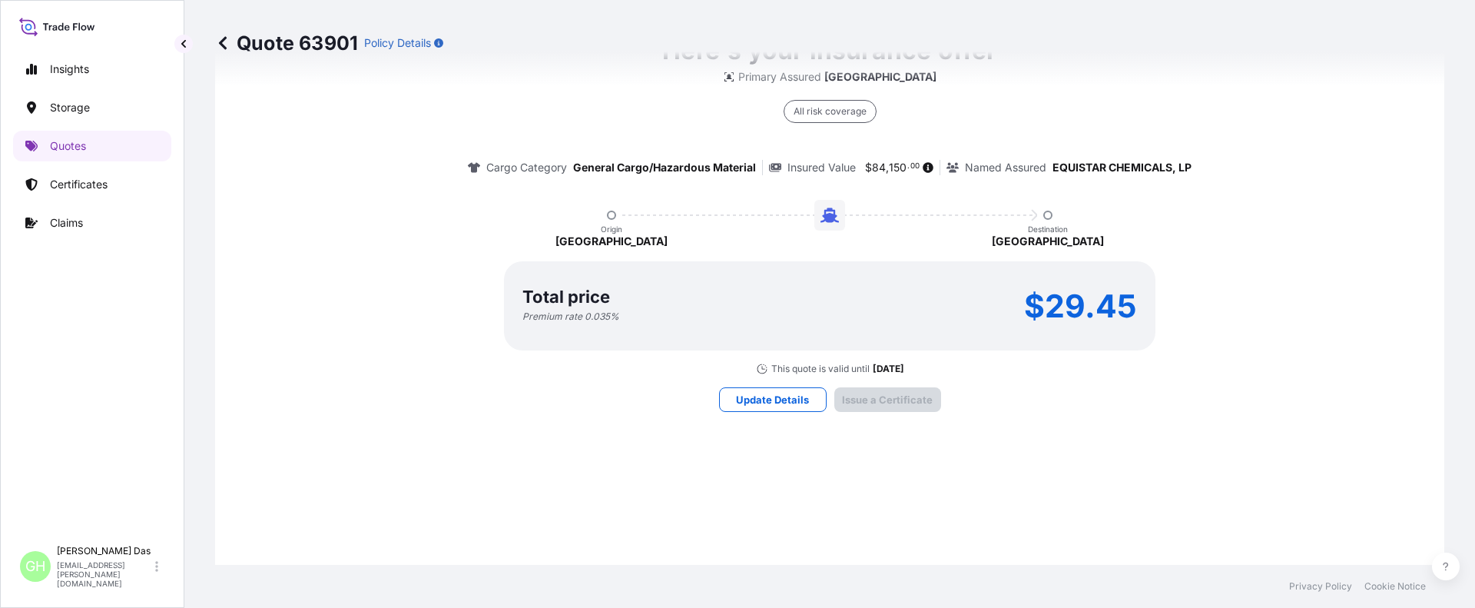
scroll to position [2289, 0]
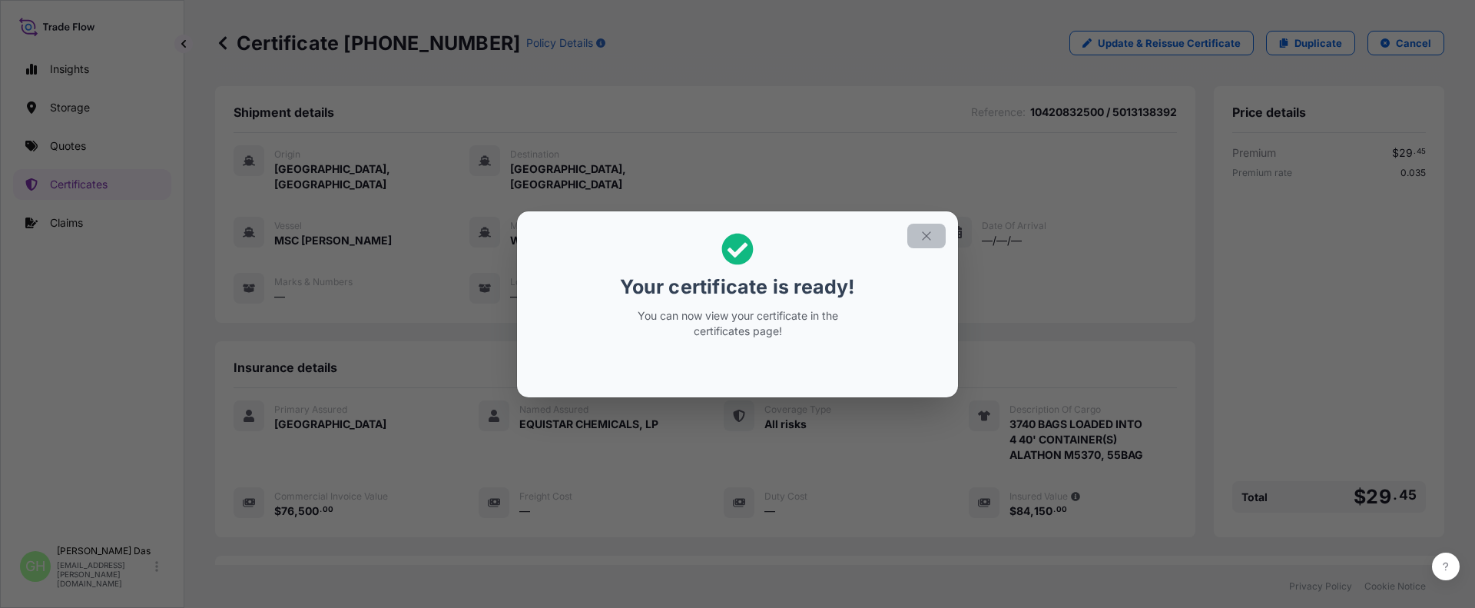
click at [927, 237] on icon "button" at bounding box center [926, 235] width 8 height 8
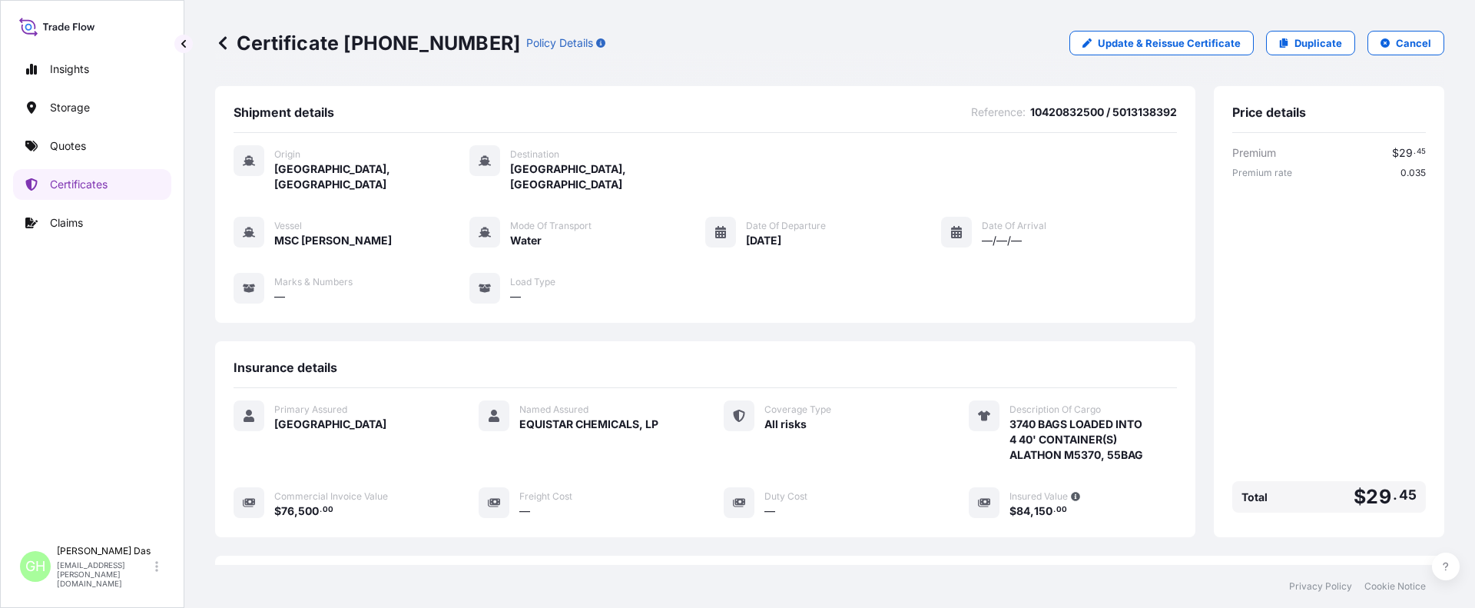
scroll to position [215, 0]
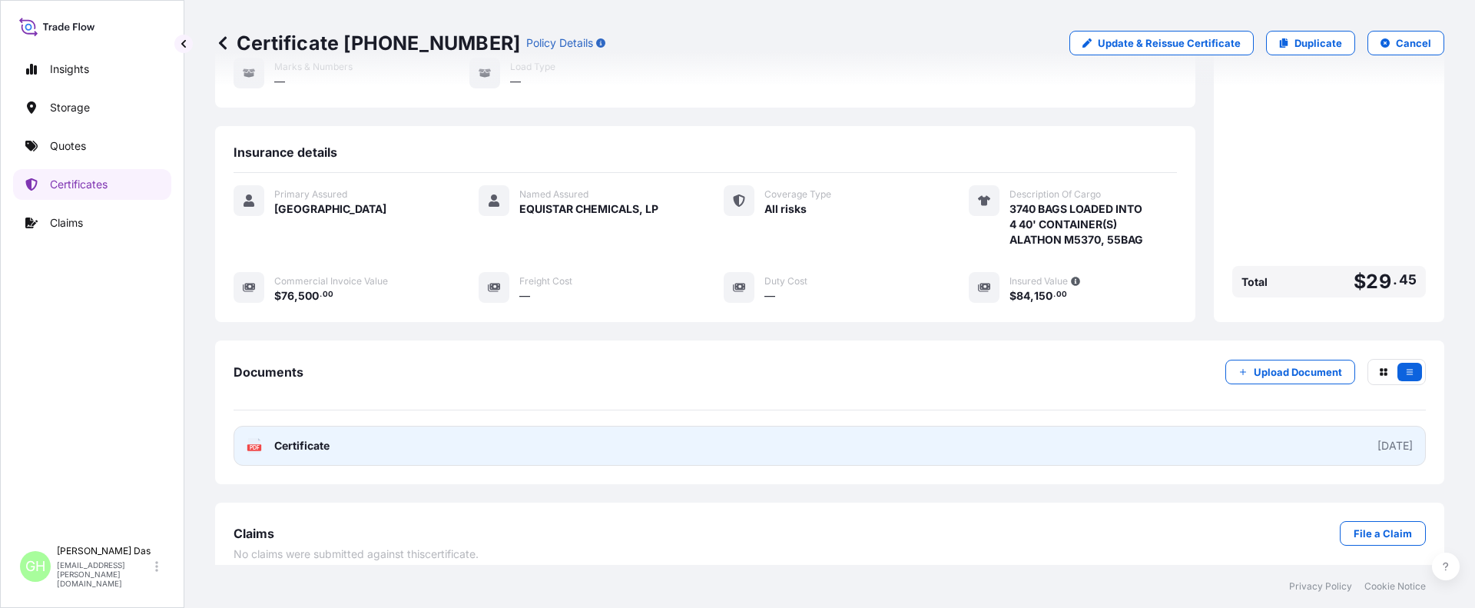
click at [1006, 426] on link "PDF Certificate [DATE]" at bounding box center [830, 446] width 1192 height 40
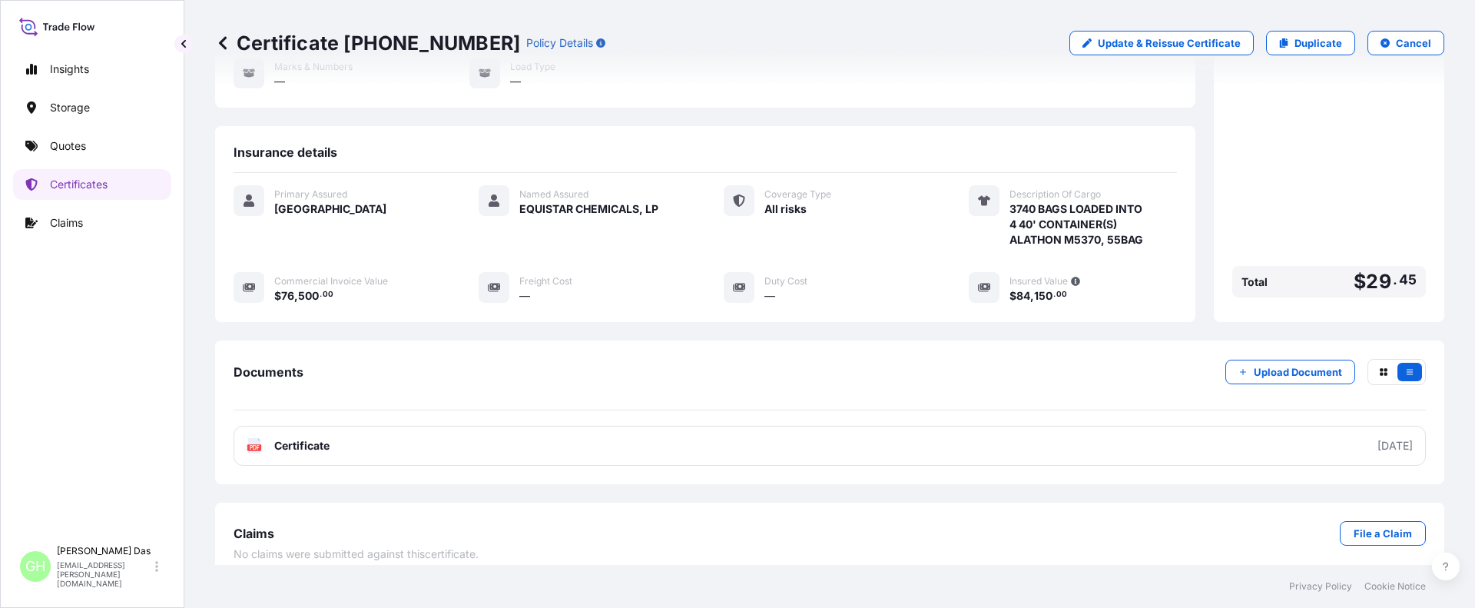
click at [65, 462] on div "Insights Storage Quotes Certificates Claims" at bounding box center [92, 289] width 158 height 498
